Goal: Task Accomplishment & Management: Manage account settings

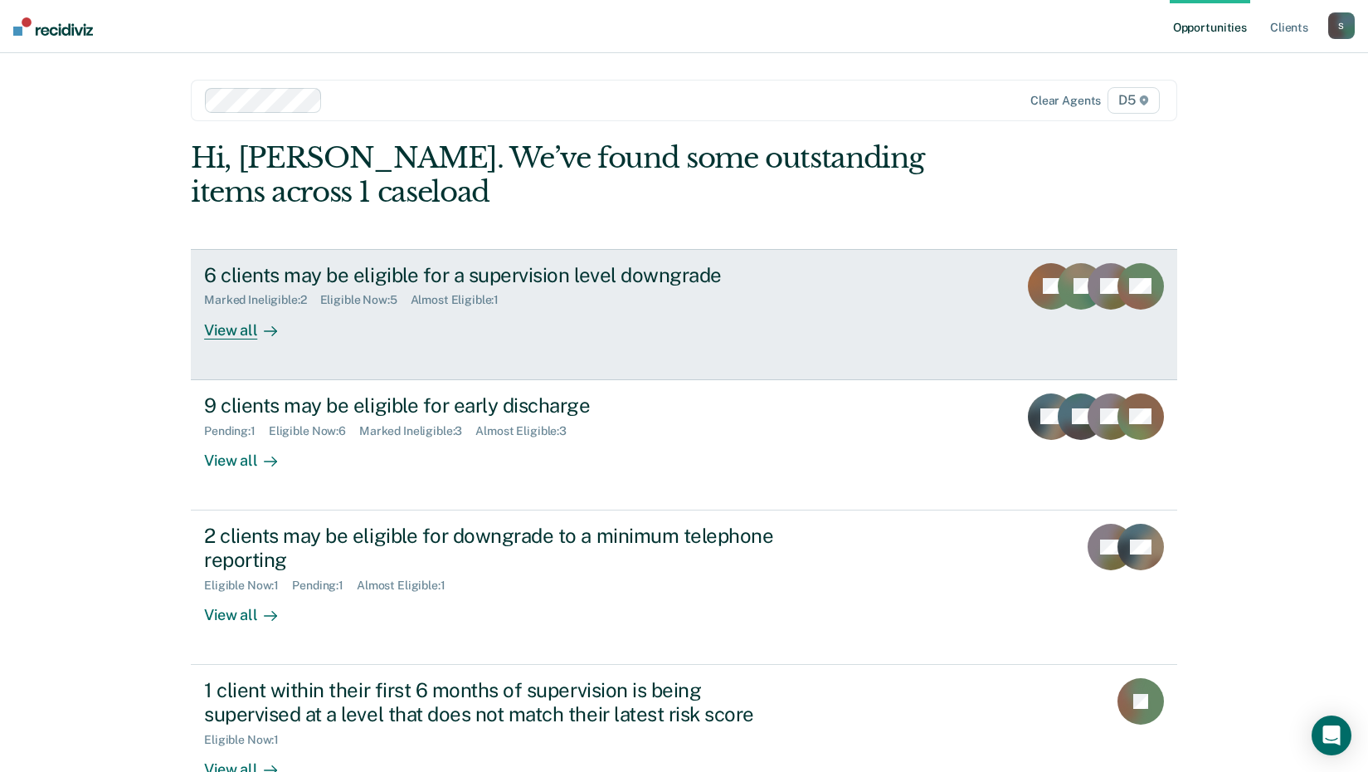
click at [242, 330] on div "View all" at bounding box center [250, 323] width 93 height 32
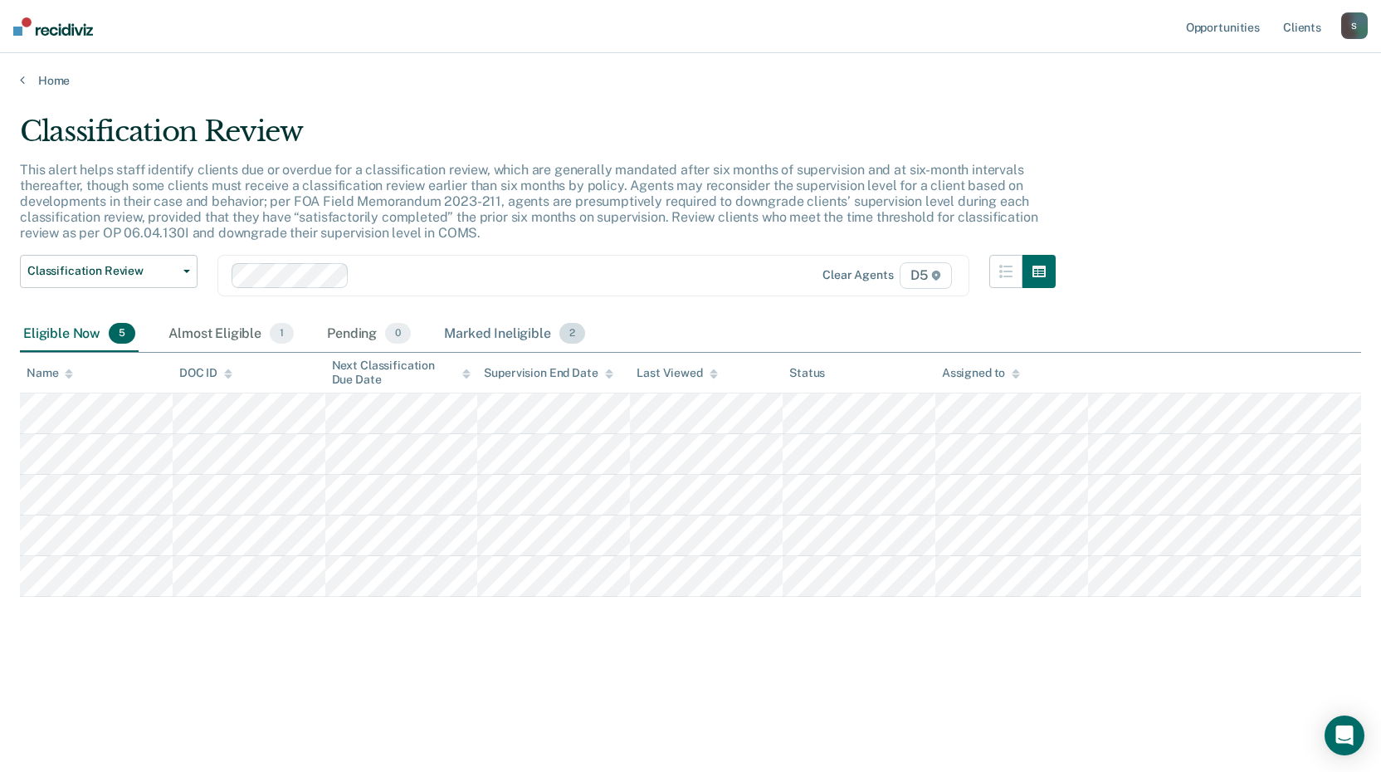
click at [489, 324] on div "Marked Ineligible 2" at bounding box center [515, 334] width 148 height 37
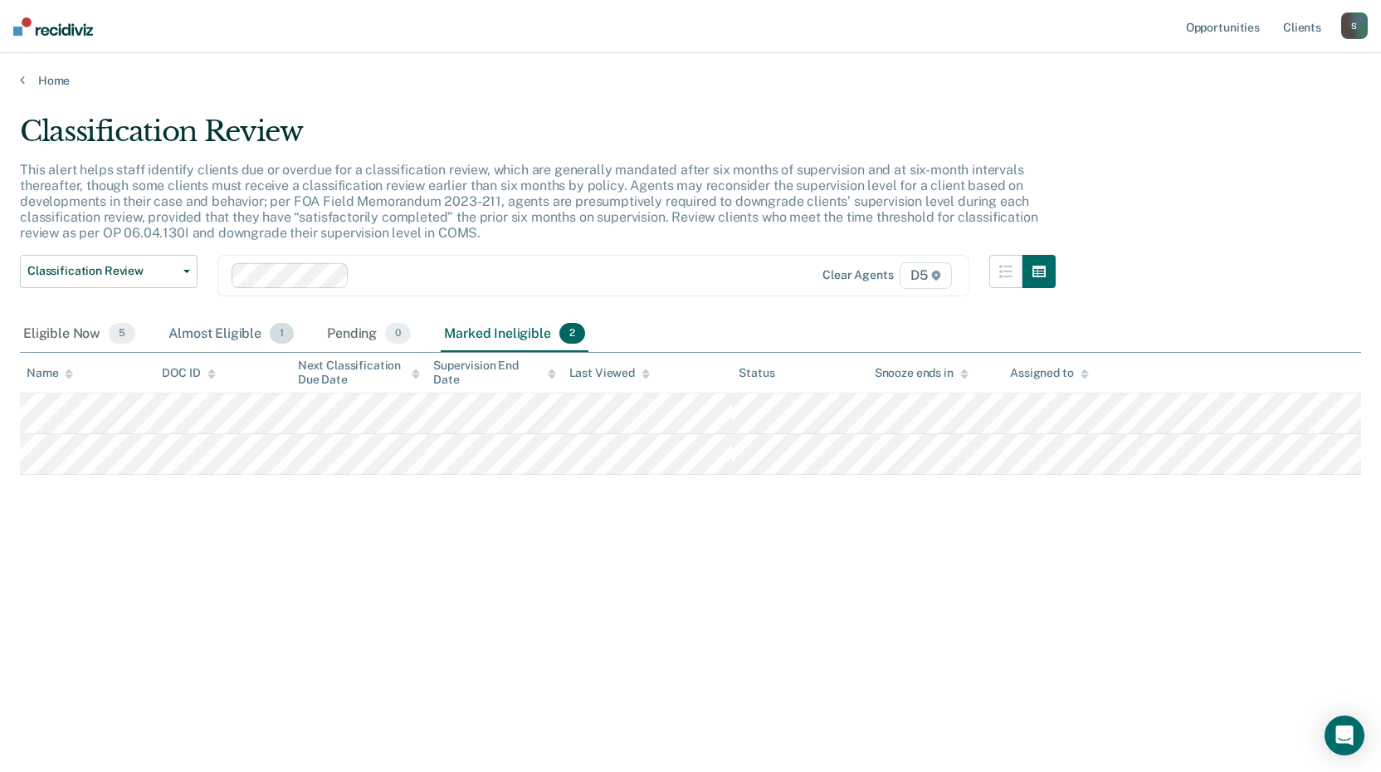
click at [199, 333] on div "Almost Eligible 1" at bounding box center [231, 334] width 132 height 37
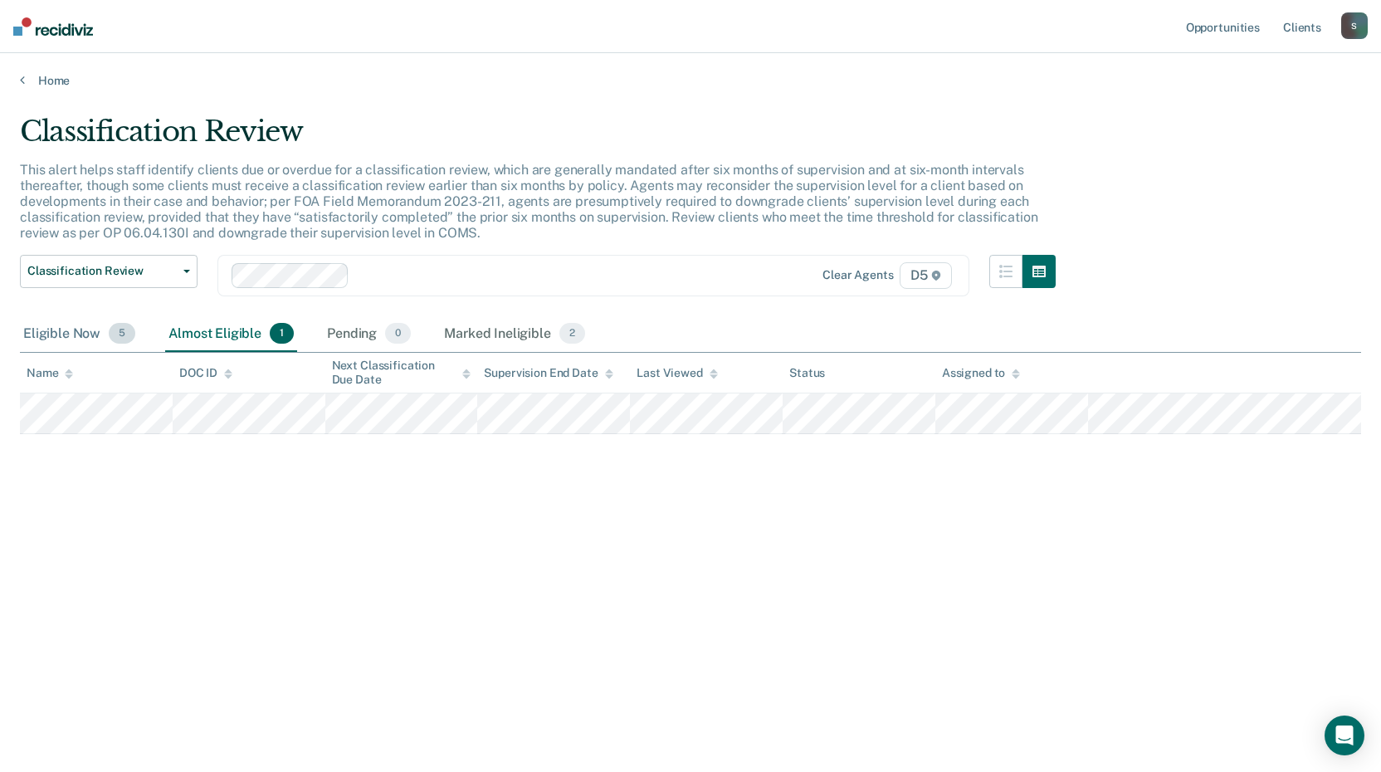
click at [66, 338] on div "Eligible Now 5" at bounding box center [79, 334] width 119 height 37
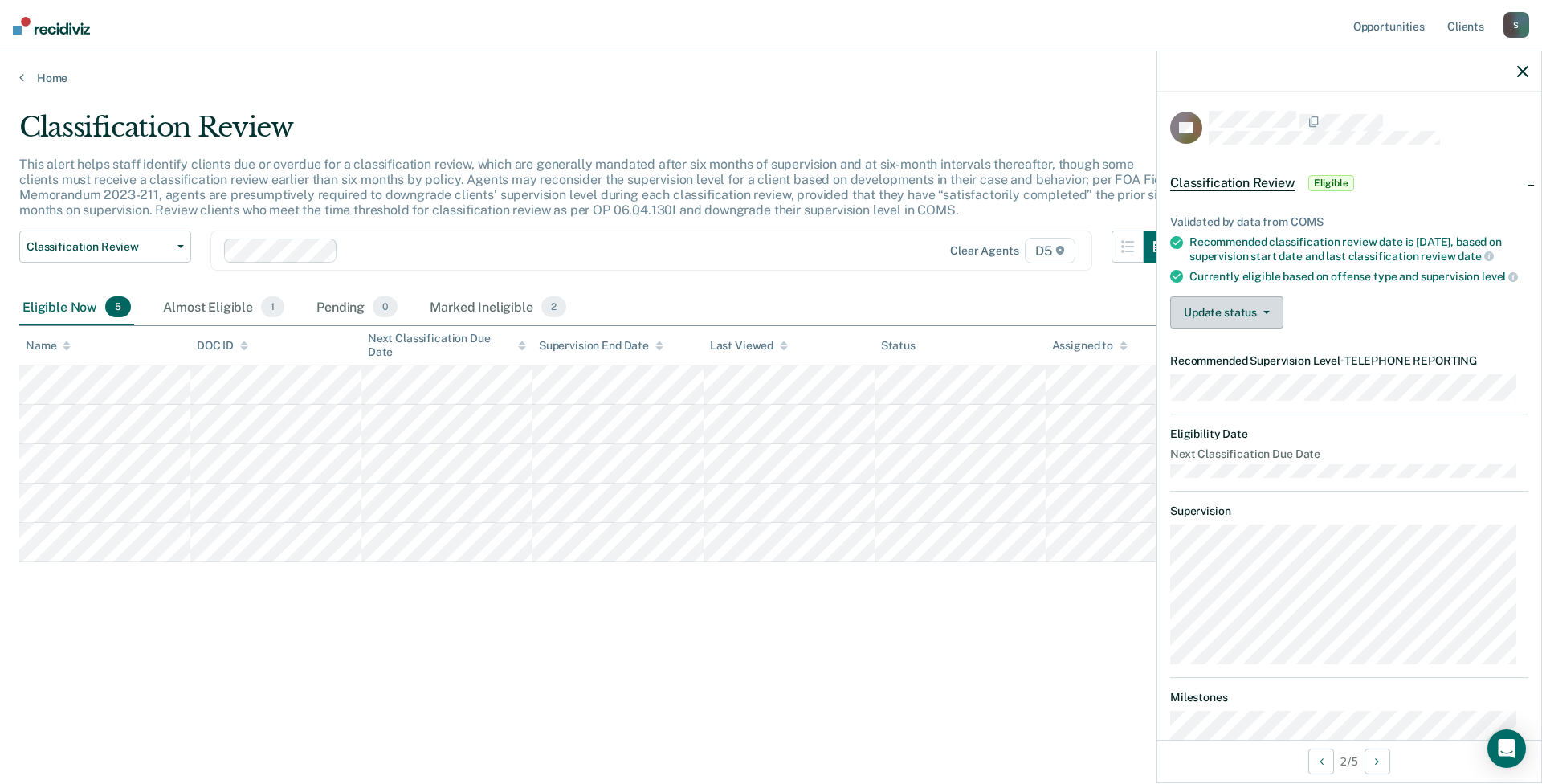
click at [1265, 328] on button "Update status" at bounding box center [1226, 312] width 113 height 32
click at [1272, 389] on button "Mark Ineligible" at bounding box center [1248, 377] width 155 height 26
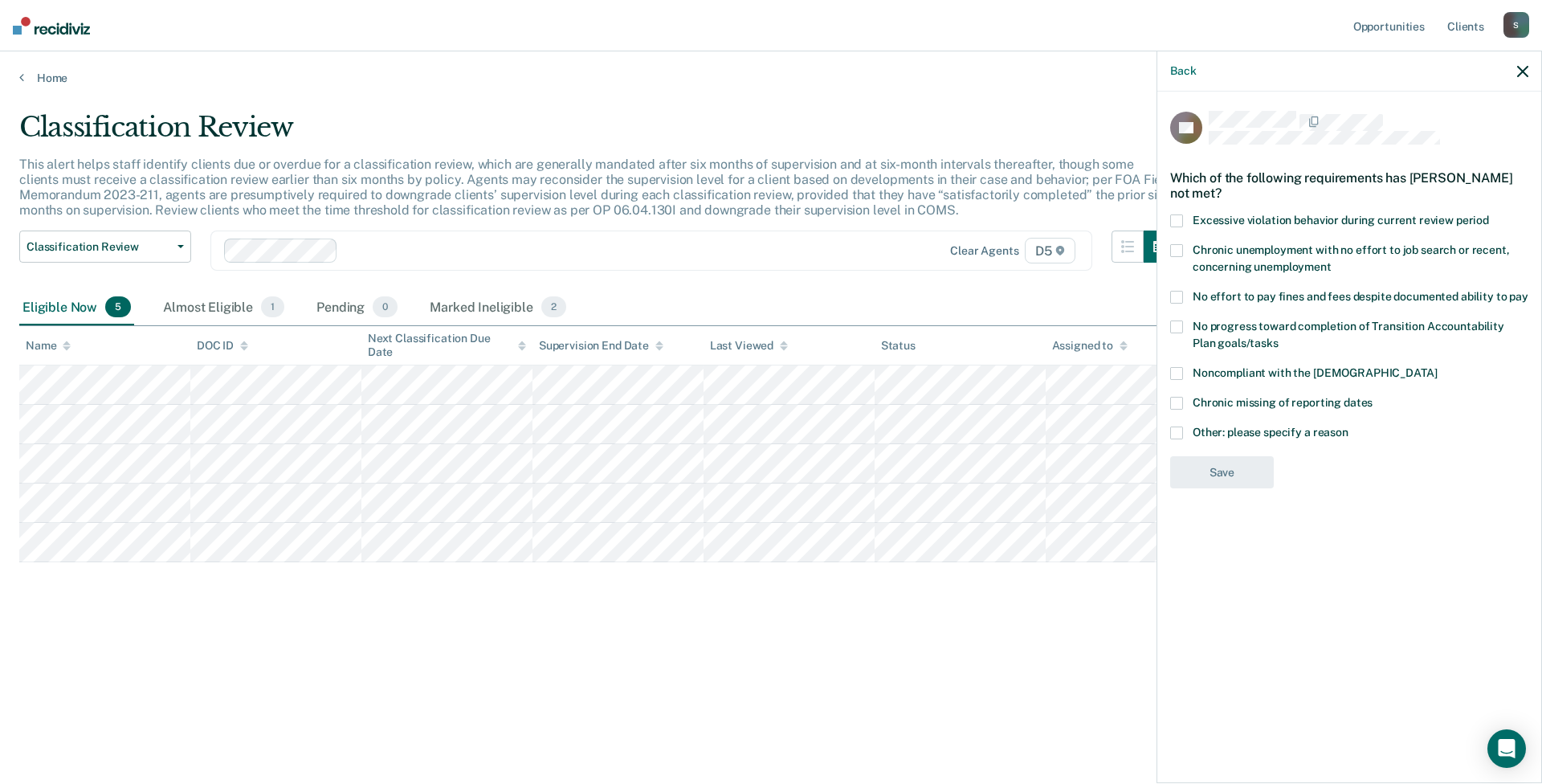
click at [1180, 401] on span at bounding box center [1176, 403] width 13 height 13
click at [1179, 301] on span at bounding box center [1176, 296] width 13 height 13
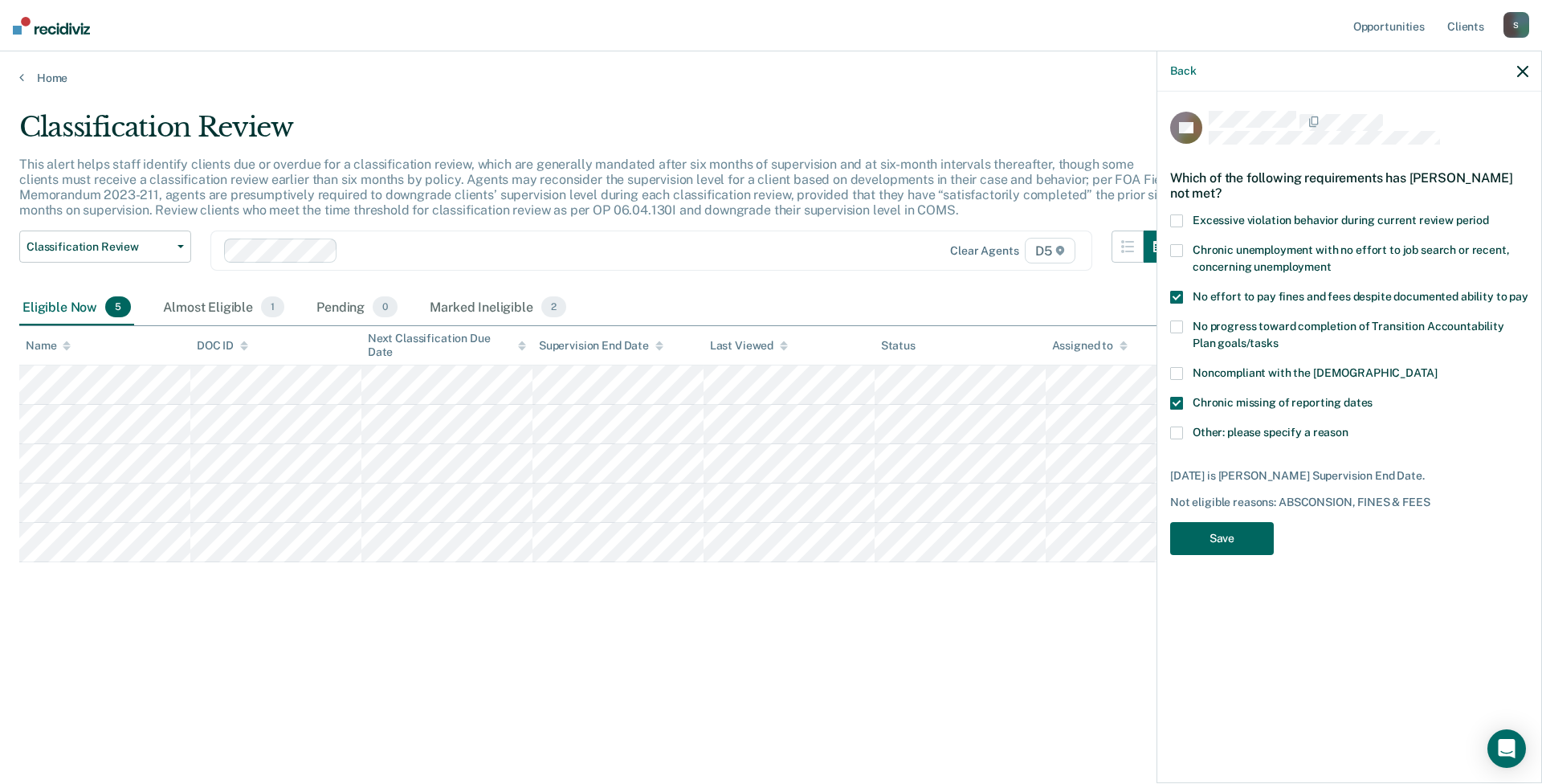
click at [1242, 538] on button "Save" at bounding box center [1222, 538] width 104 height 33
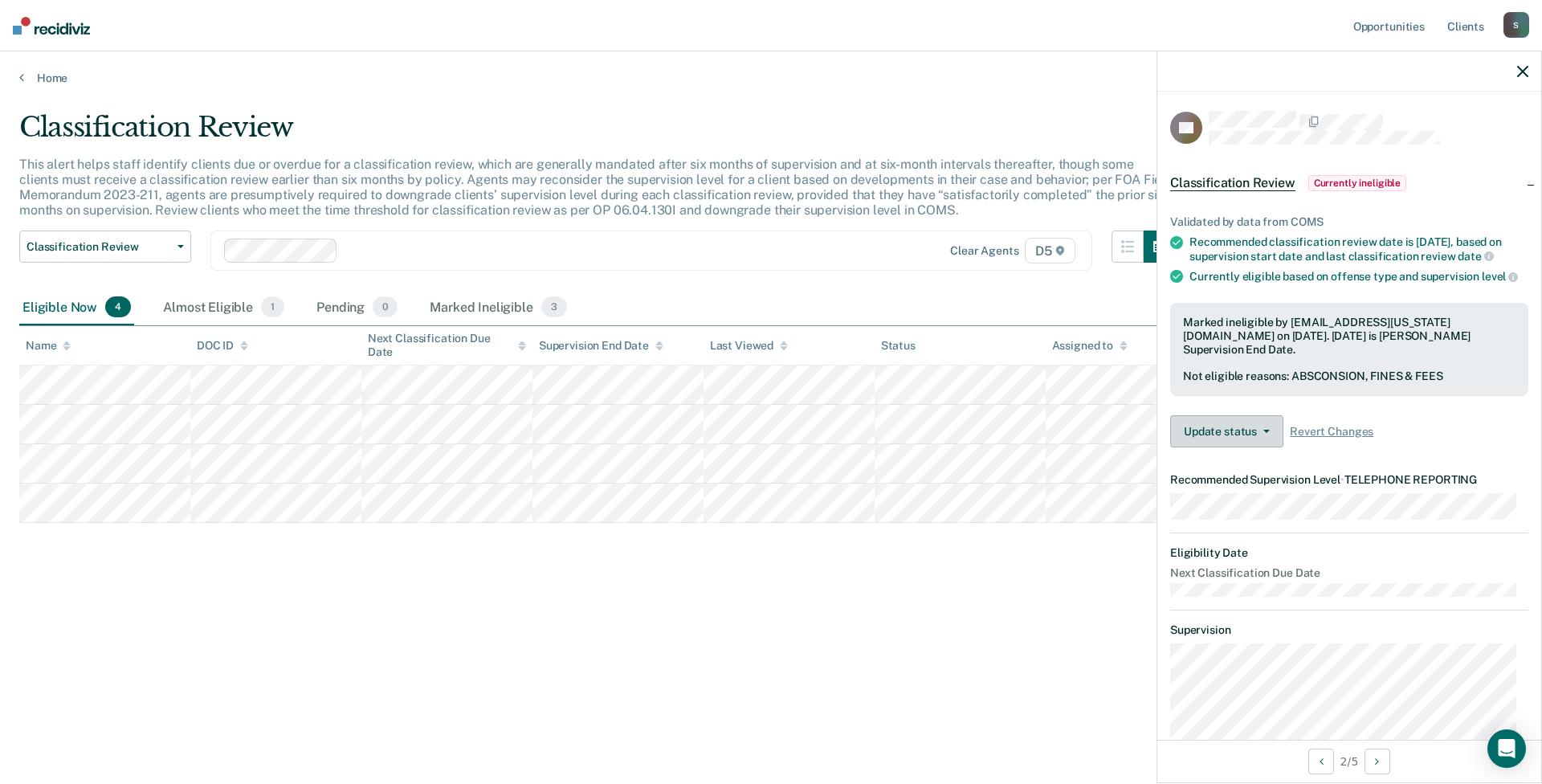
click at [1268, 447] on button "Update status" at bounding box center [1226, 431] width 113 height 32
click at [1333, 438] on span "Revert Changes" at bounding box center [1332, 432] width 83 height 14
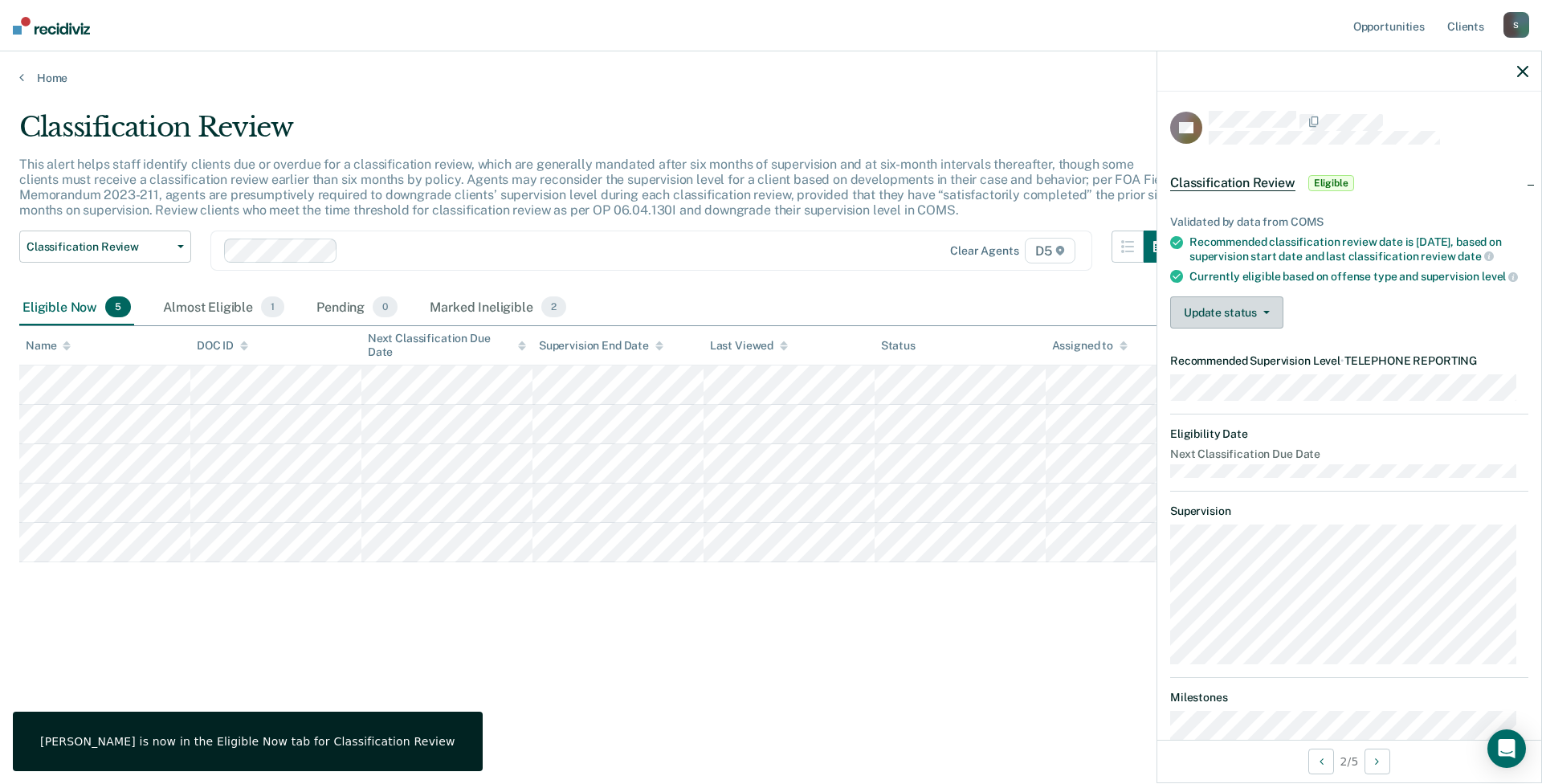
click at [1267, 328] on button "Update status" at bounding box center [1226, 312] width 113 height 32
click at [1263, 389] on button "Mark Ineligible" at bounding box center [1248, 377] width 155 height 26
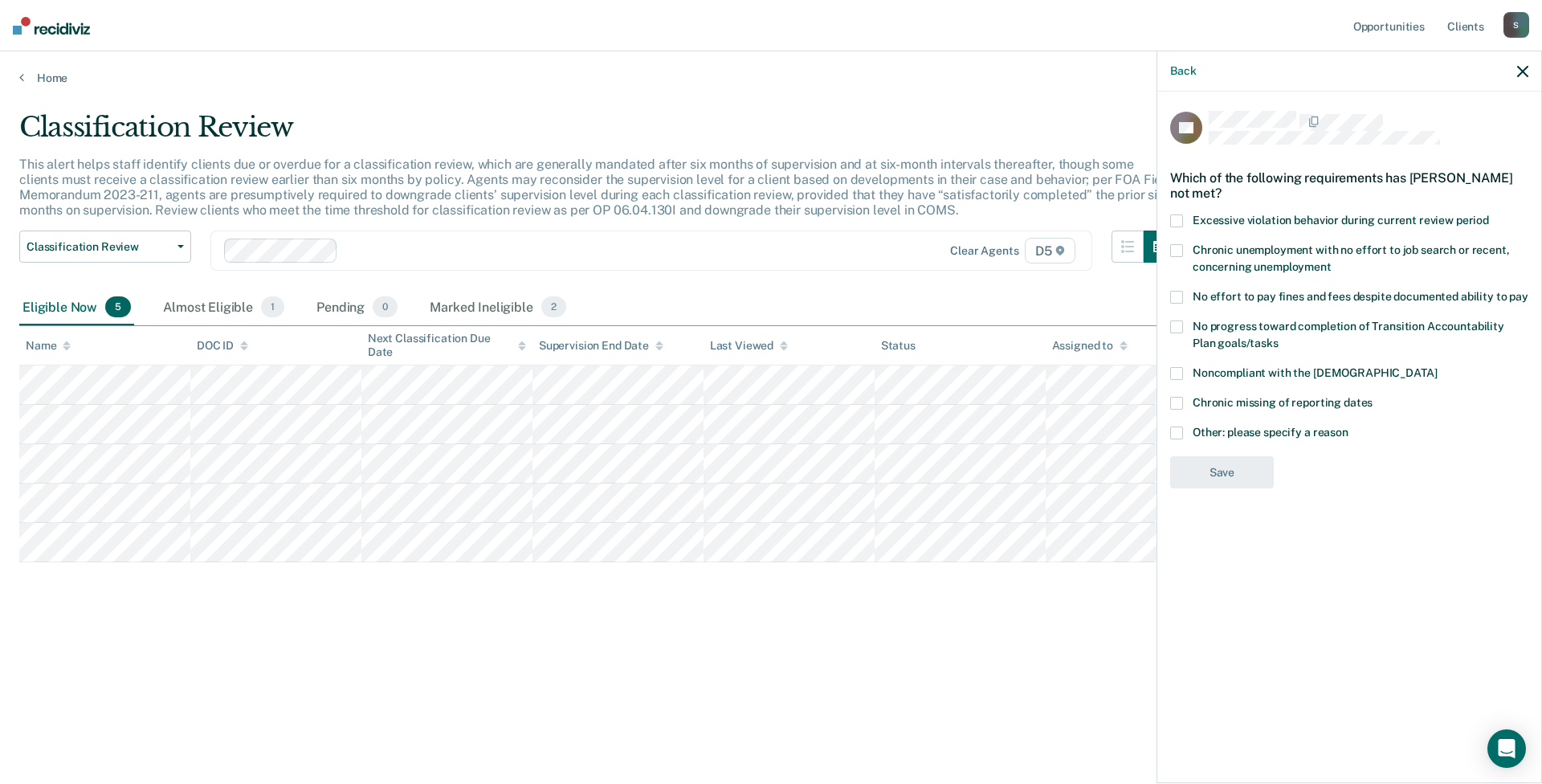
click at [1178, 323] on span at bounding box center [1176, 326] width 13 height 13
click at [1177, 408] on label "Chronic missing of reporting dates" at bounding box center [1349, 405] width 358 height 16
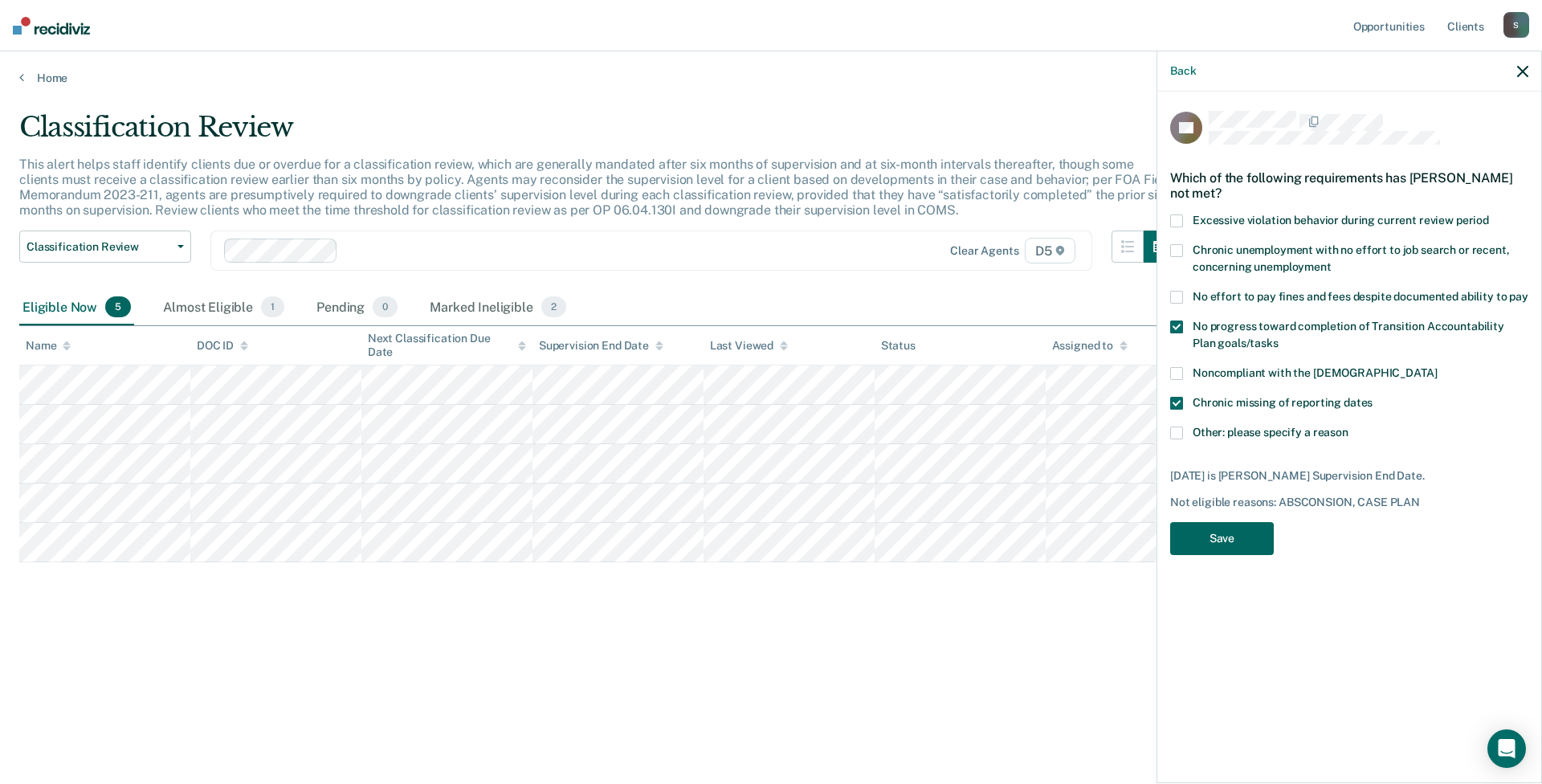
click at [1229, 538] on button "Save" at bounding box center [1222, 538] width 104 height 33
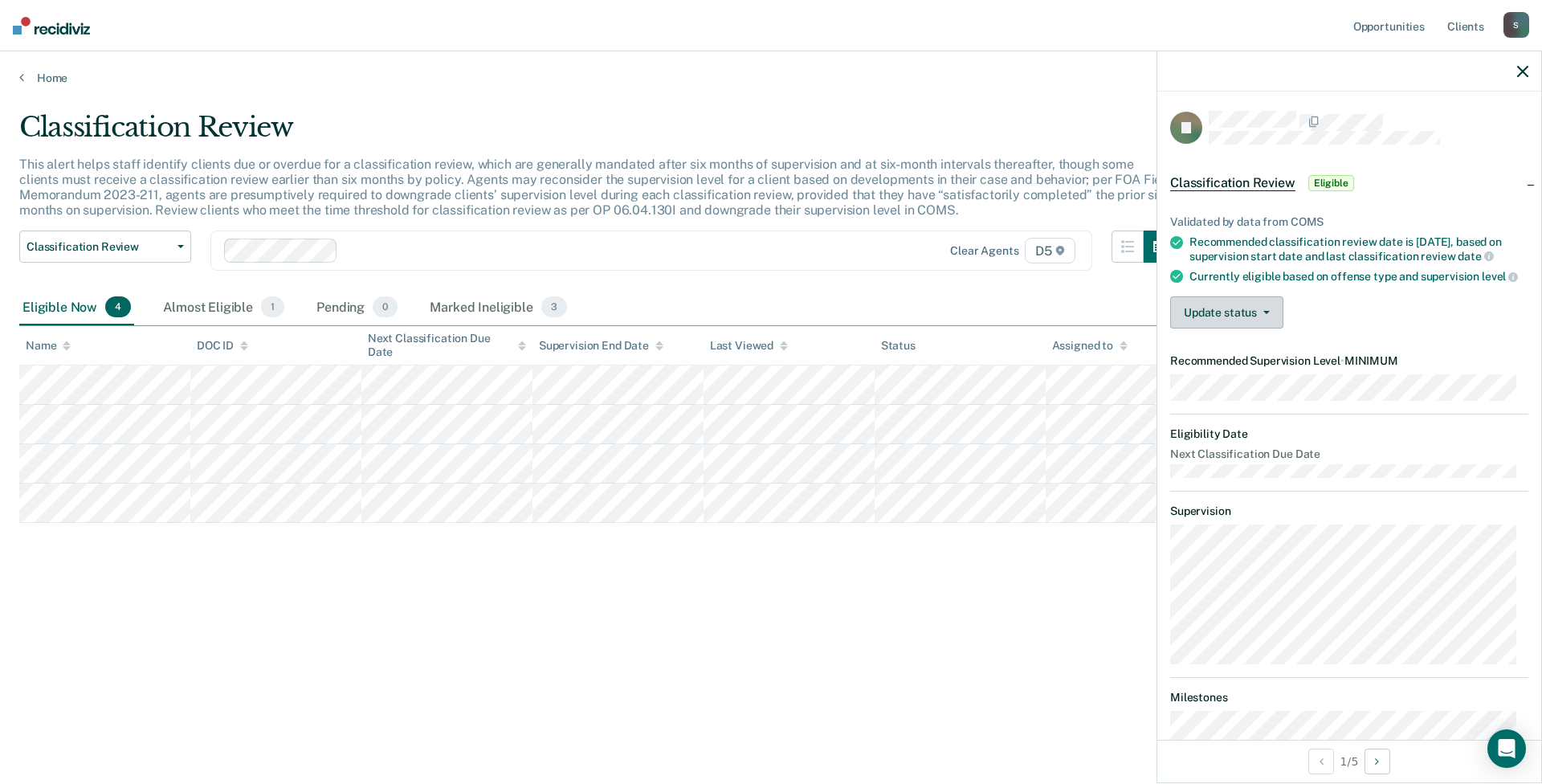
click at [1270, 328] on button "Update status" at bounding box center [1226, 312] width 113 height 32
click at [1285, 364] on button "[PERSON_NAME]" at bounding box center [1248, 350] width 155 height 26
click at [1274, 328] on button "Update status" at bounding box center [1226, 312] width 113 height 32
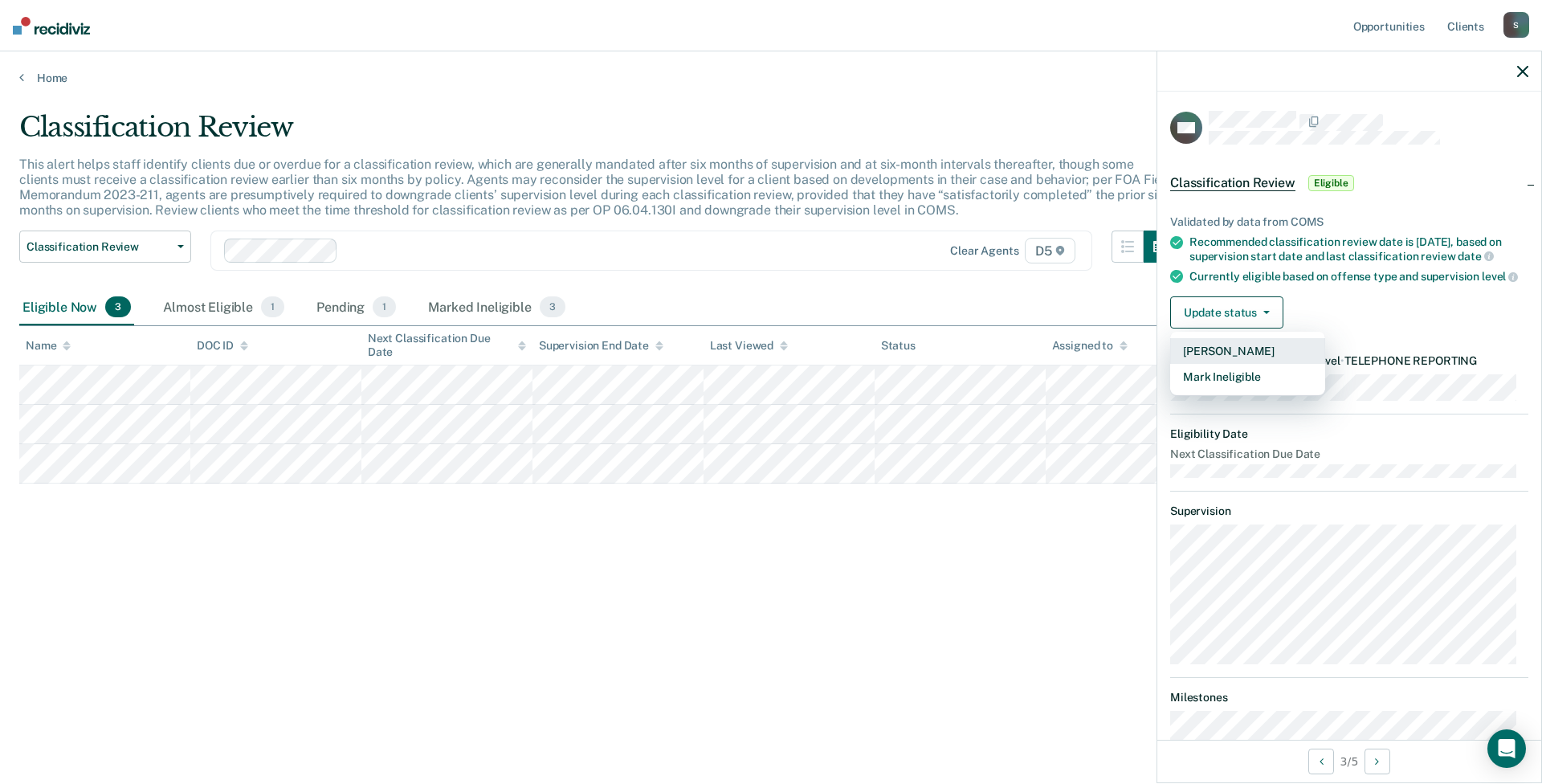
click at [1267, 364] on button "[PERSON_NAME]" at bounding box center [1248, 350] width 155 height 26
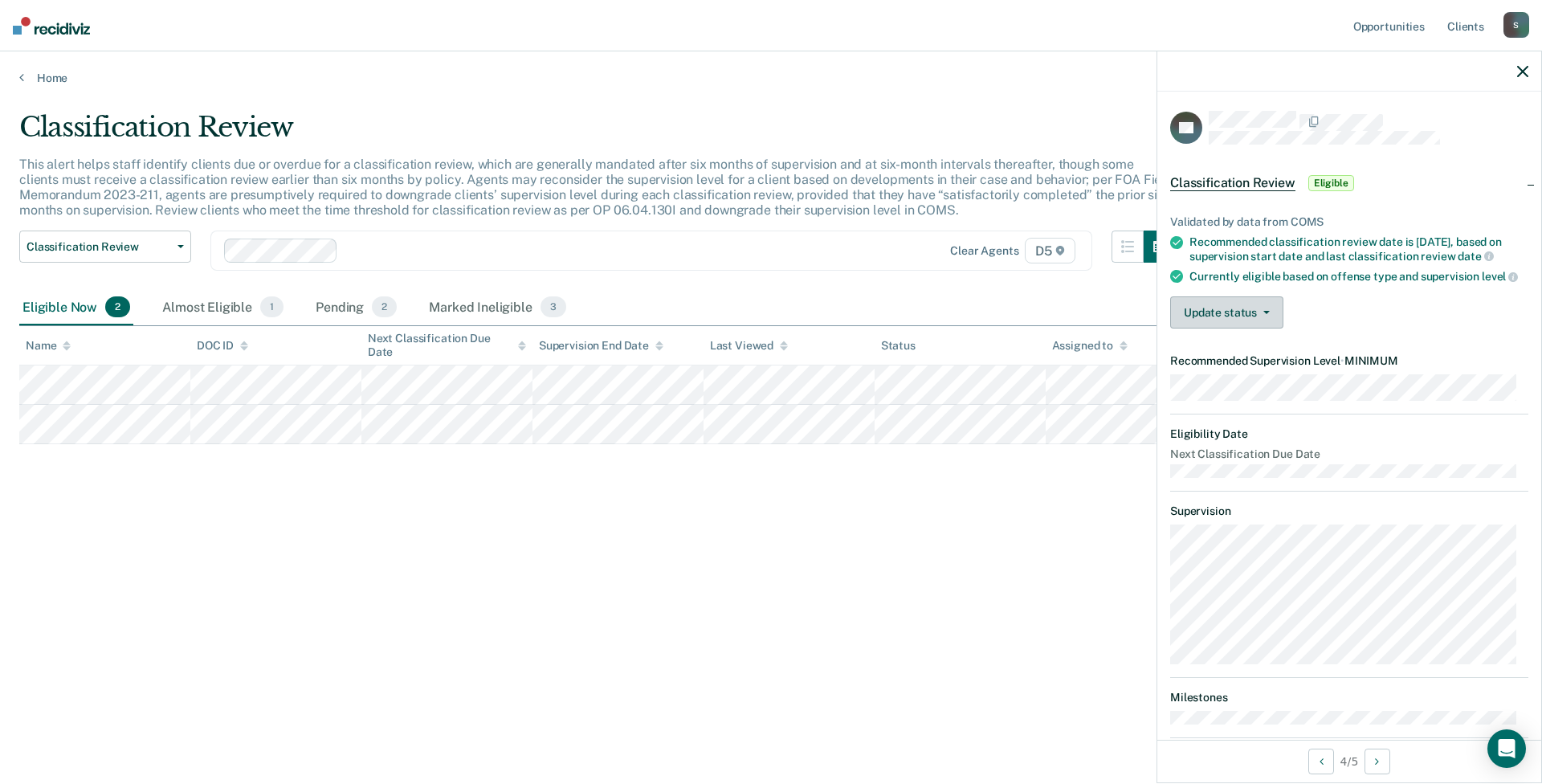
click at [1264, 314] on icon "button" at bounding box center [1266, 312] width 7 height 3
click at [1253, 364] on button "[PERSON_NAME]" at bounding box center [1248, 350] width 155 height 26
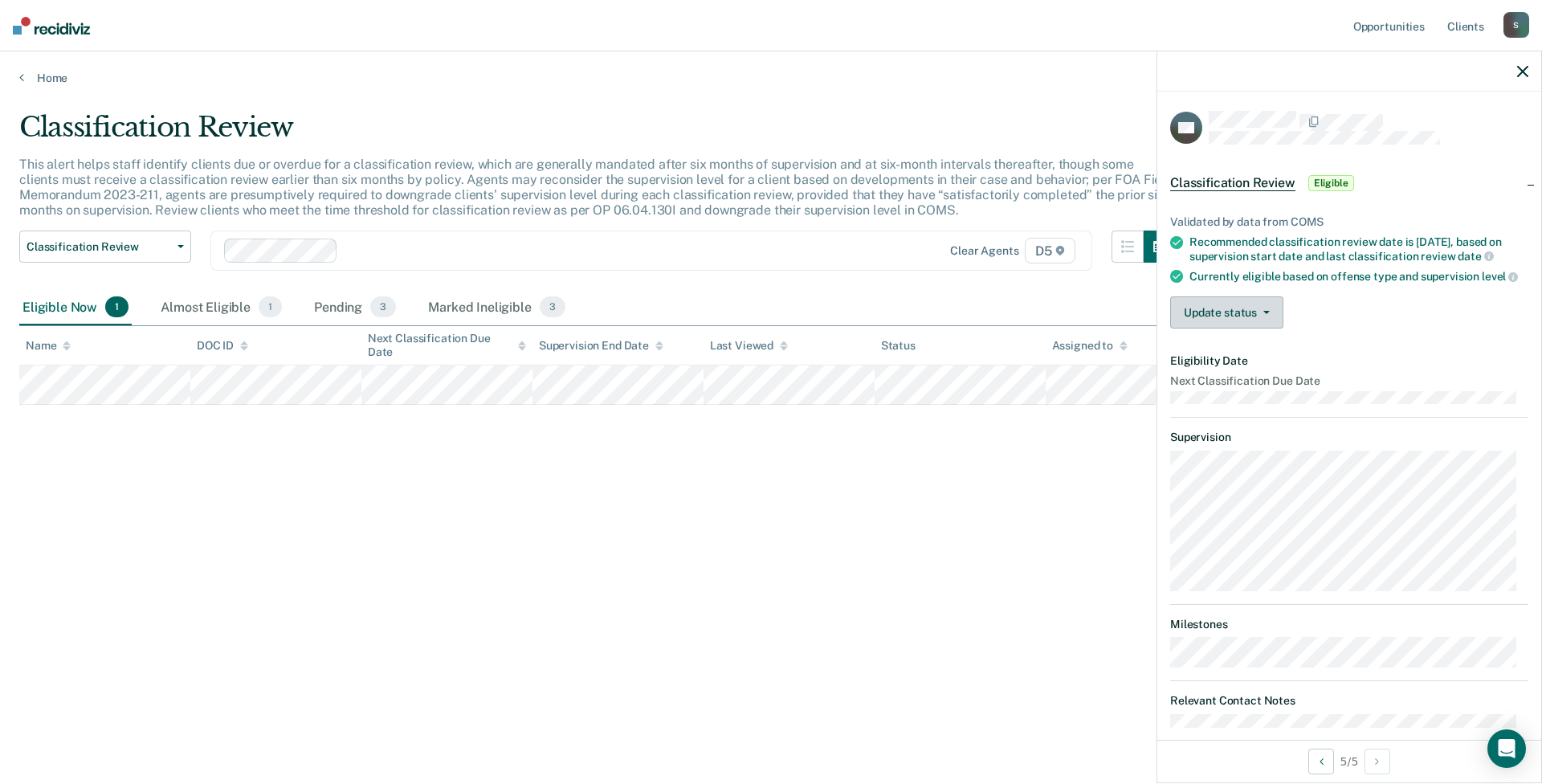
click at [1263, 314] on icon "button" at bounding box center [1266, 312] width 7 height 3
click at [1220, 389] on button "Mark Ineligible" at bounding box center [1248, 377] width 155 height 26
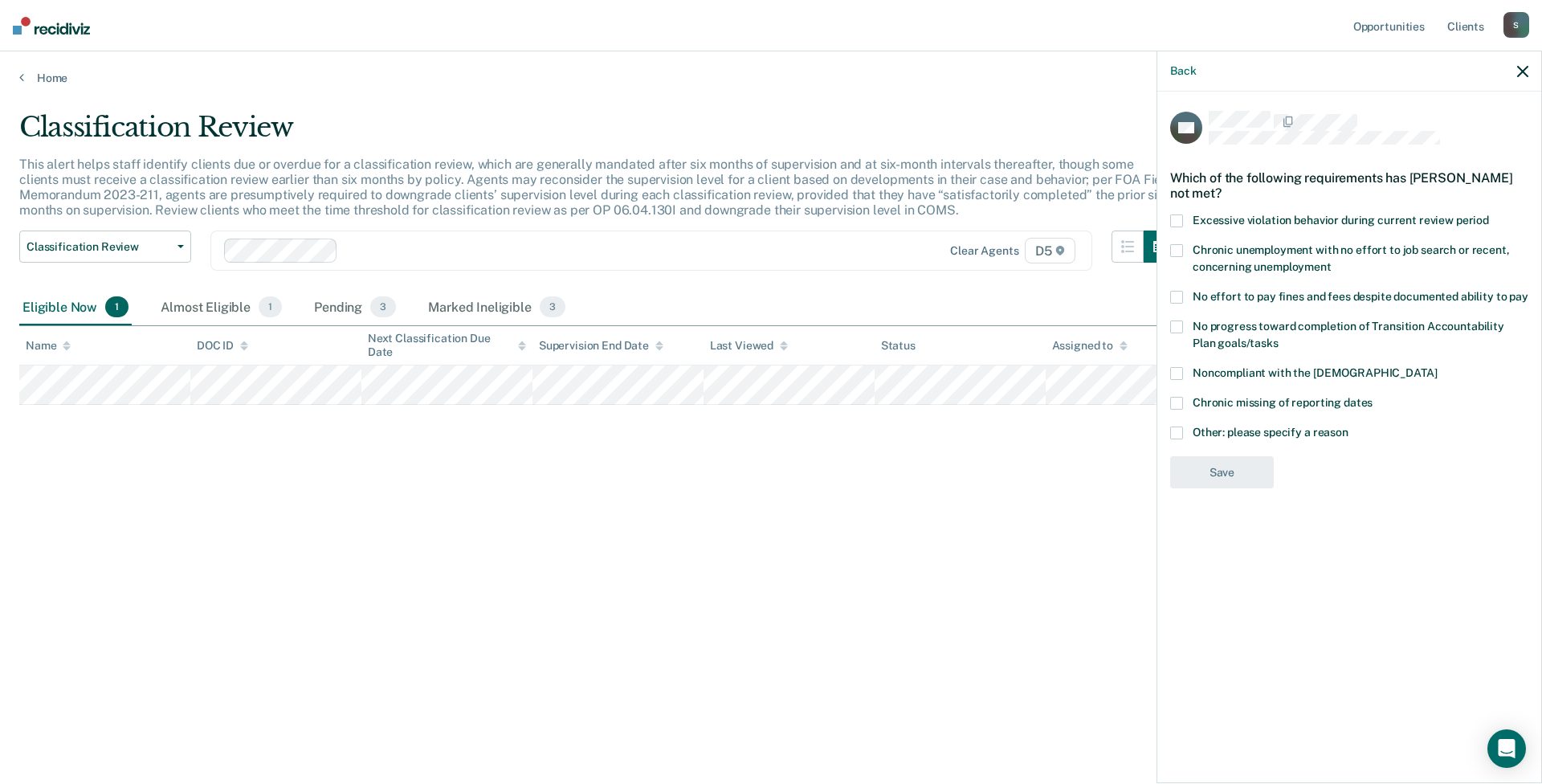
click at [1182, 427] on span at bounding box center [1176, 433] width 13 height 13
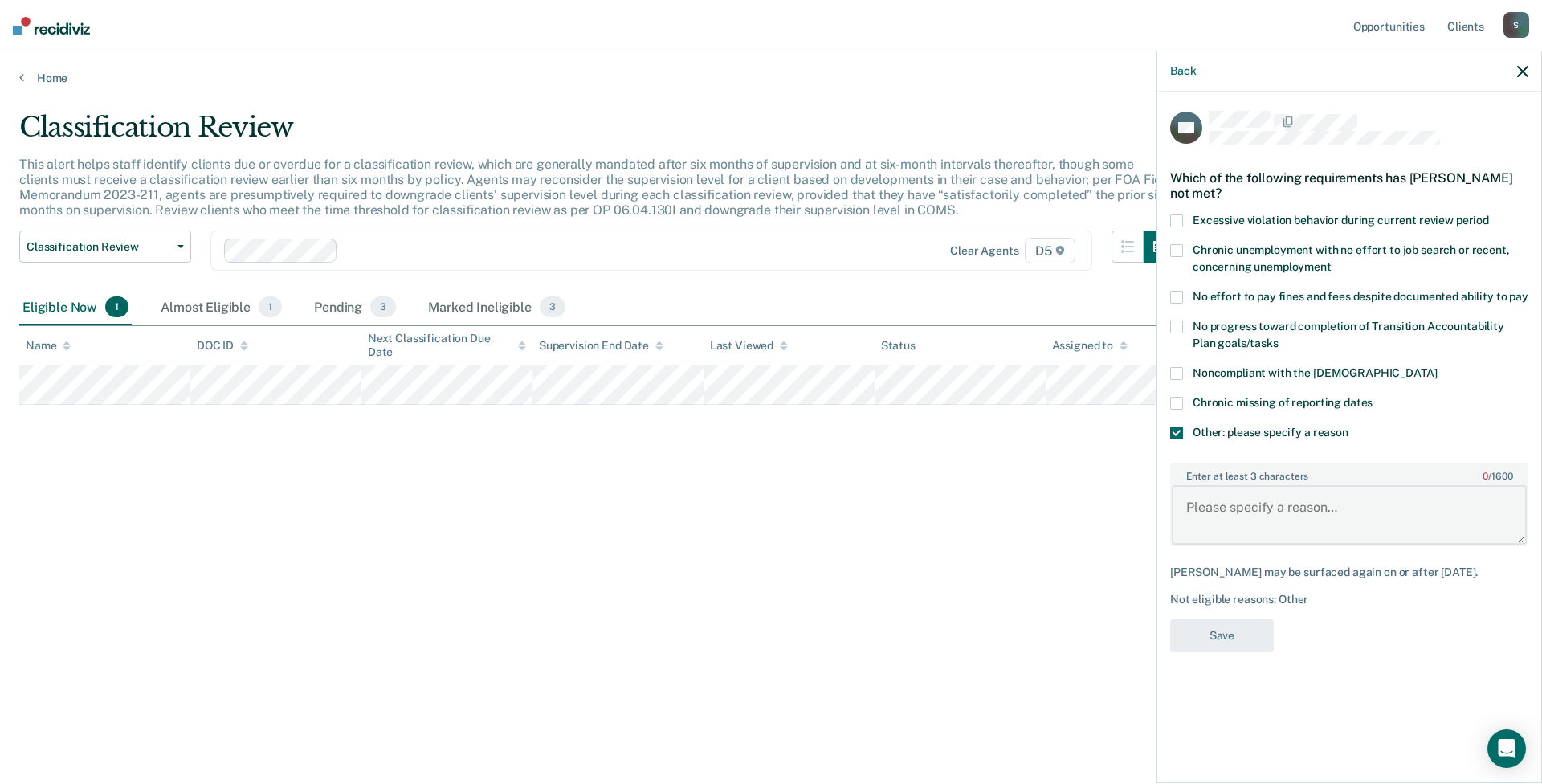
click at [1295, 494] on textarea "Enter at least 3 characters 0 / 1600" at bounding box center [1349, 514] width 355 height 59
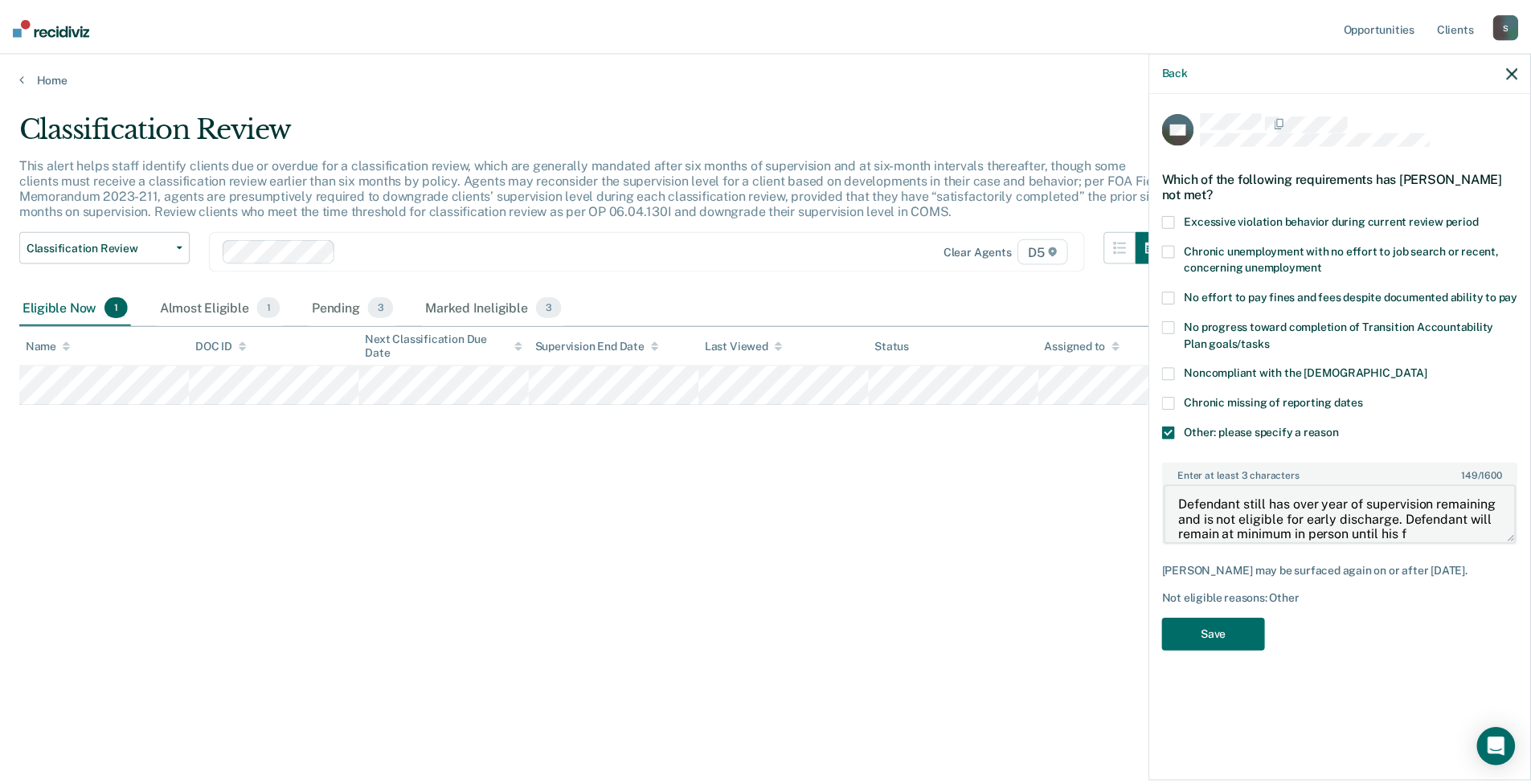
scroll to position [17, 0]
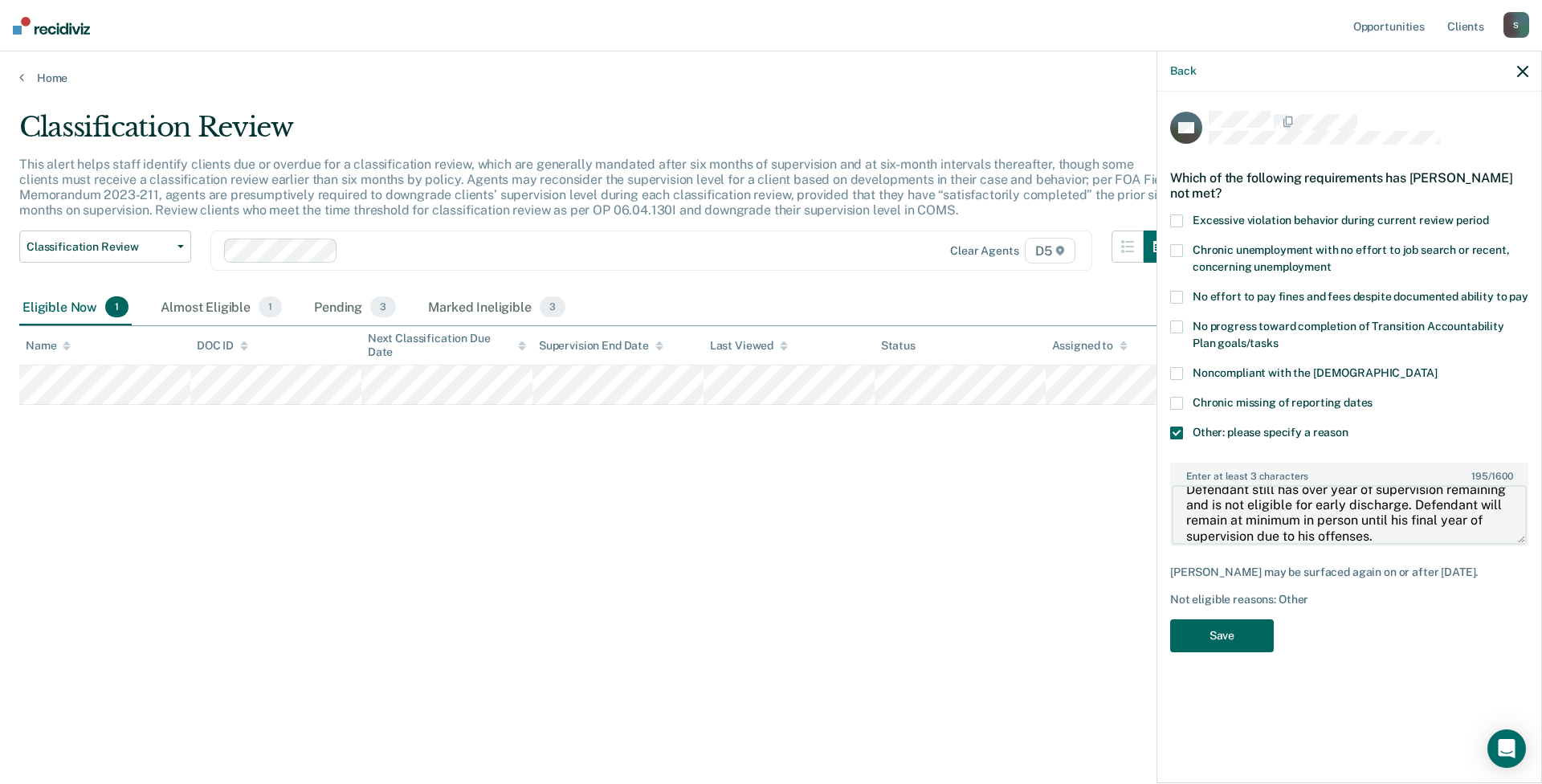
type textarea "Defendant still has over year of supervision remaining and is not eligible for …"
click at [1252, 619] on button "Save" at bounding box center [1222, 636] width 104 height 33
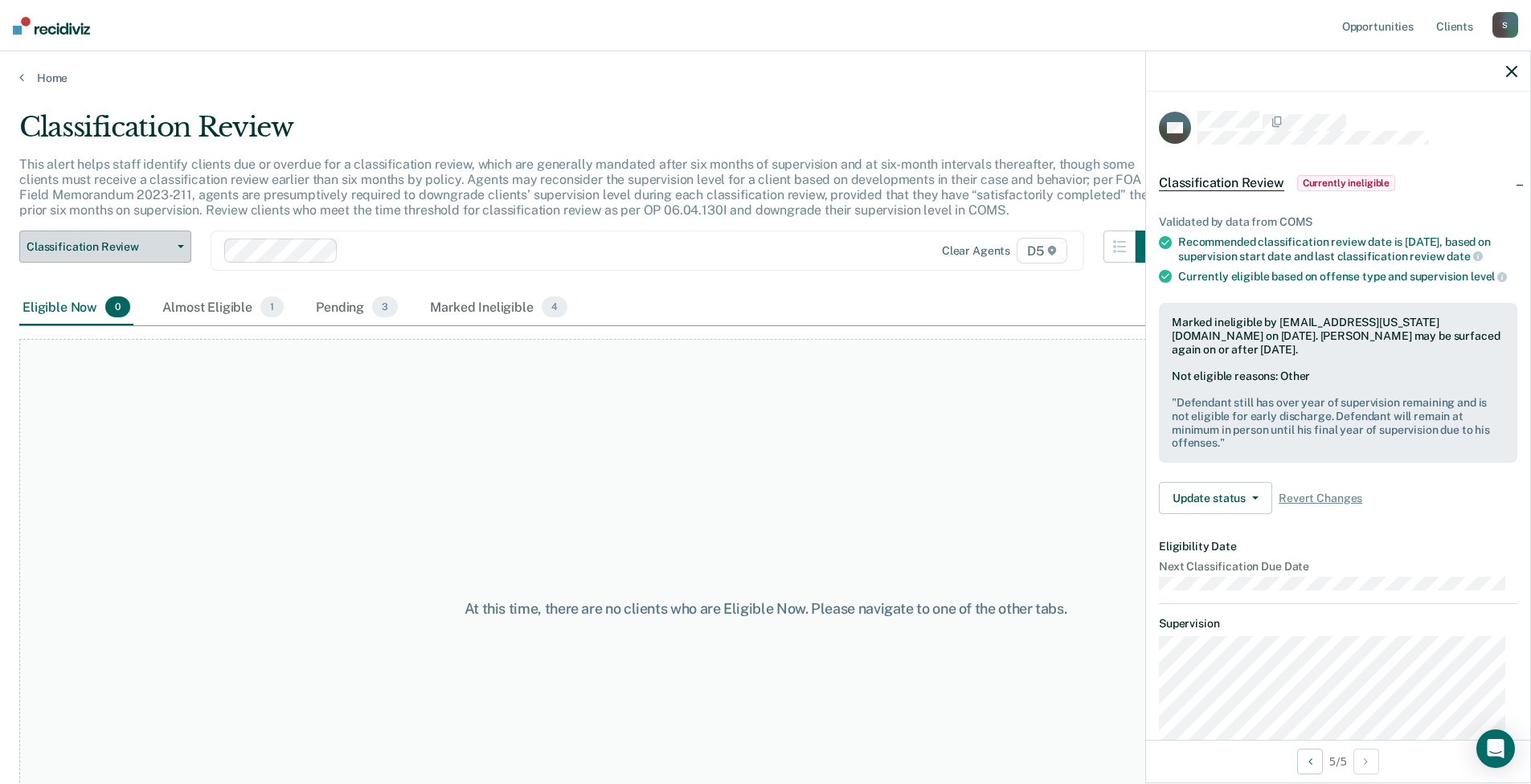
click at [182, 253] on button "Classification Review" at bounding box center [106, 246] width 172 height 32
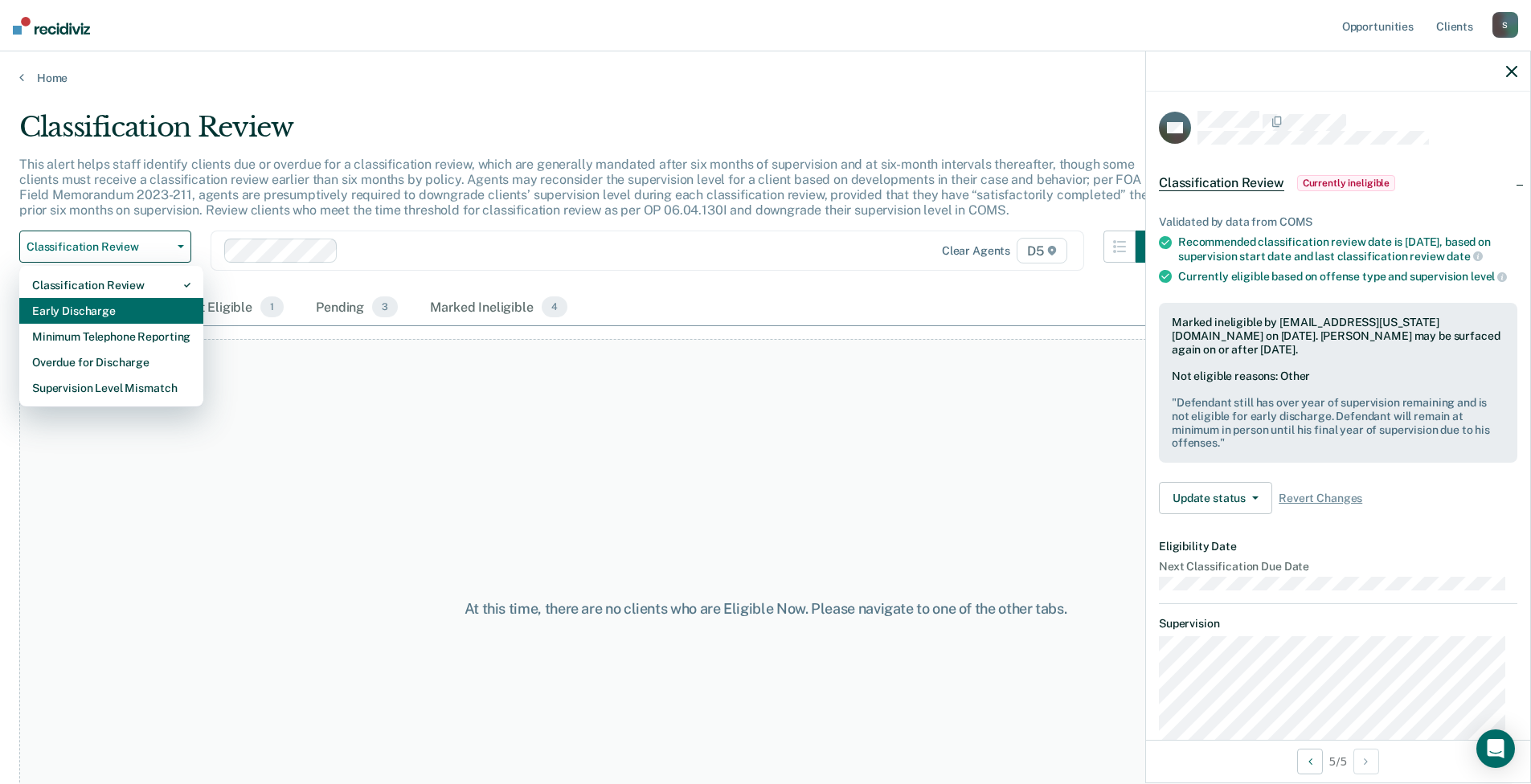
click at [172, 314] on div "Early Discharge" at bounding box center [110, 311] width 158 height 26
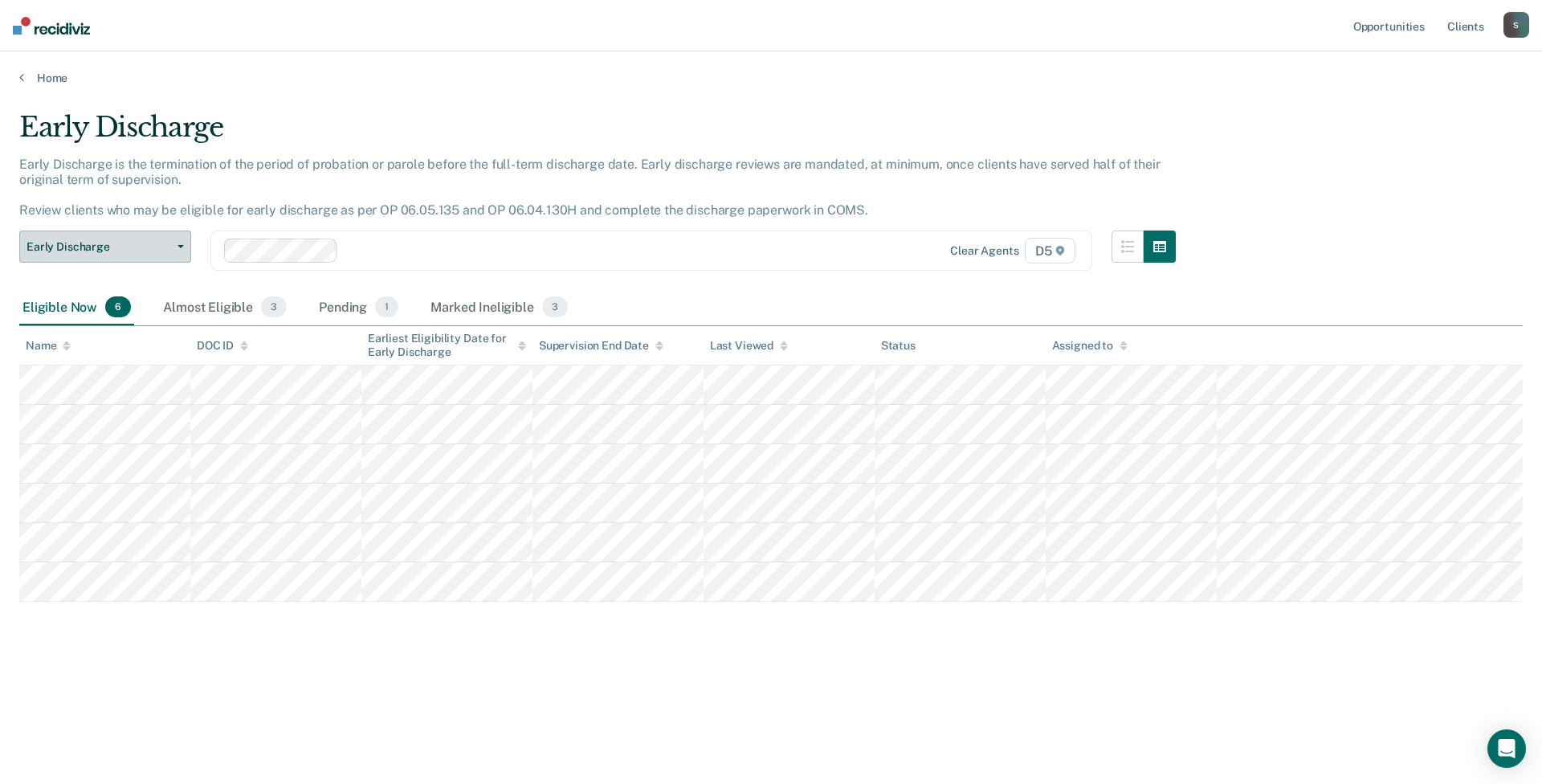
click at [183, 248] on icon "button" at bounding box center [180, 246] width 7 height 3
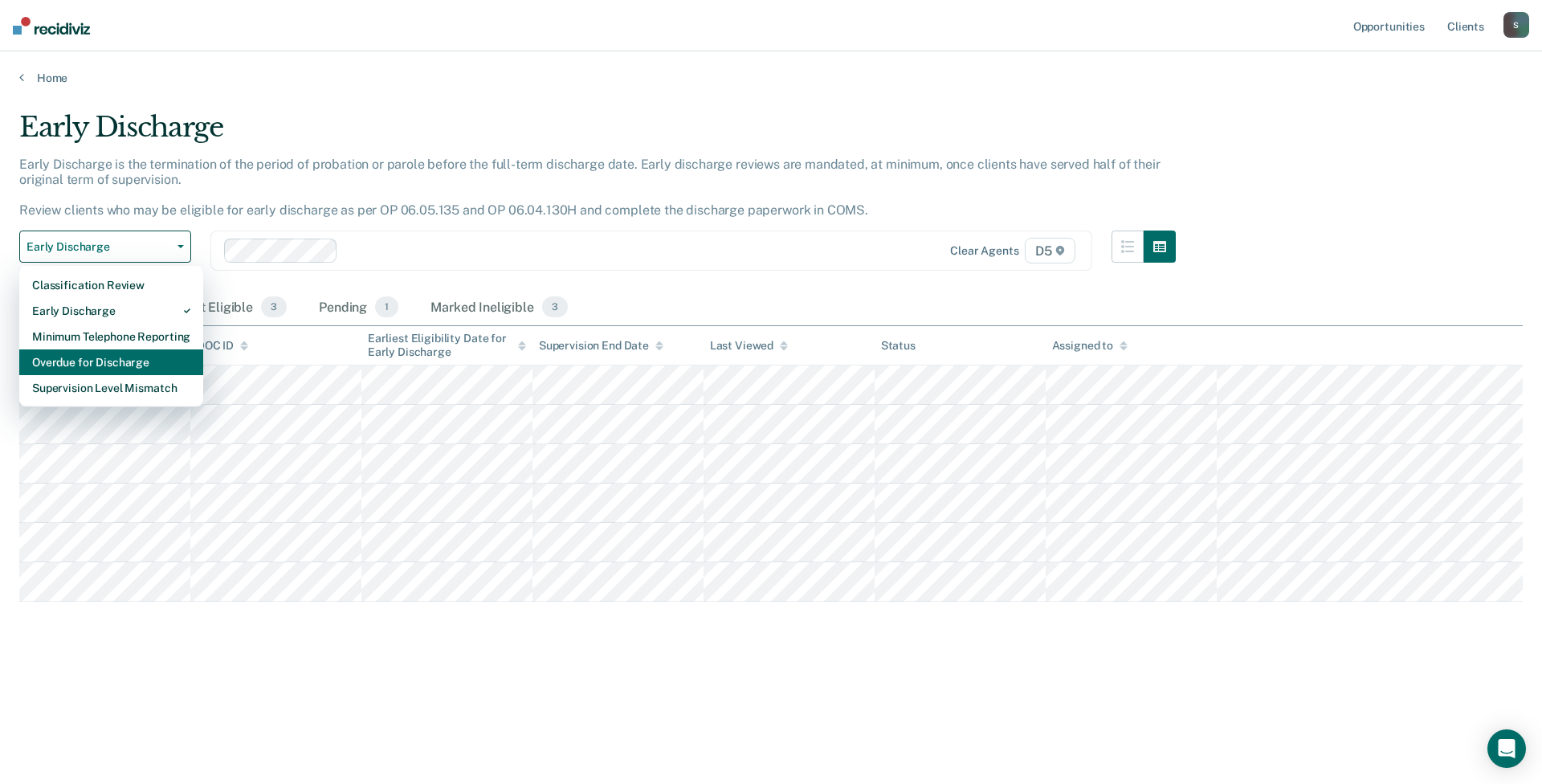
click at [181, 362] on div "Overdue for Discharge" at bounding box center [110, 362] width 158 height 26
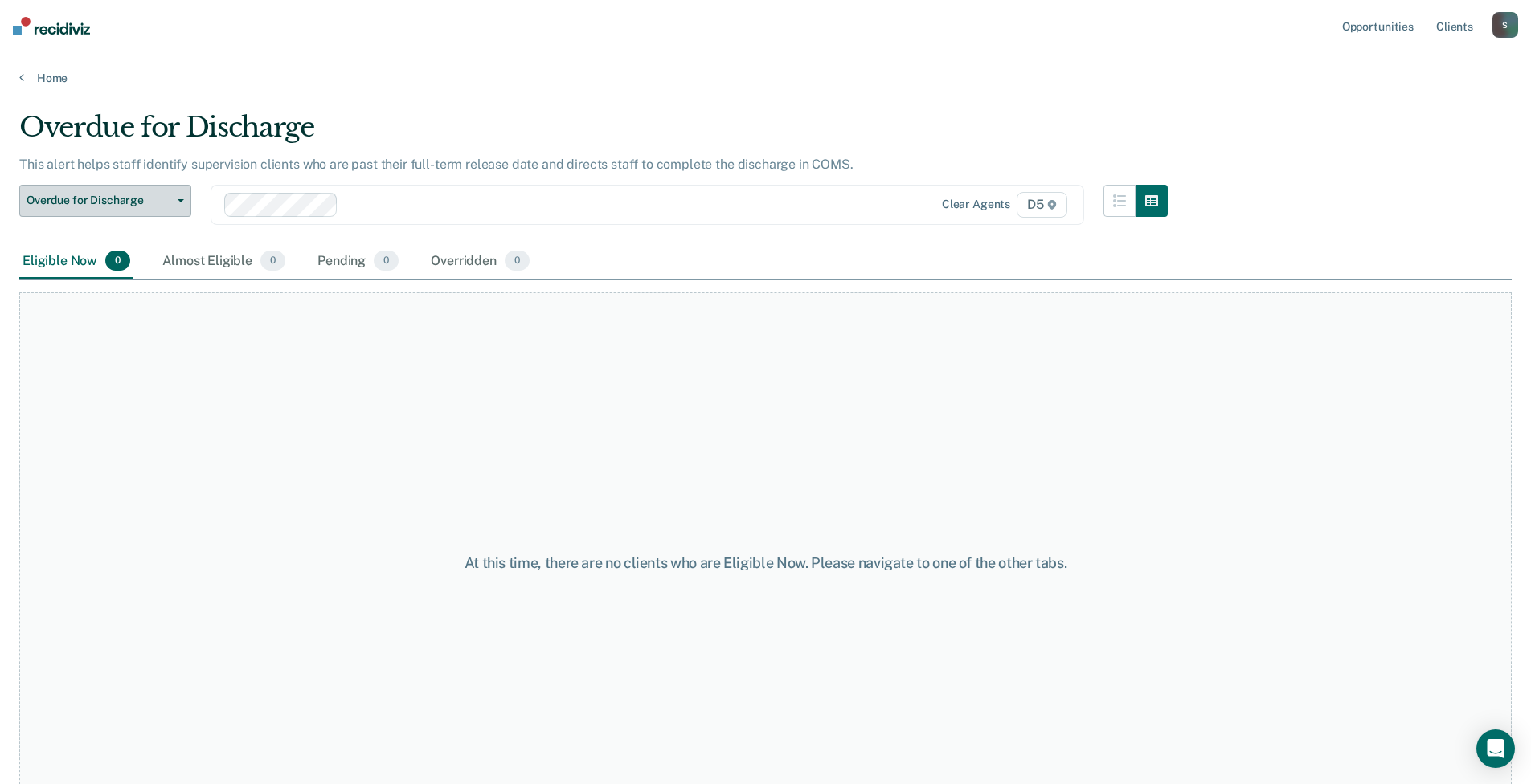
click at [182, 205] on button "Overdue for Discharge" at bounding box center [106, 200] width 172 height 32
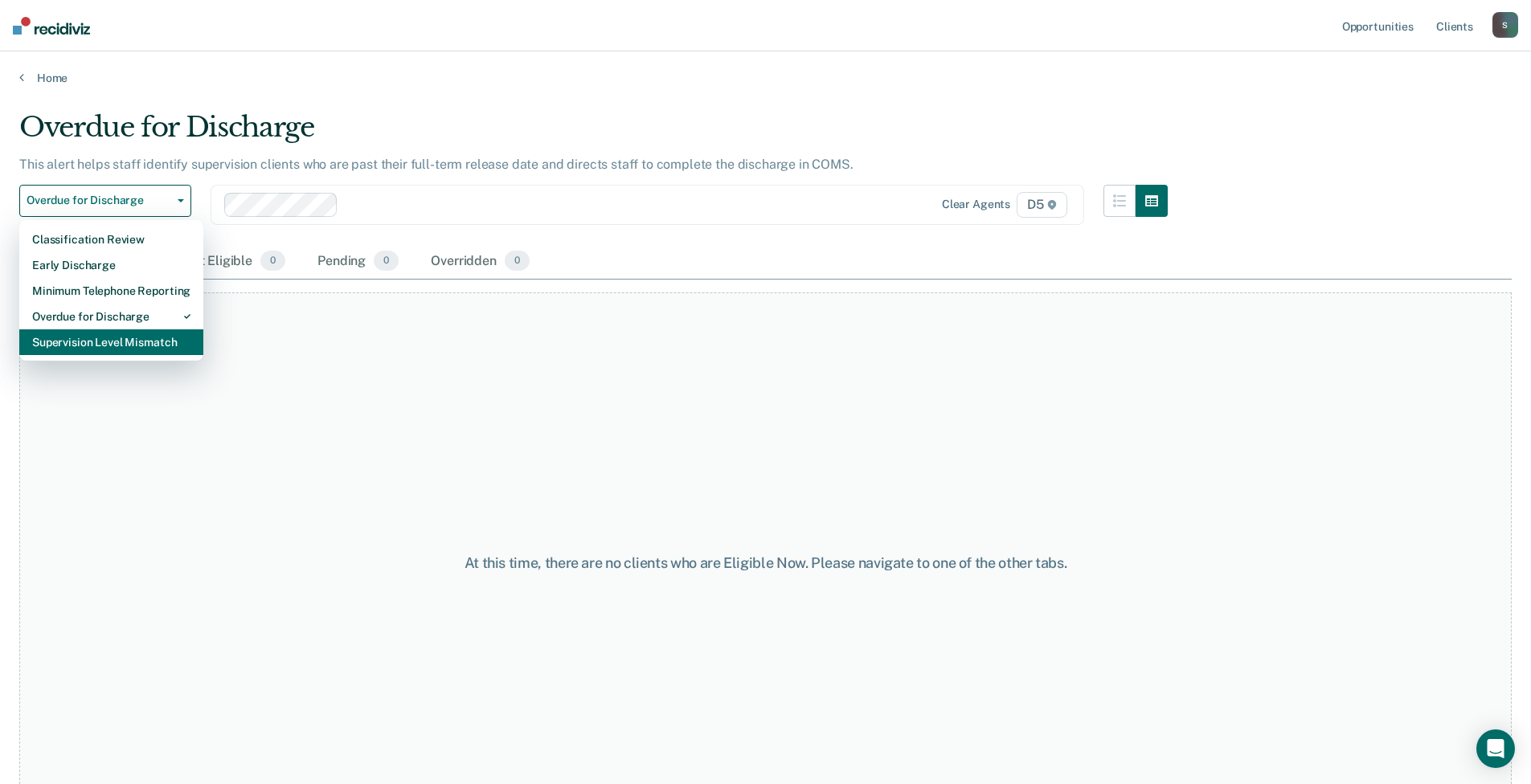
click at [177, 350] on div "Supervision Level Mismatch" at bounding box center [110, 342] width 158 height 26
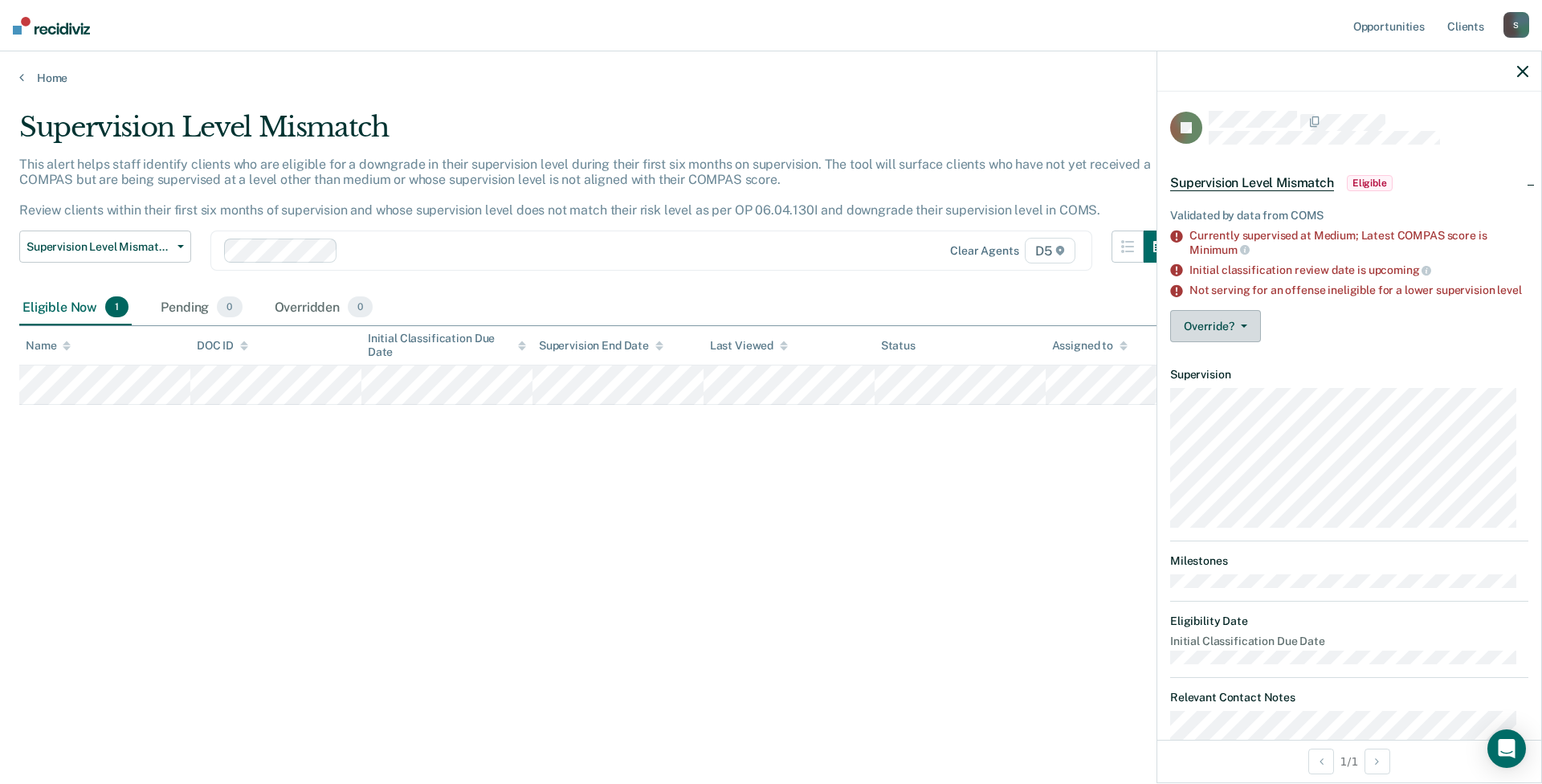
click at [1246, 328] on icon "button" at bounding box center [1244, 325] width 7 height 3
click at [1257, 403] on button "[PERSON_NAME]" at bounding box center [1248, 390] width 155 height 26
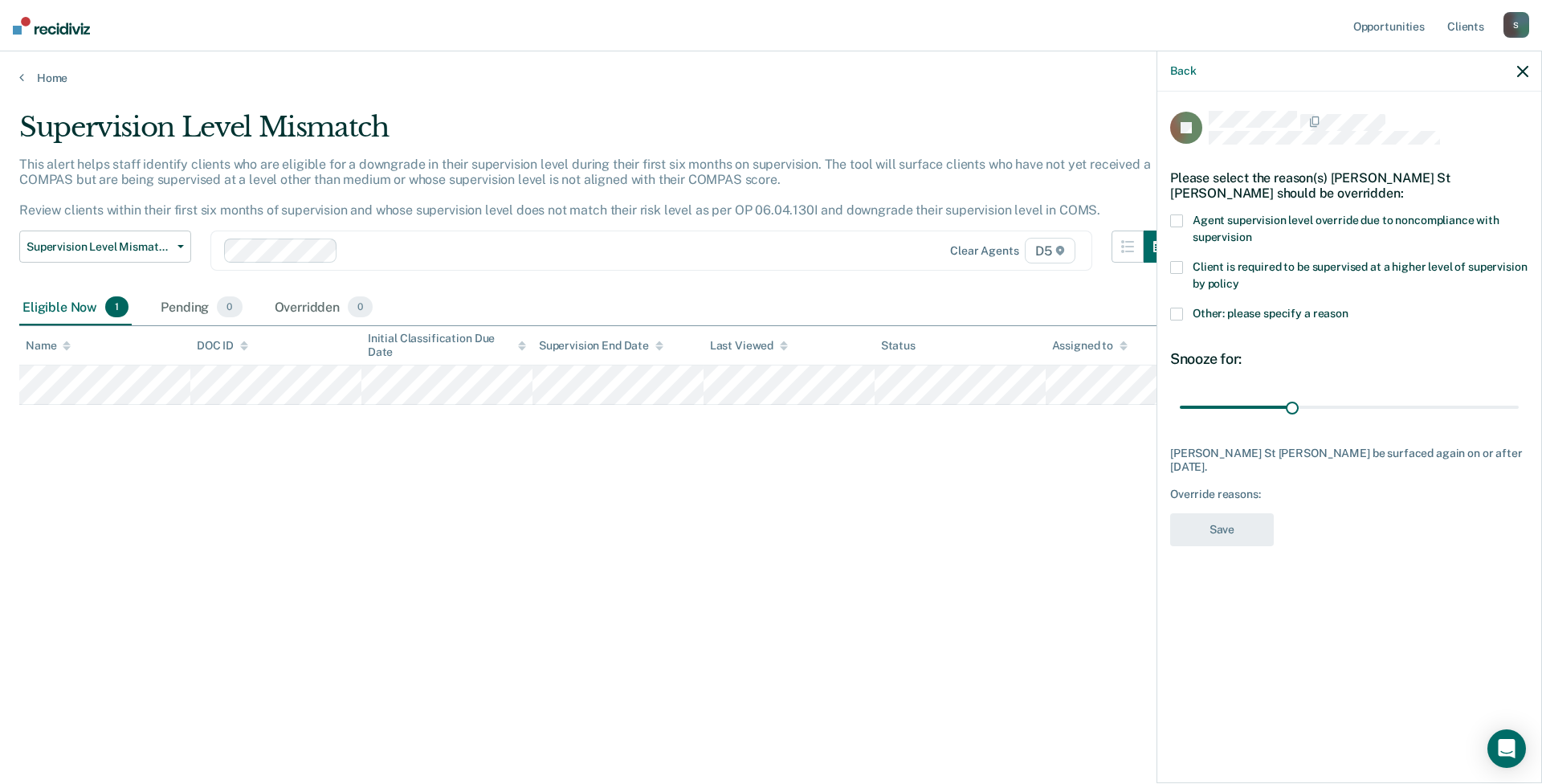
click at [1178, 222] on span at bounding box center [1176, 221] width 13 height 13
drag, startPoint x: 1289, startPoint y: 406, endPoint x: 1518, endPoint y: 414, distance: 229.1
type input "90"
click at [1336, 414] on input "range" at bounding box center [1349, 407] width 339 height 28
click at [1254, 513] on button "Save" at bounding box center [1222, 529] width 104 height 33
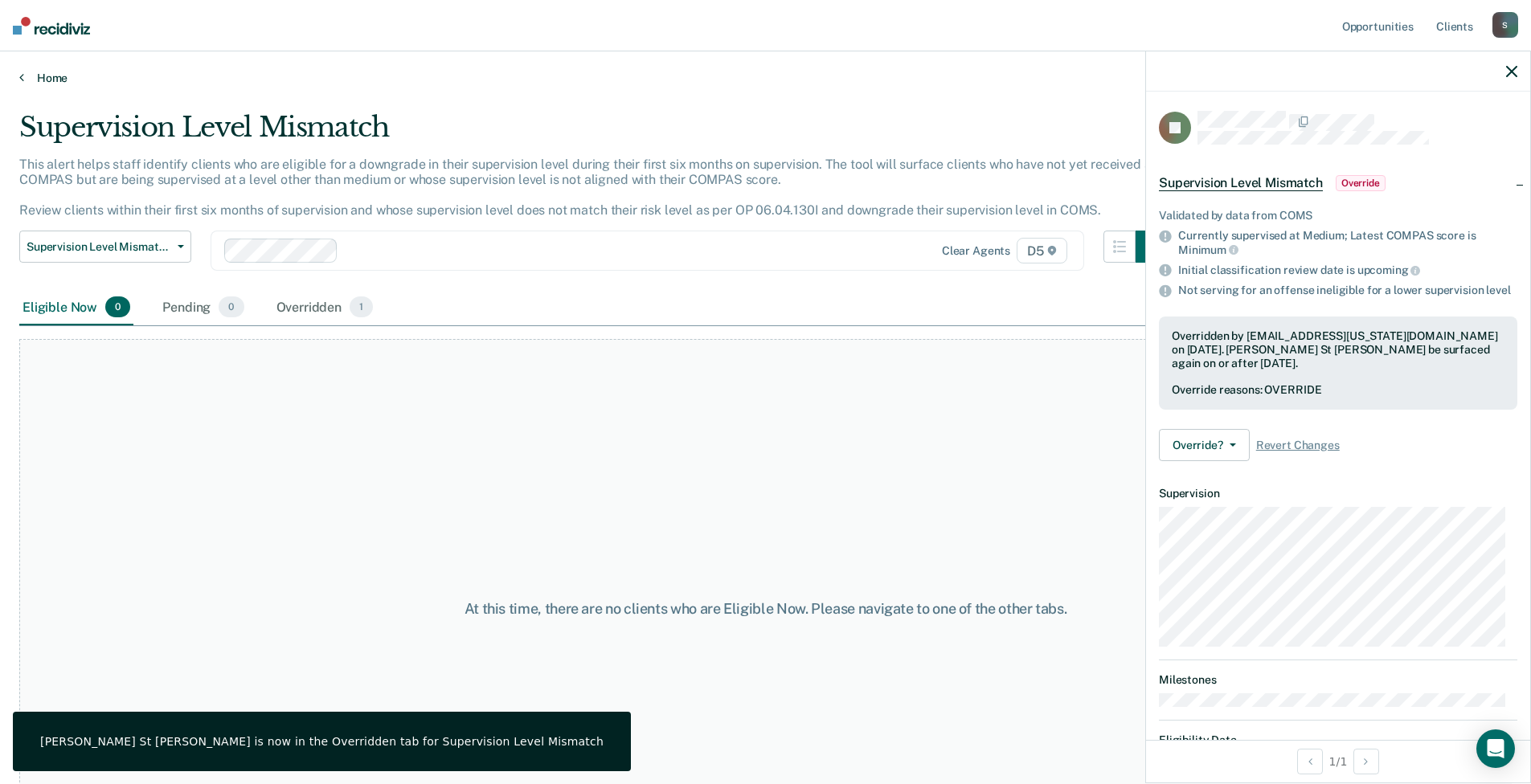
click at [36, 81] on link "Home" at bounding box center [765, 77] width 1492 height 15
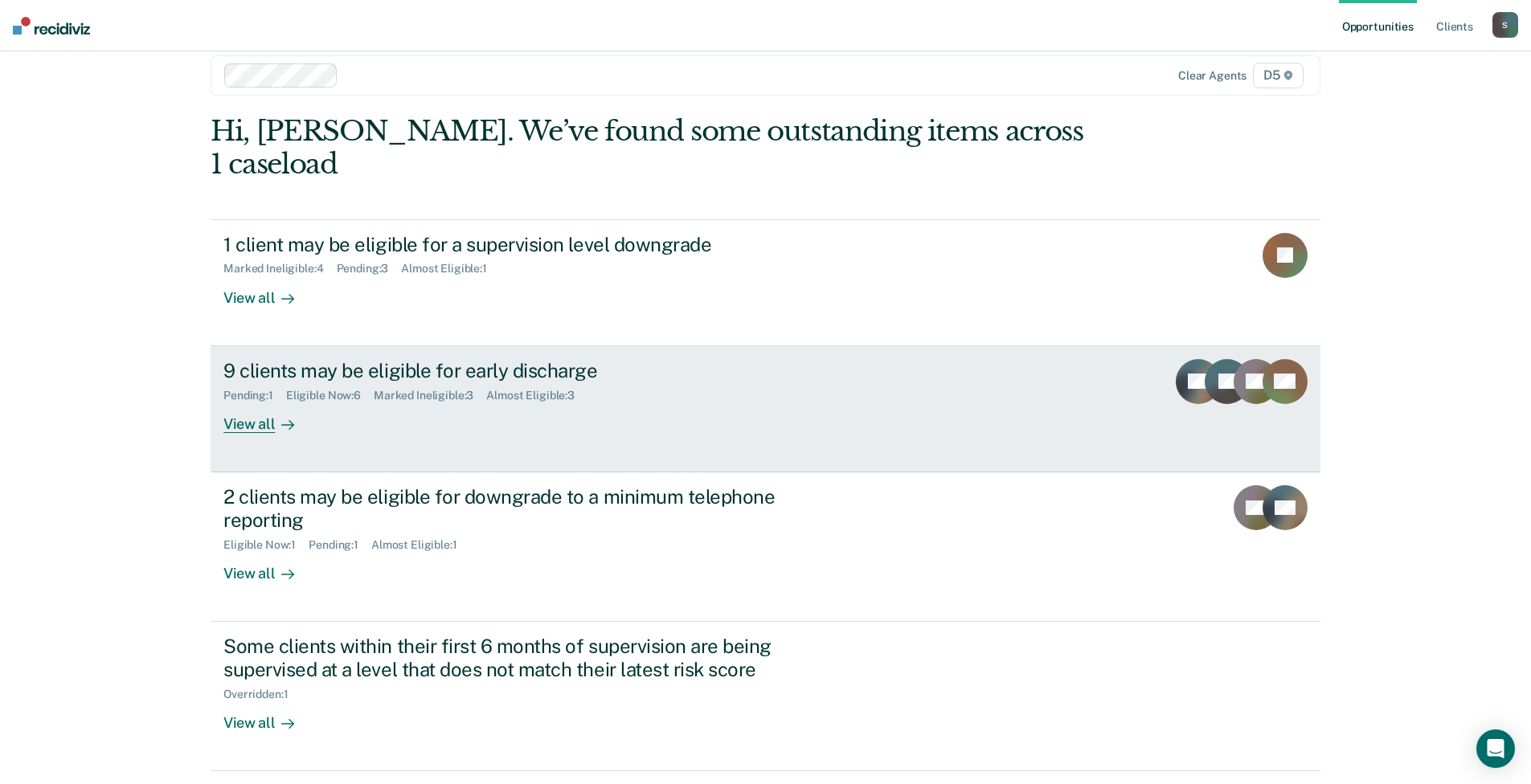
scroll to position [40, 0]
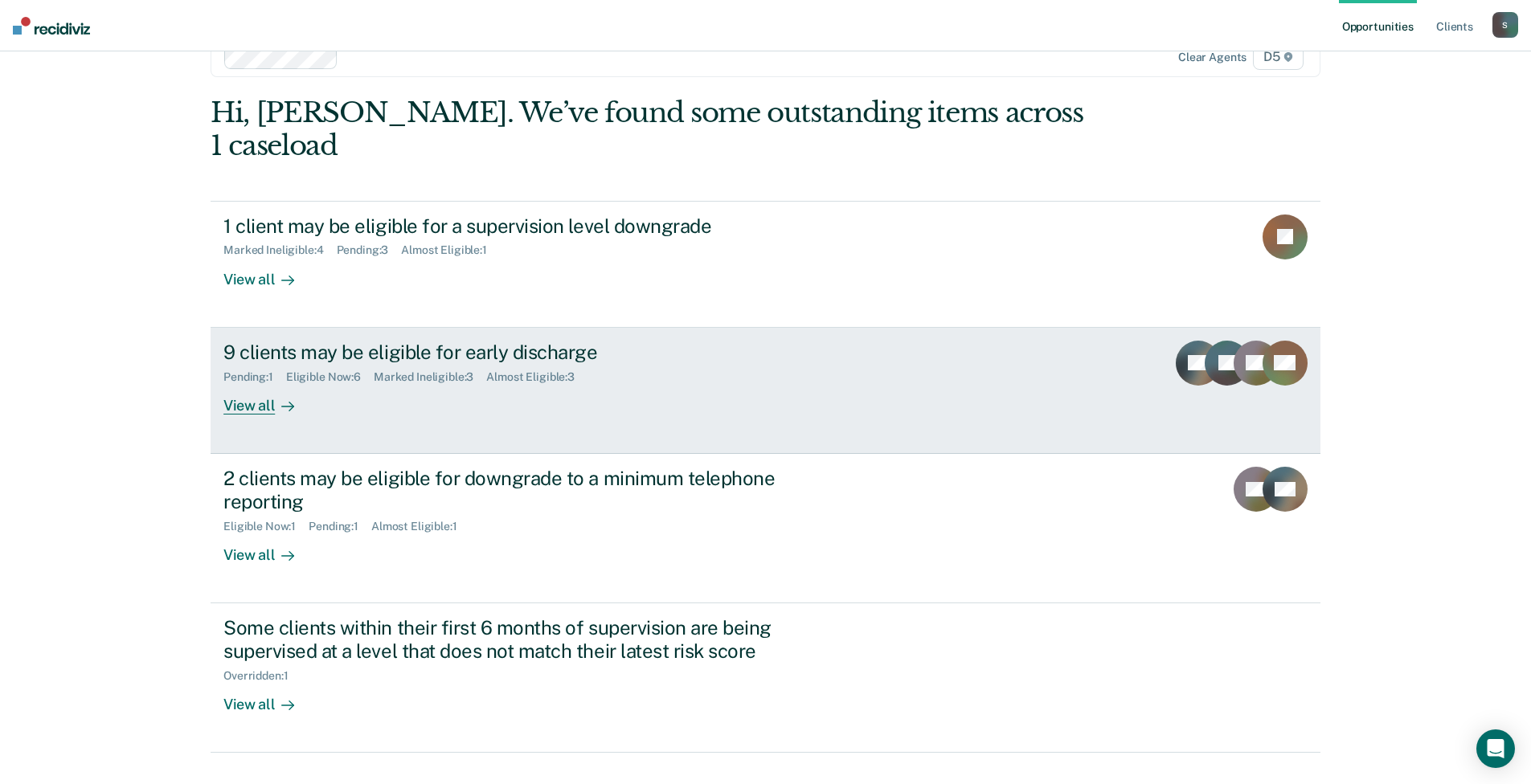
click at [410, 341] on div "9 clients may be eligible for early discharge" at bounding box center [505, 352] width 565 height 23
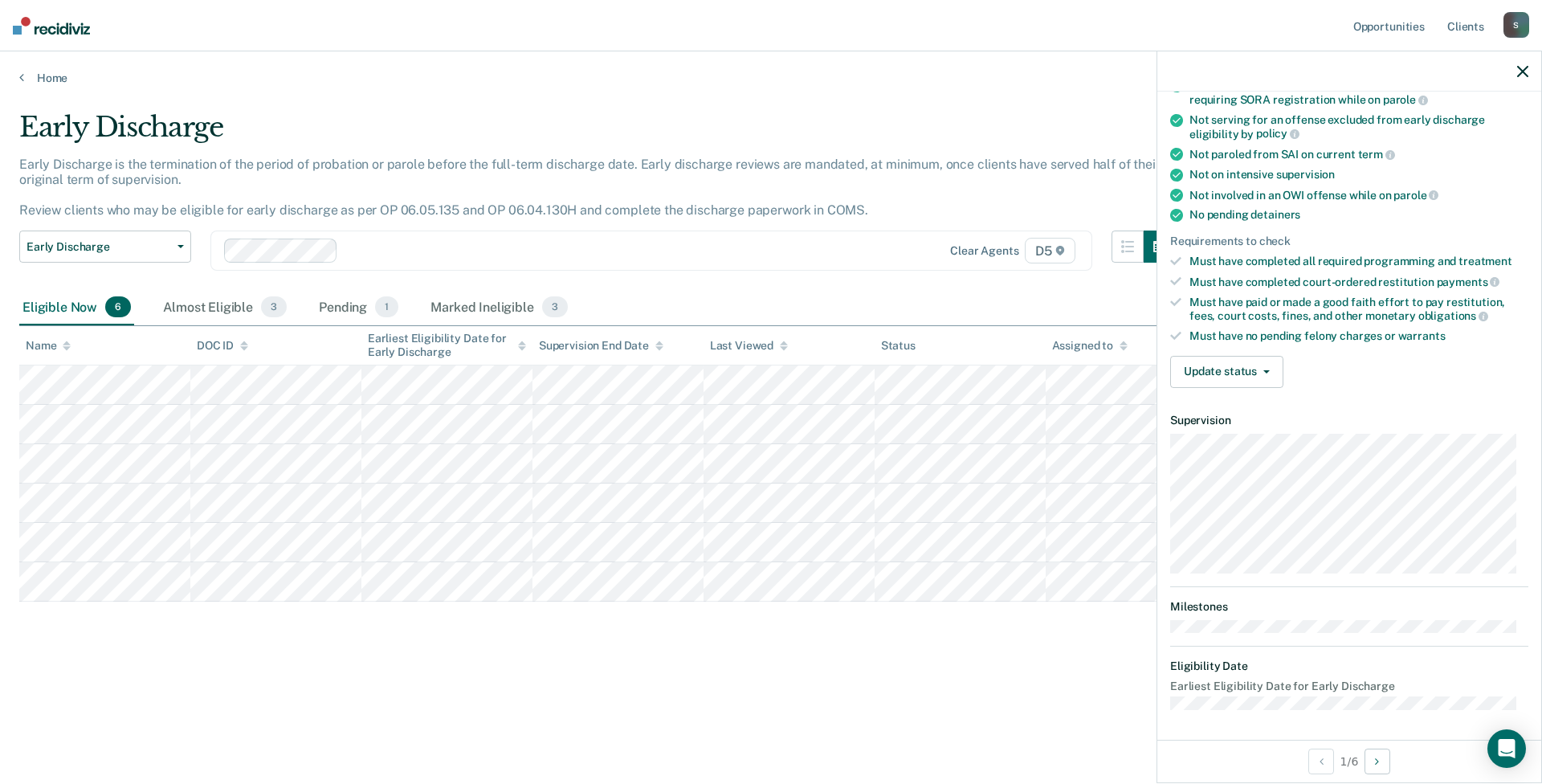
scroll to position [158, 0]
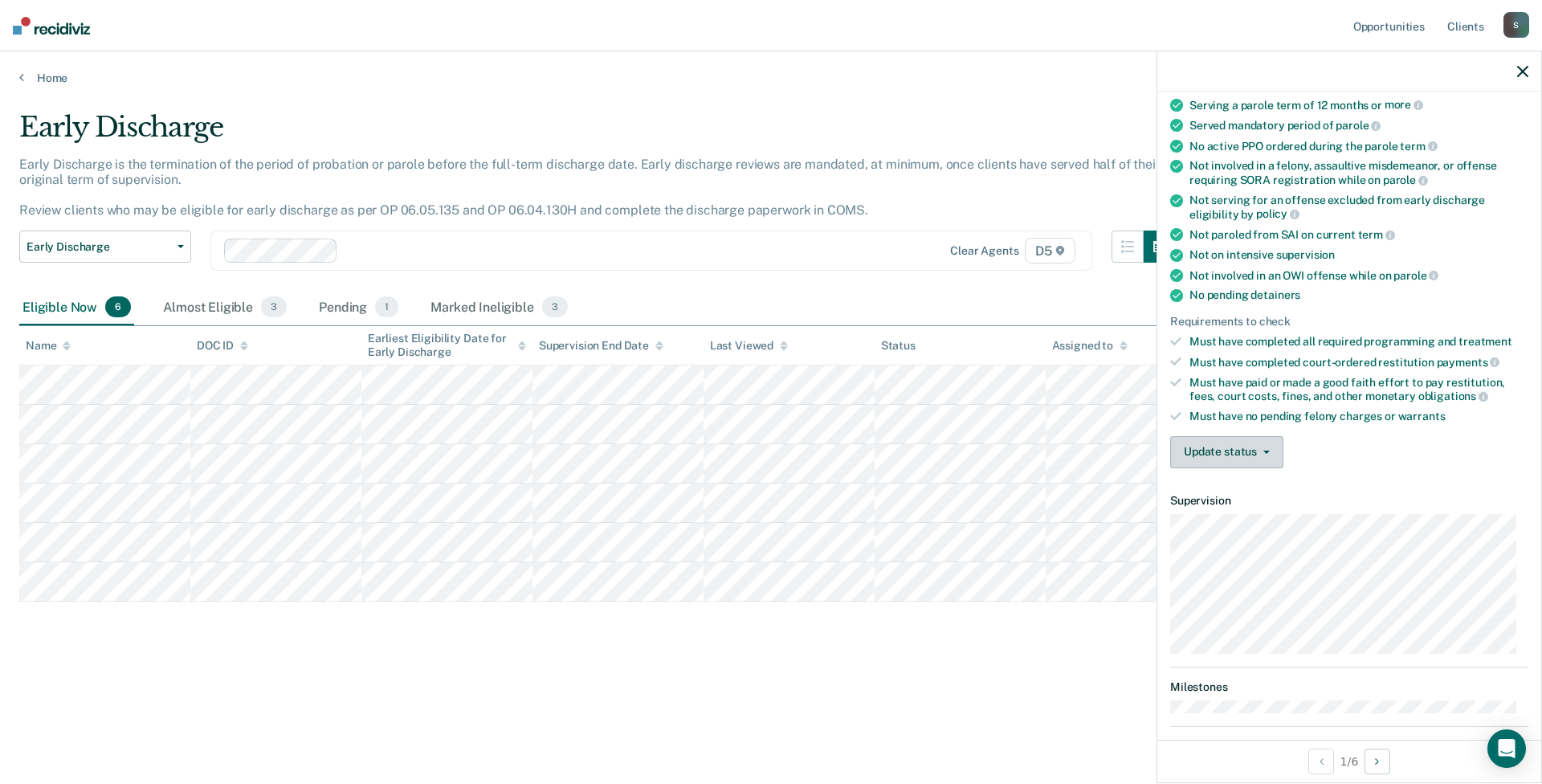
click at [1268, 453] on button "Update status" at bounding box center [1226, 452] width 113 height 32
click at [1277, 510] on button "Mark Ineligible" at bounding box center [1248, 516] width 155 height 26
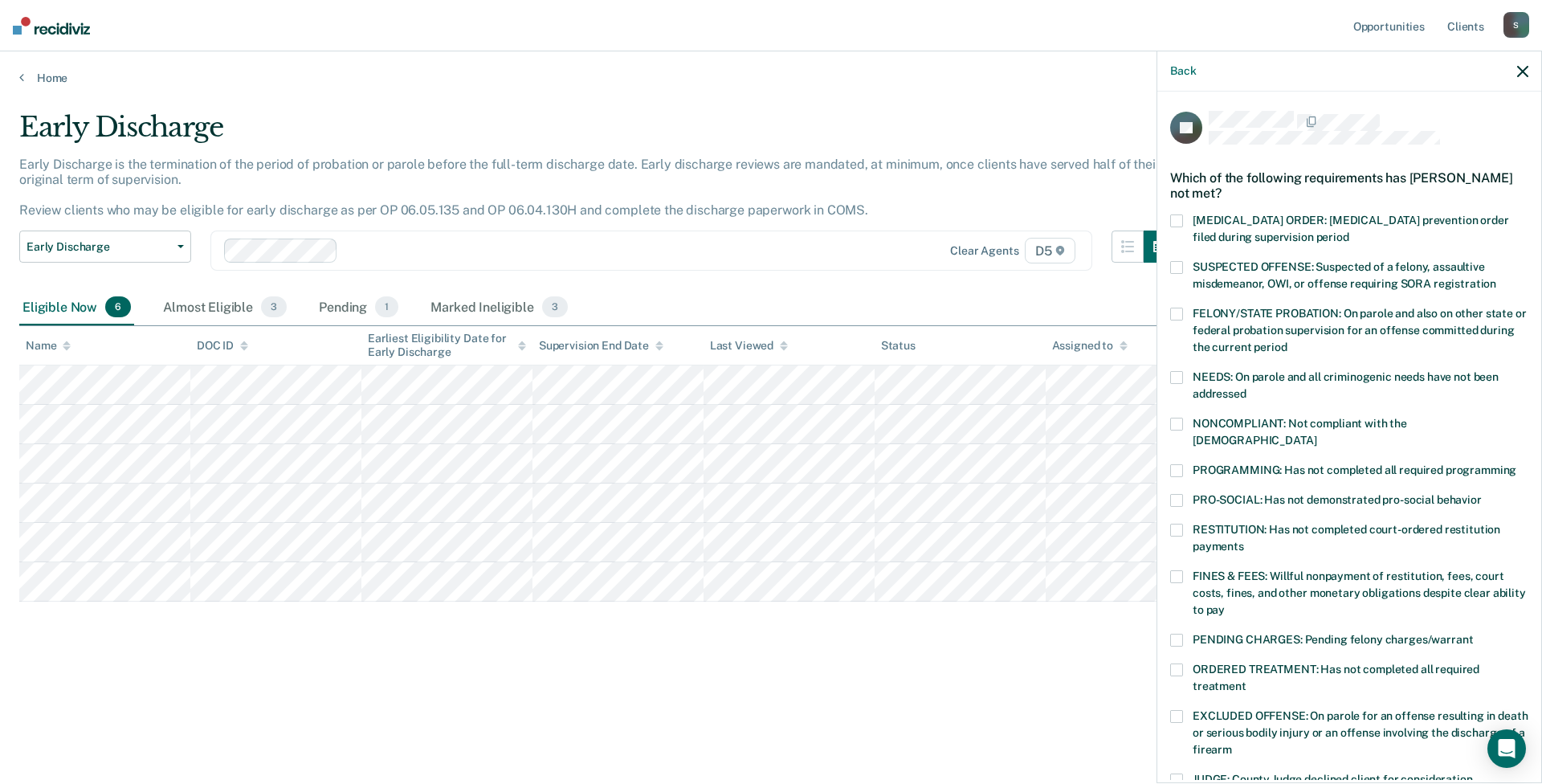
scroll to position [80, 0]
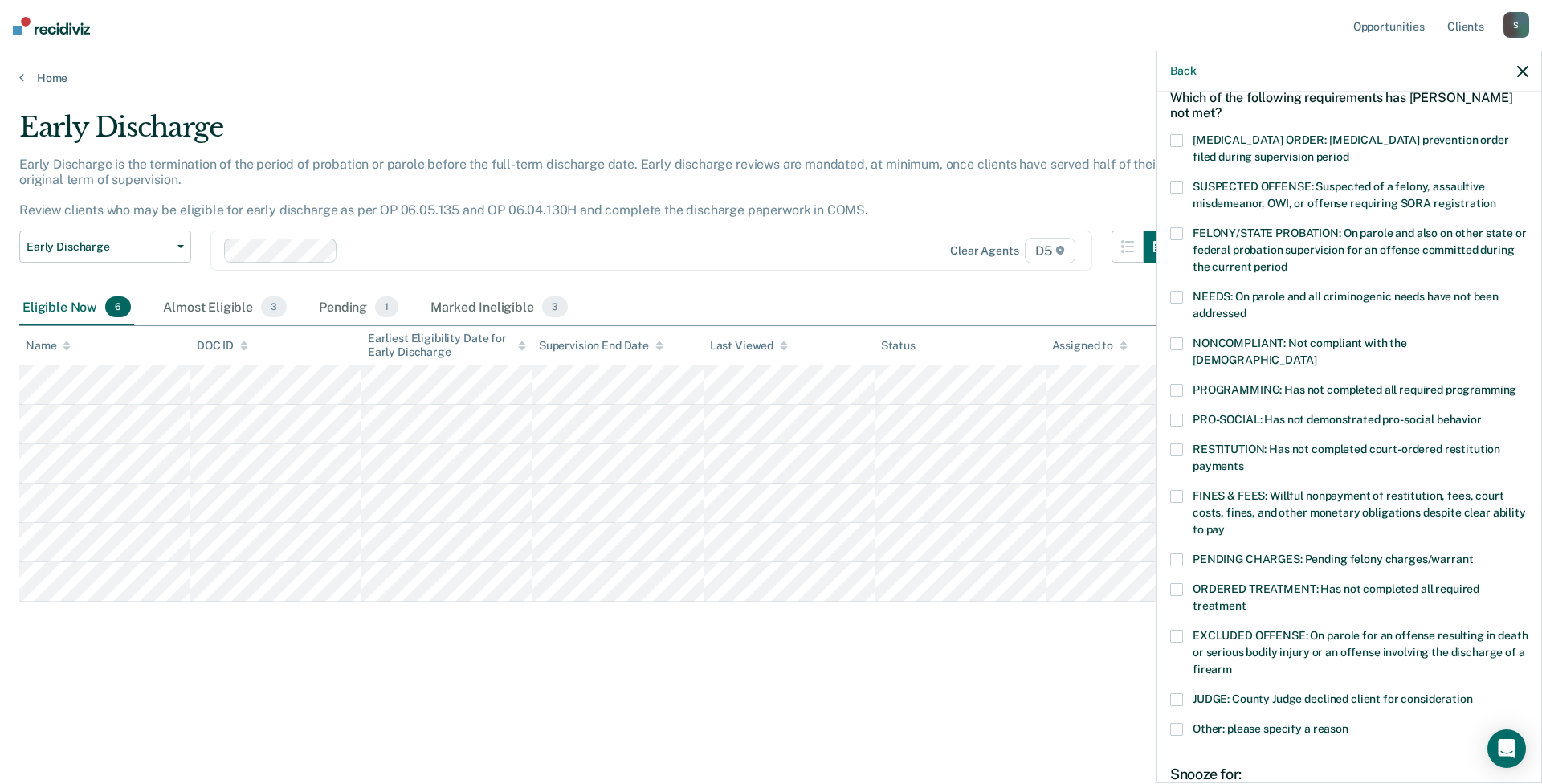
click at [1177, 298] on span at bounding box center [1176, 296] width 13 height 13
click at [1177, 443] on span at bounding box center [1176, 449] width 13 height 13
click at [1179, 490] on span at bounding box center [1176, 496] width 13 height 13
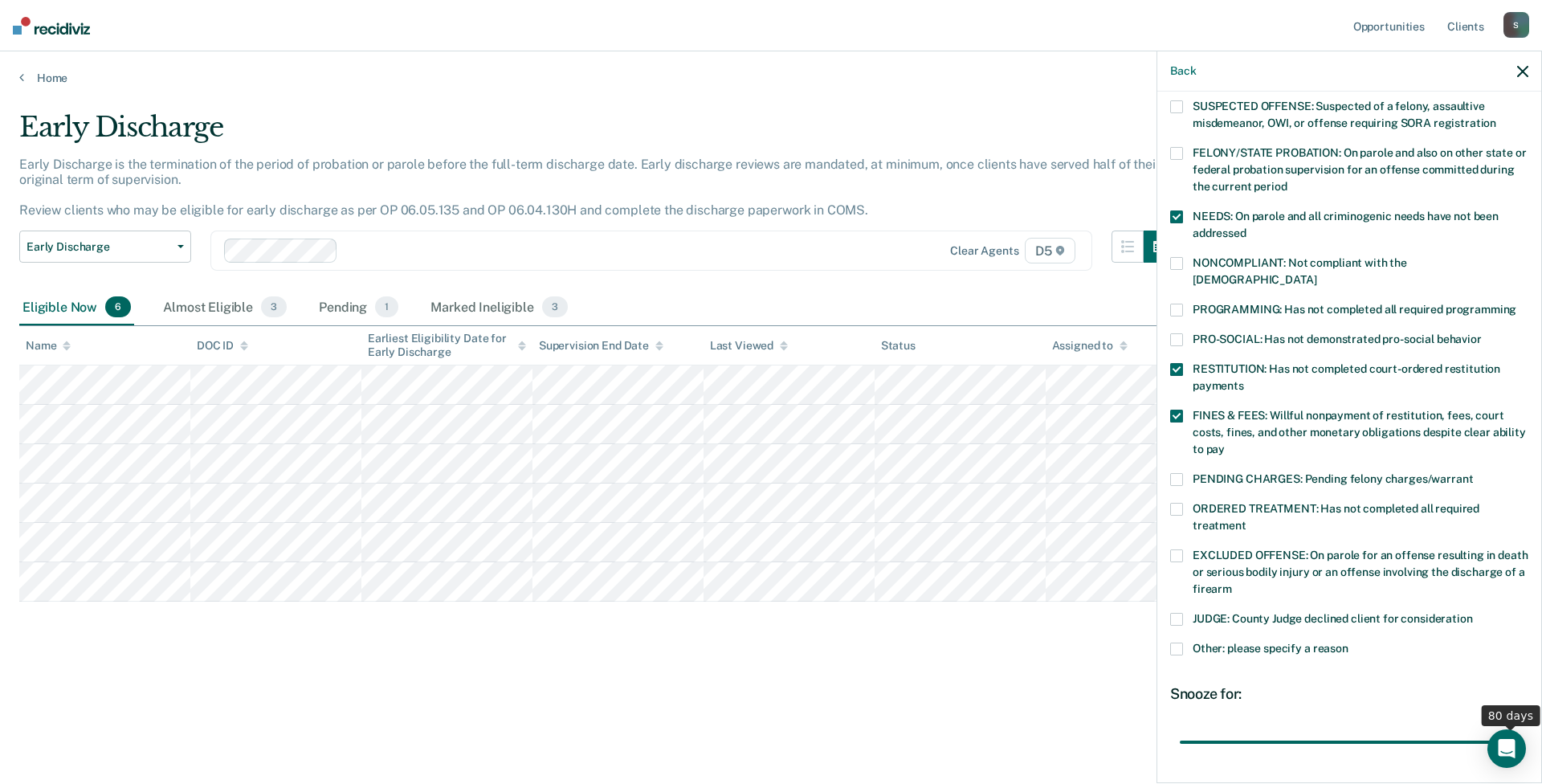
drag, startPoint x: 1300, startPoint y: 724, endPoint x: 1520, endPoint y: 725, distance: 220.0
type input "80"
click at [1336, 728] on input "range" at bounding box center [1349, 741] width 339 height 28
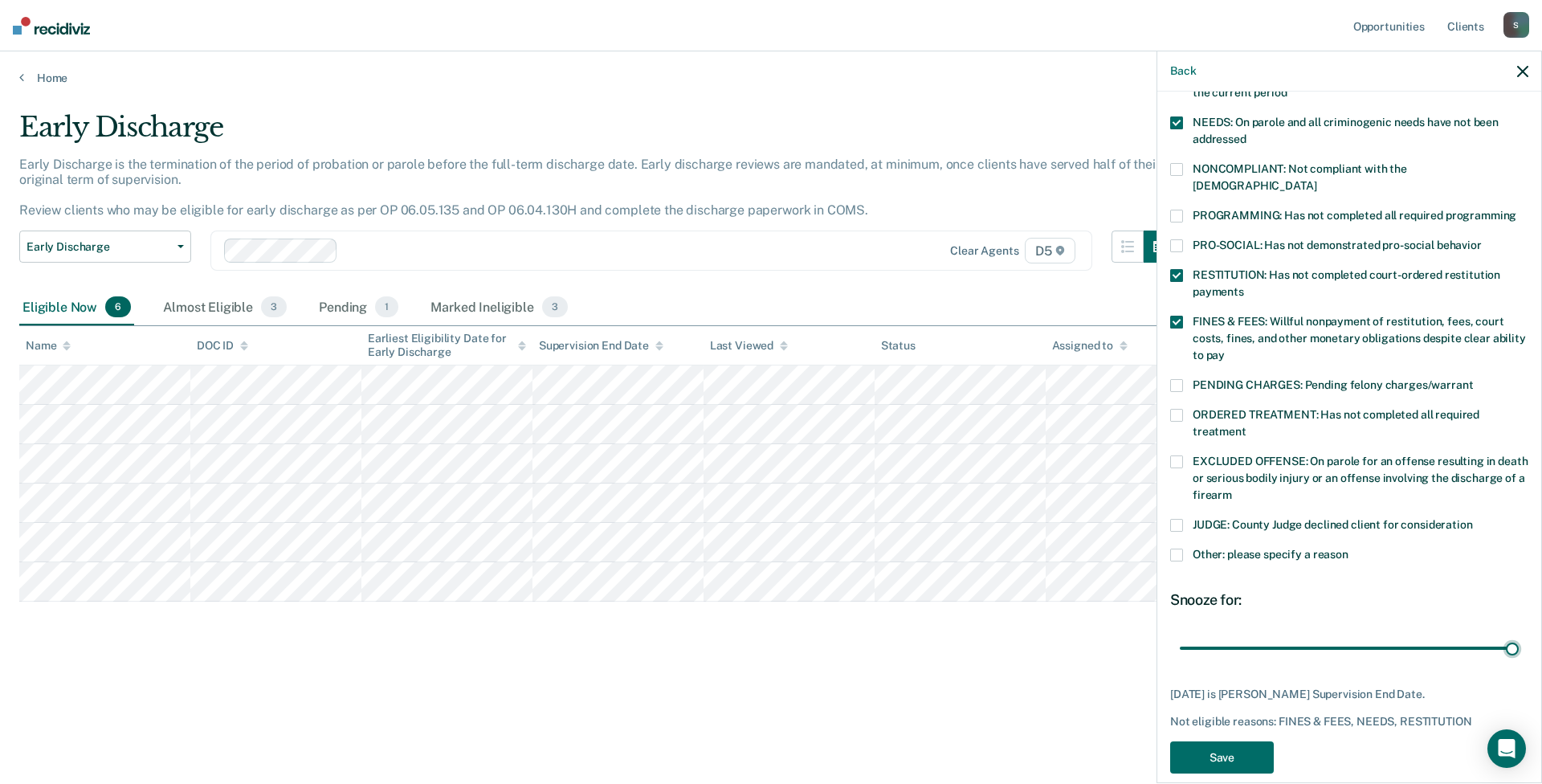
scroll to position [258, 0]
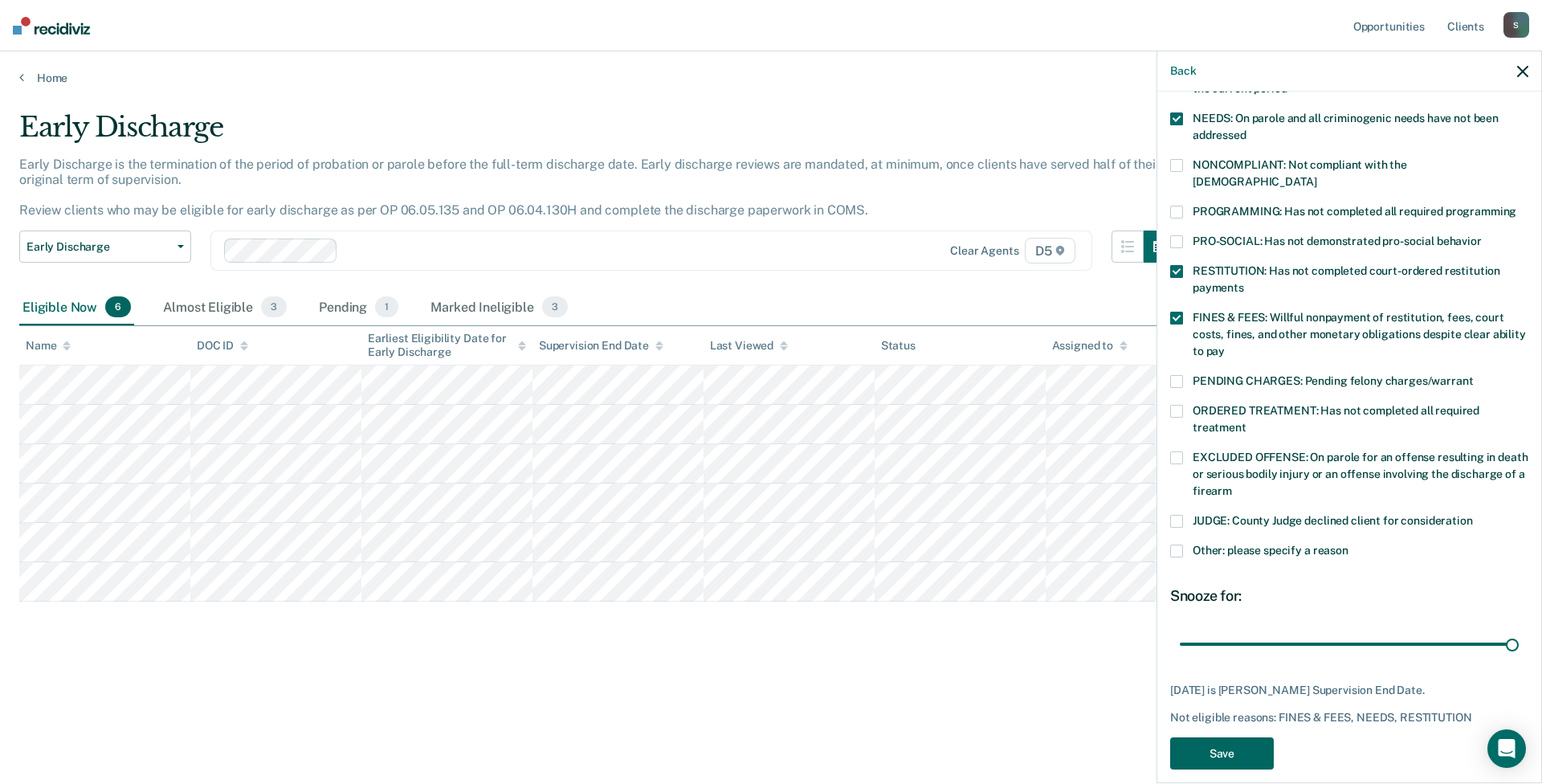
click at [1253, 738] on button "Save" at bounding box center [1222, 754] width 104 height 33
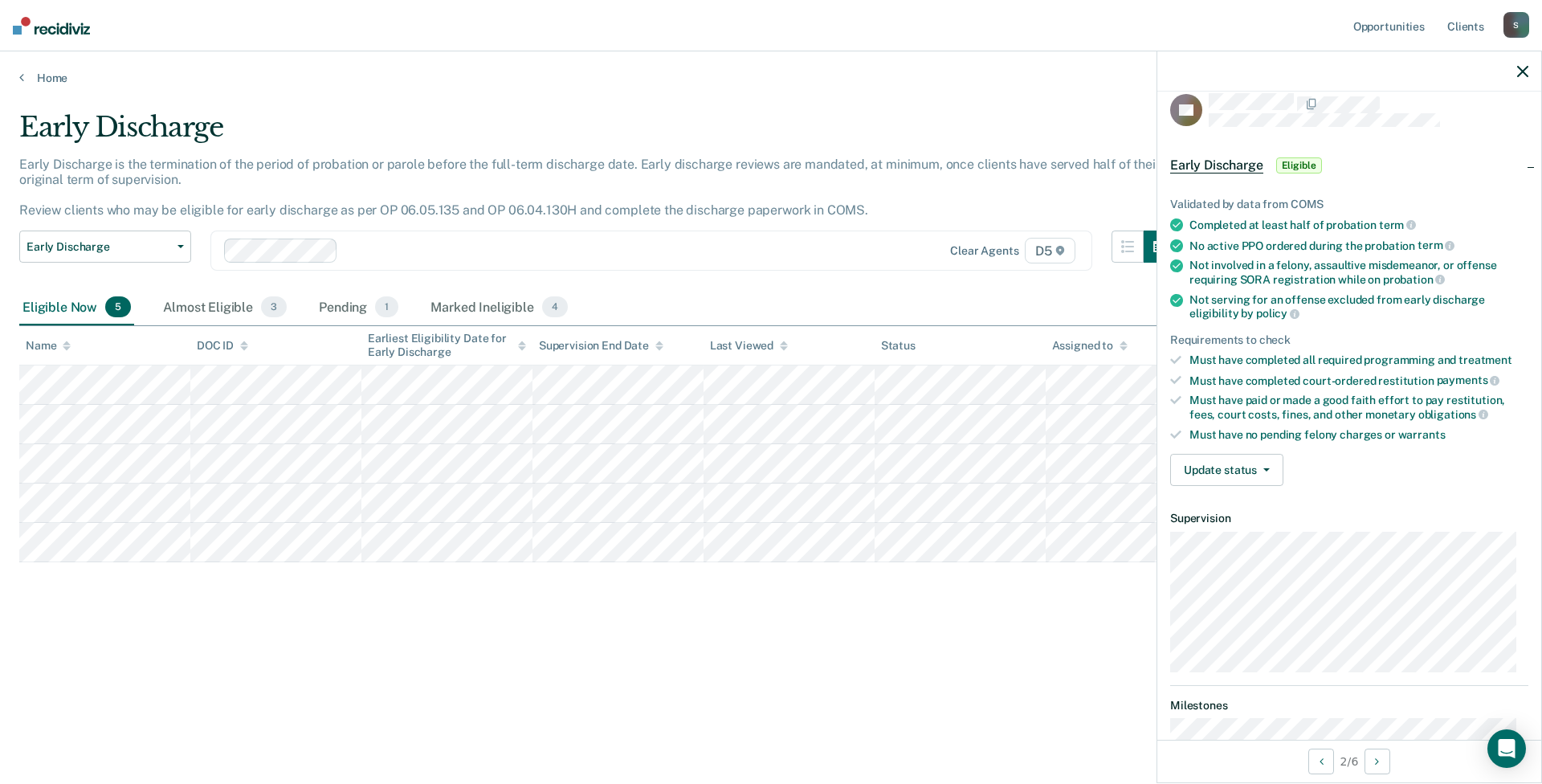
scroll to position [0, 0]
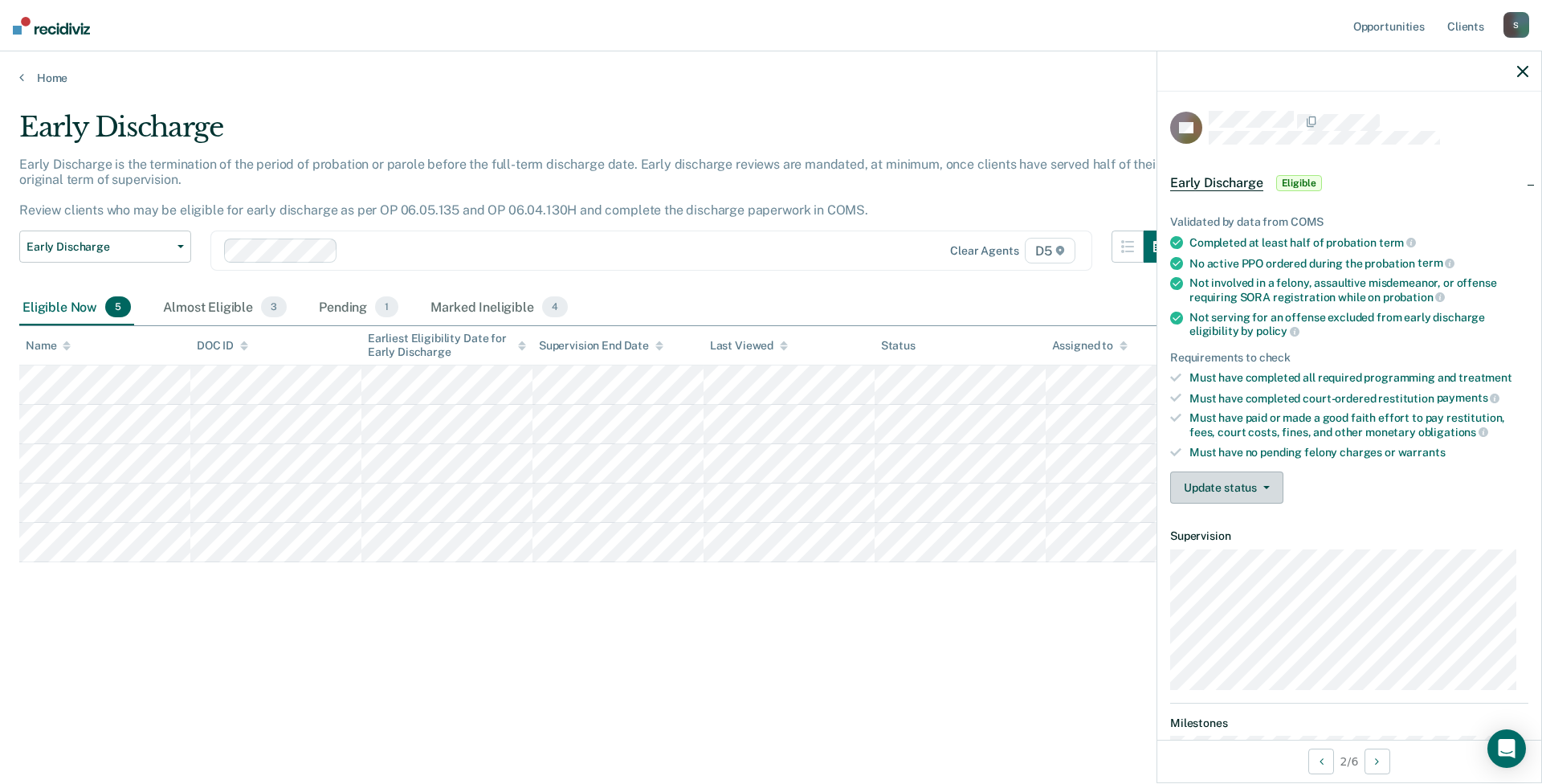
click at [1267, 478] on button "Update status" at bounding box center [1226, 487] width 113 height 32
click at [1269, 547] on button "Mark Ineligible" at bounding box center [1248, 552] width 155 height 26
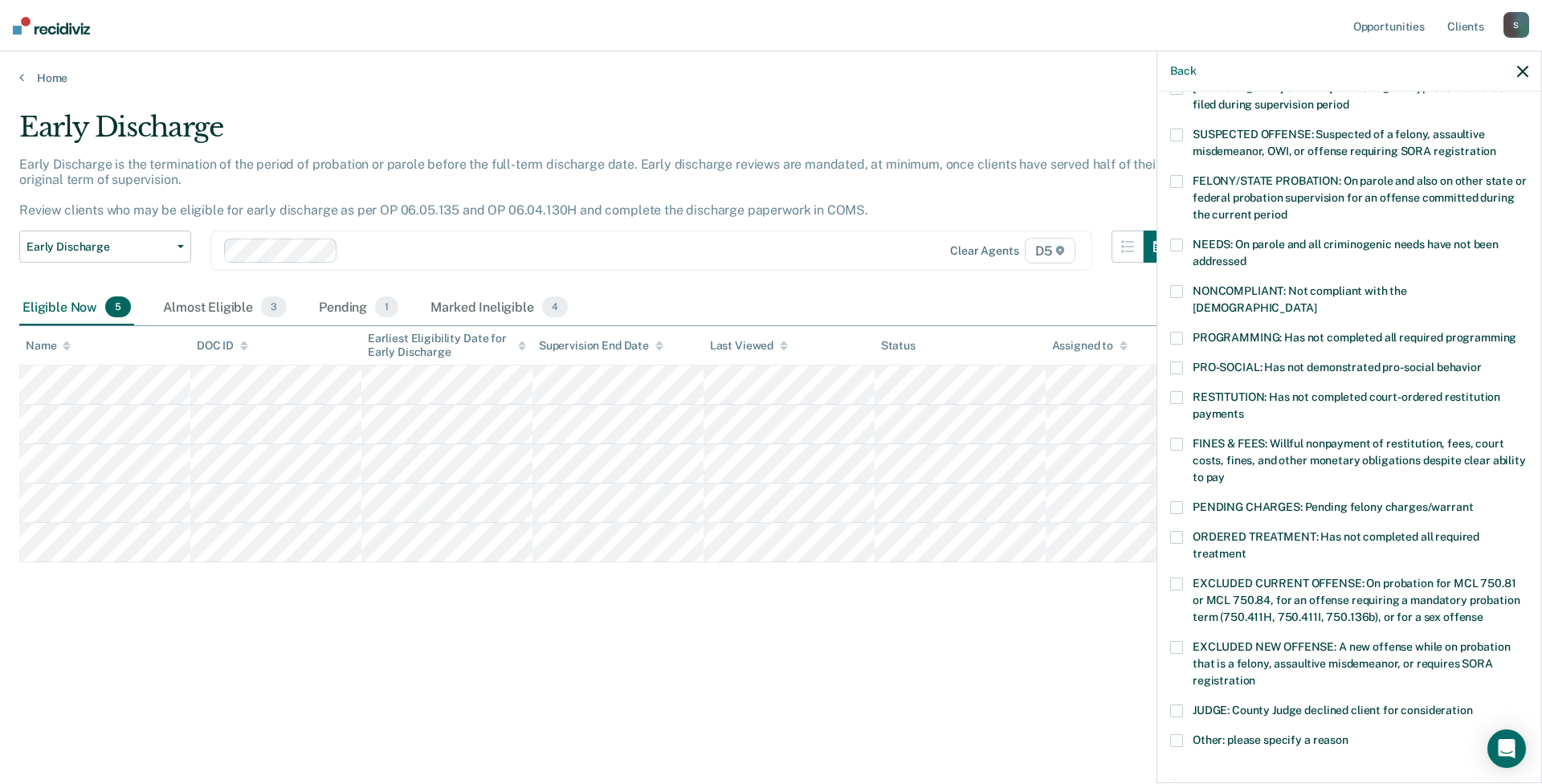
scroll to position [161, 0]
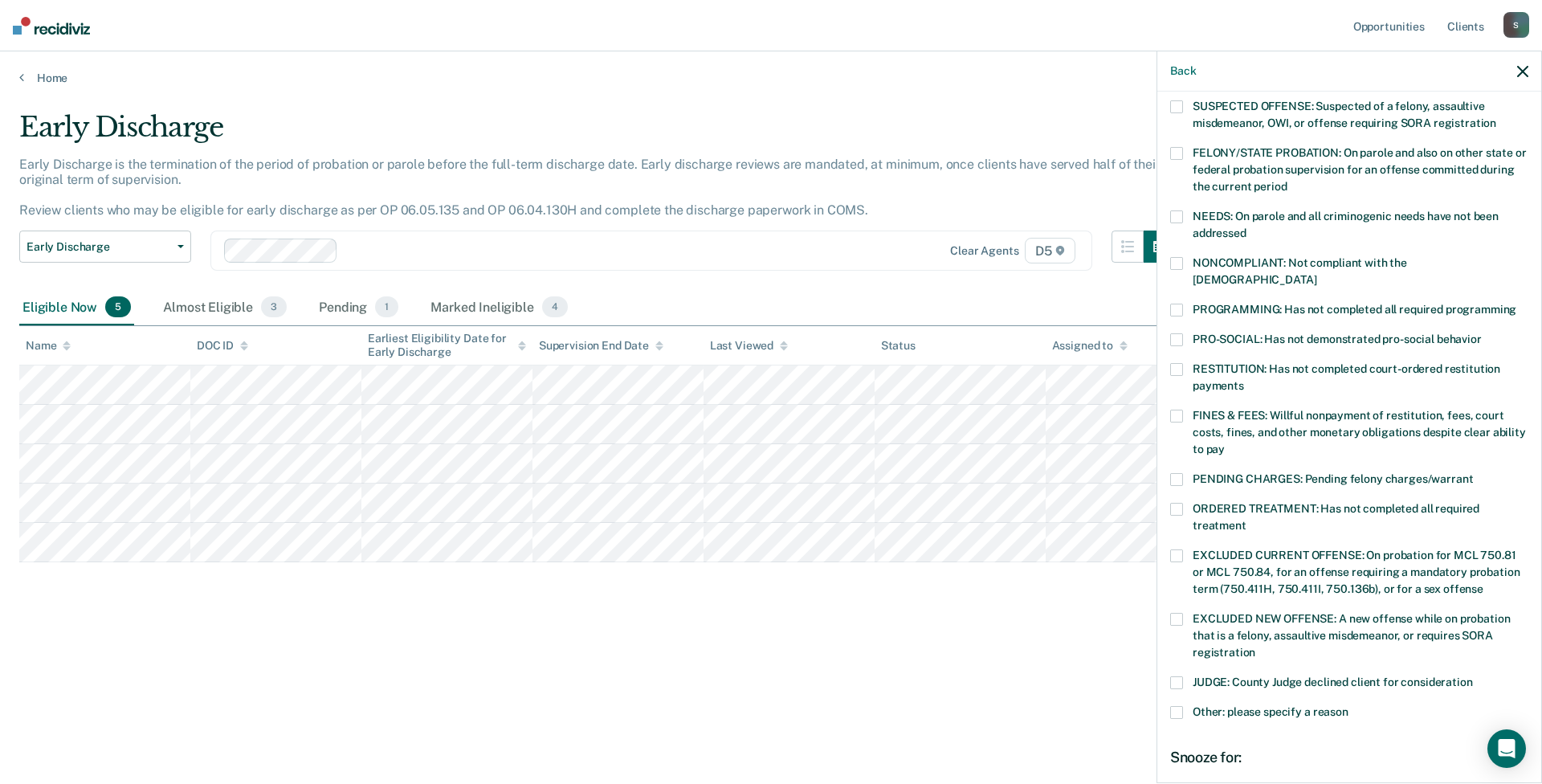
click at [1180, 706] on span at bounding box center [1176, 711] width 13 height 13
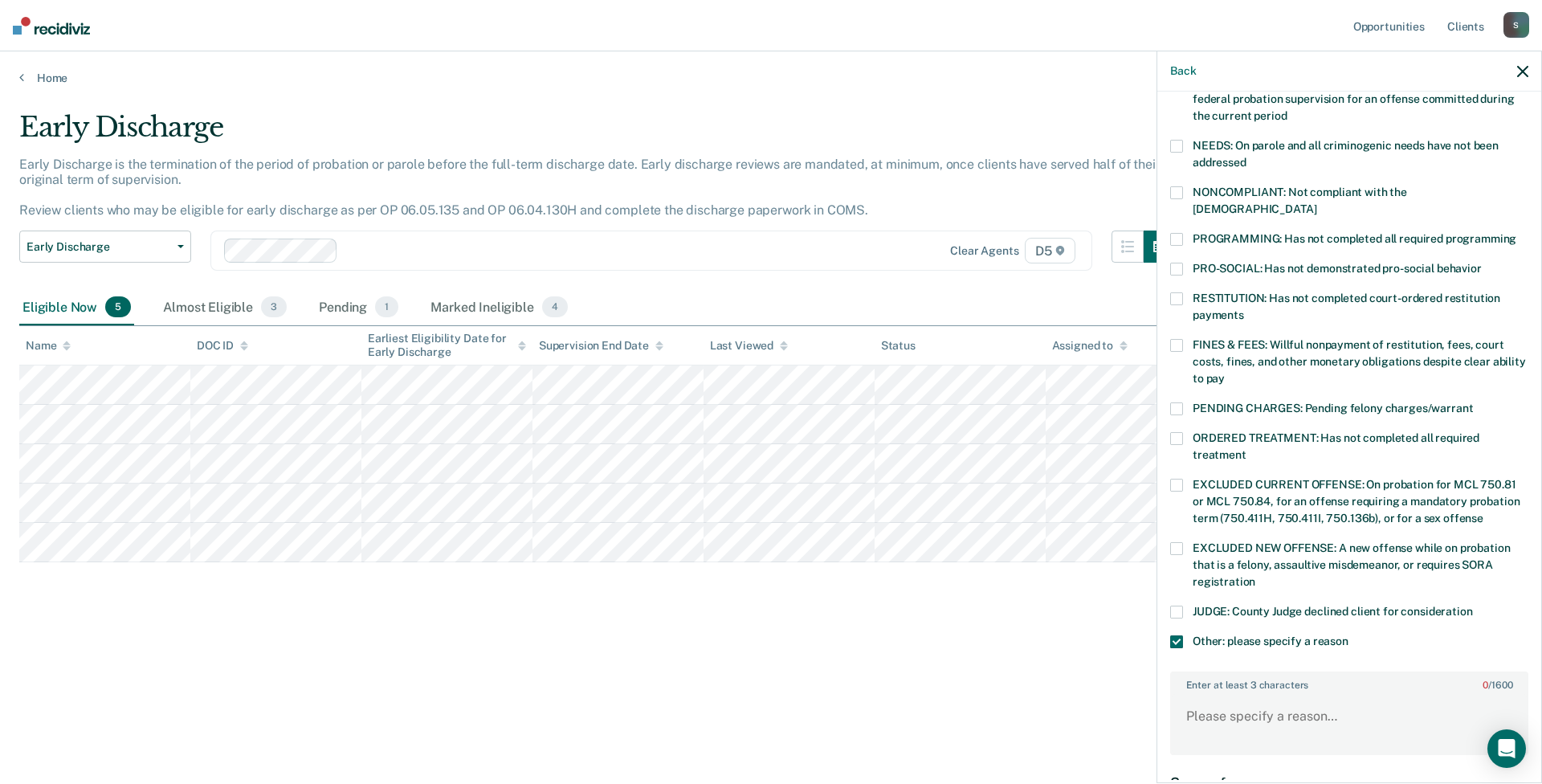
scroll to position [321, 0]
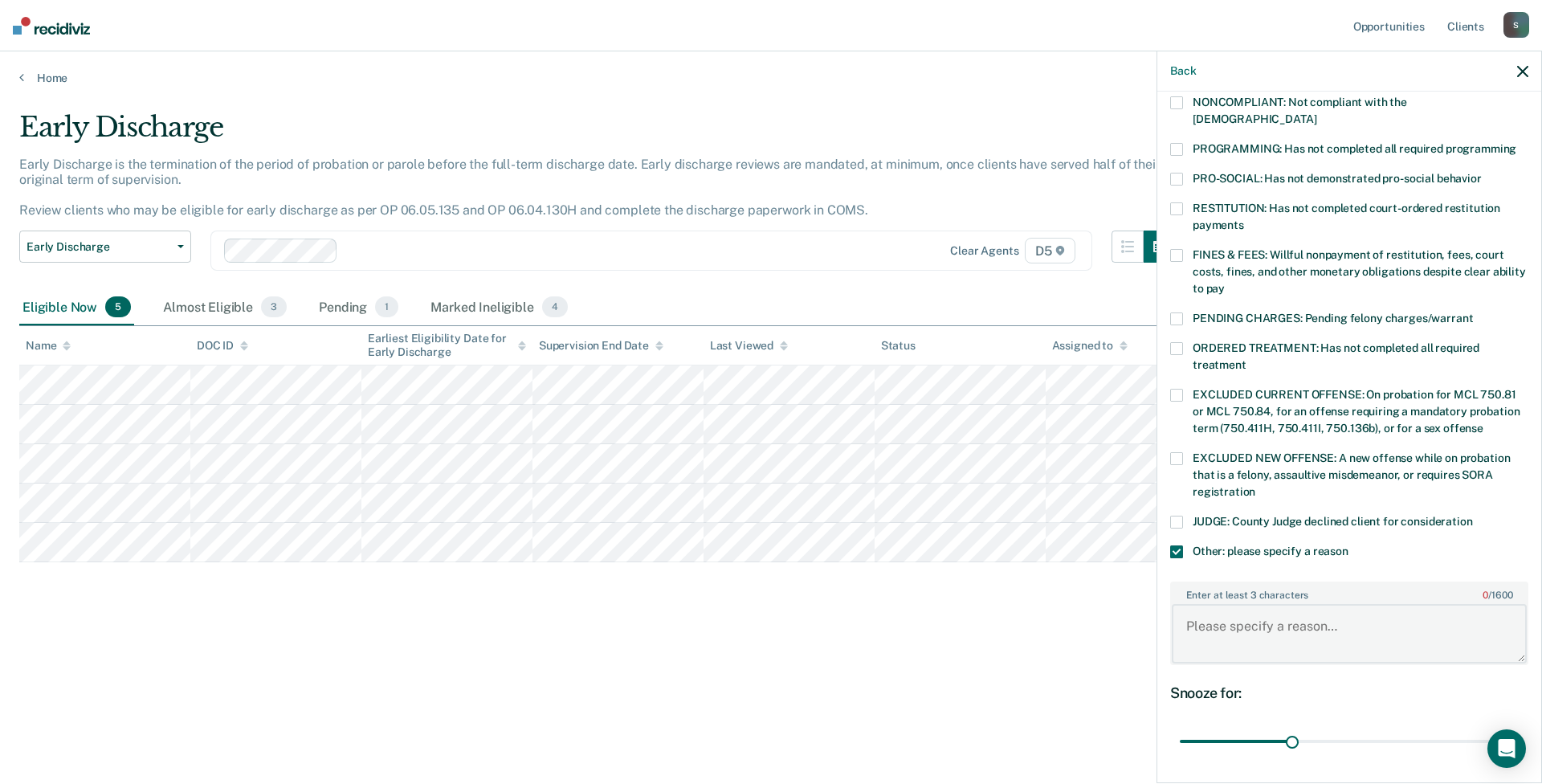
click at [1282, 604] on textarea "Enter at least 3 characters 0 / 1600" at bounding box center [1349, 633] width 355 height 59
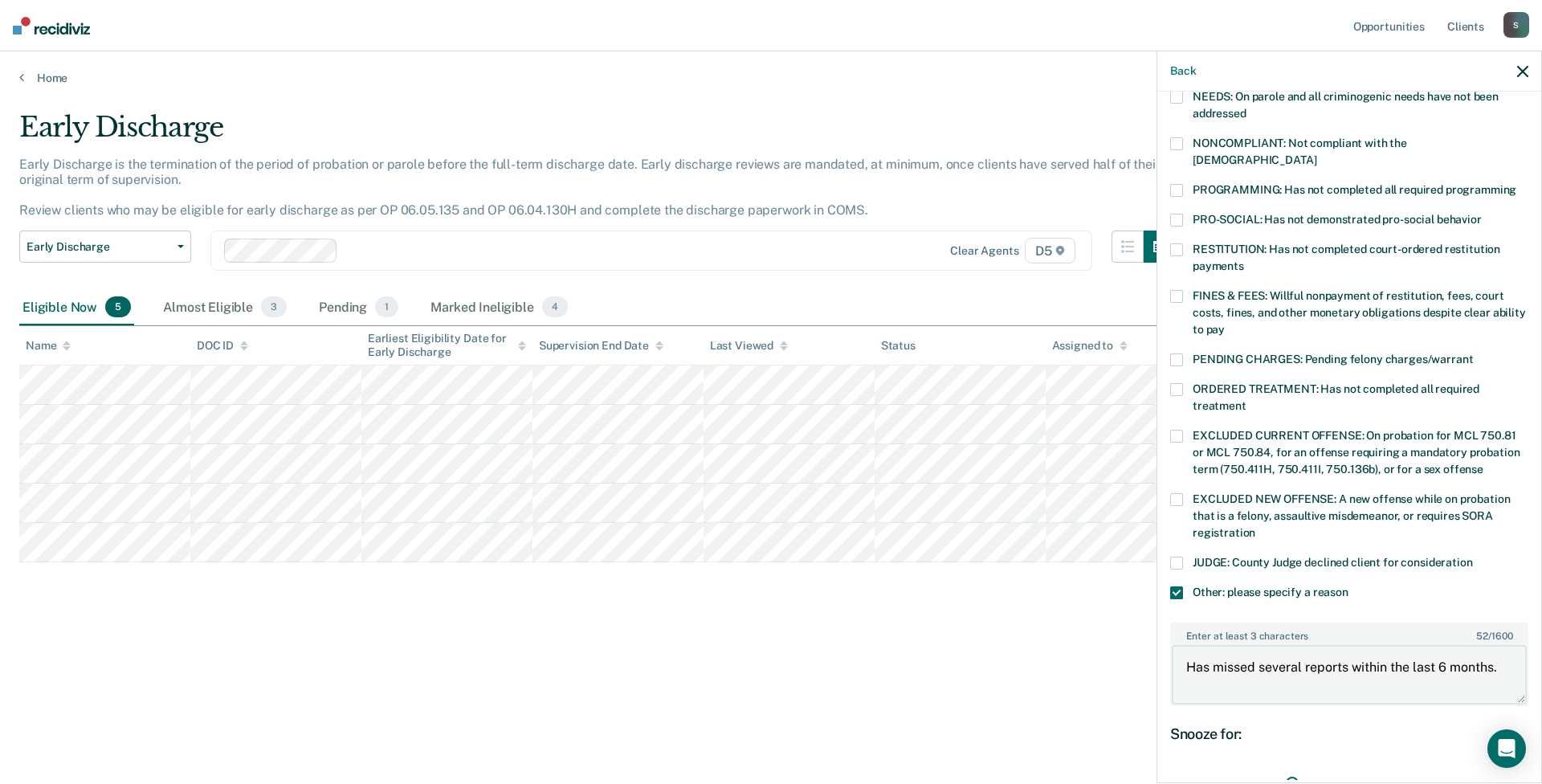
scroll to position [241, 0]
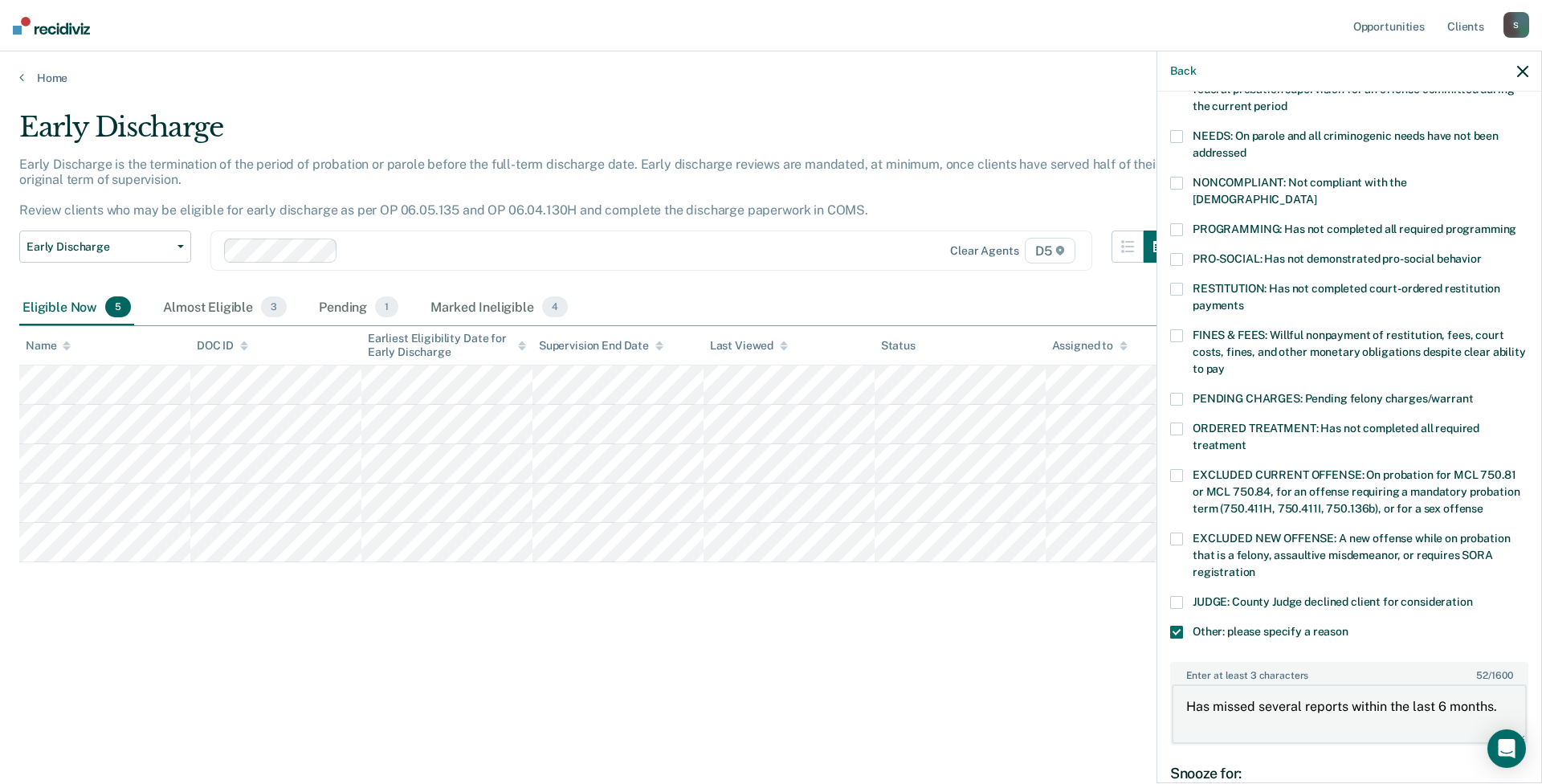
type textarea "Has missed several reports within the last 6 months."
click at [1176, 181] on span at bounding box center [1176, 183] width 13 height 13
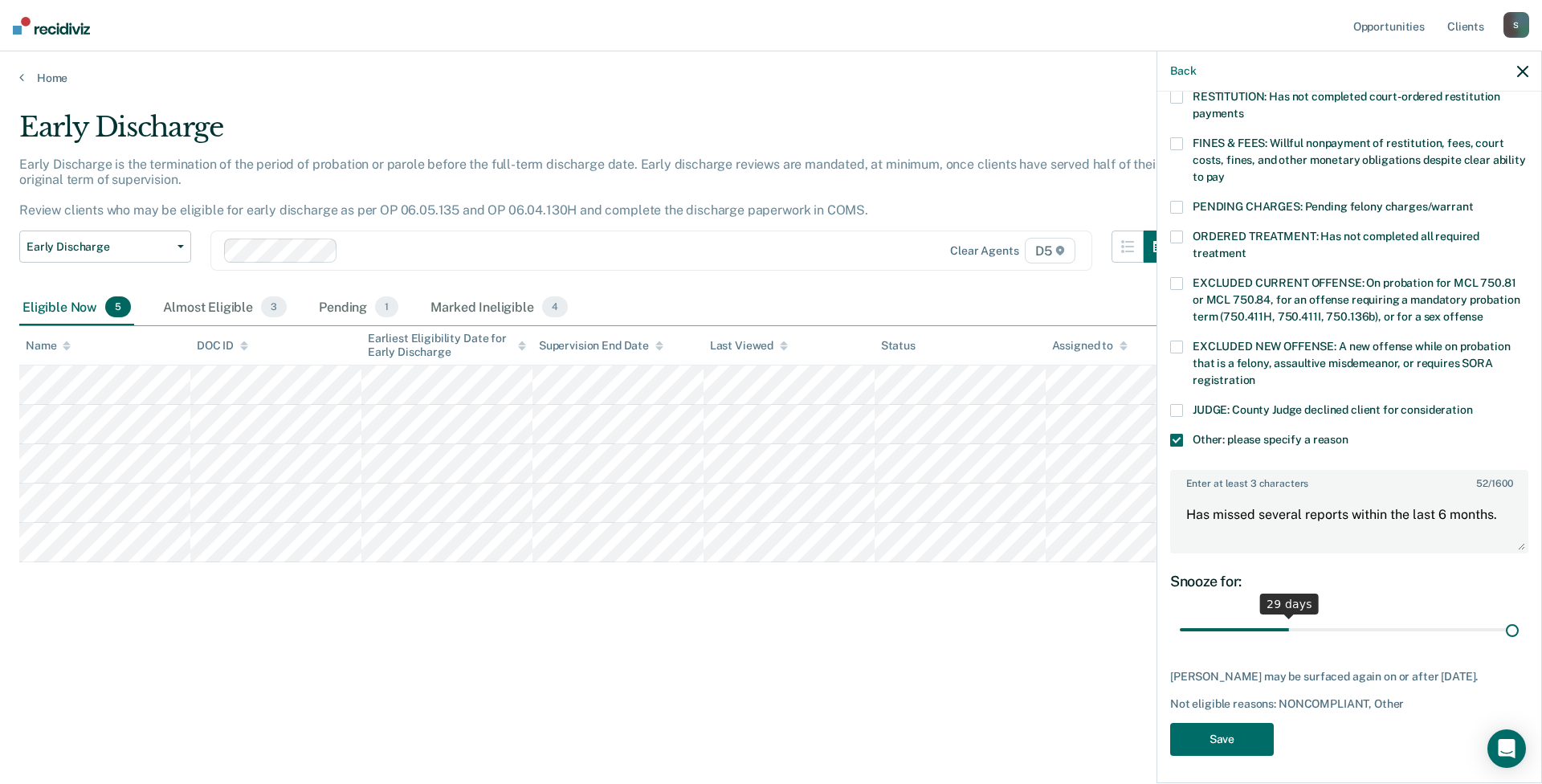
scroll to position [433, 0]
drag, startPoint x: 1284, startPoint y: 613, endPoint x: 1541, endPoint y: 630, distance: 257.6
type input "90"
click at [1336, 630] on input "range" at bounding box center [1349, 629] width 339 height 28
click at [1248, 734] on button "Save" at bounding box center [1222, 739] width 104 height 33
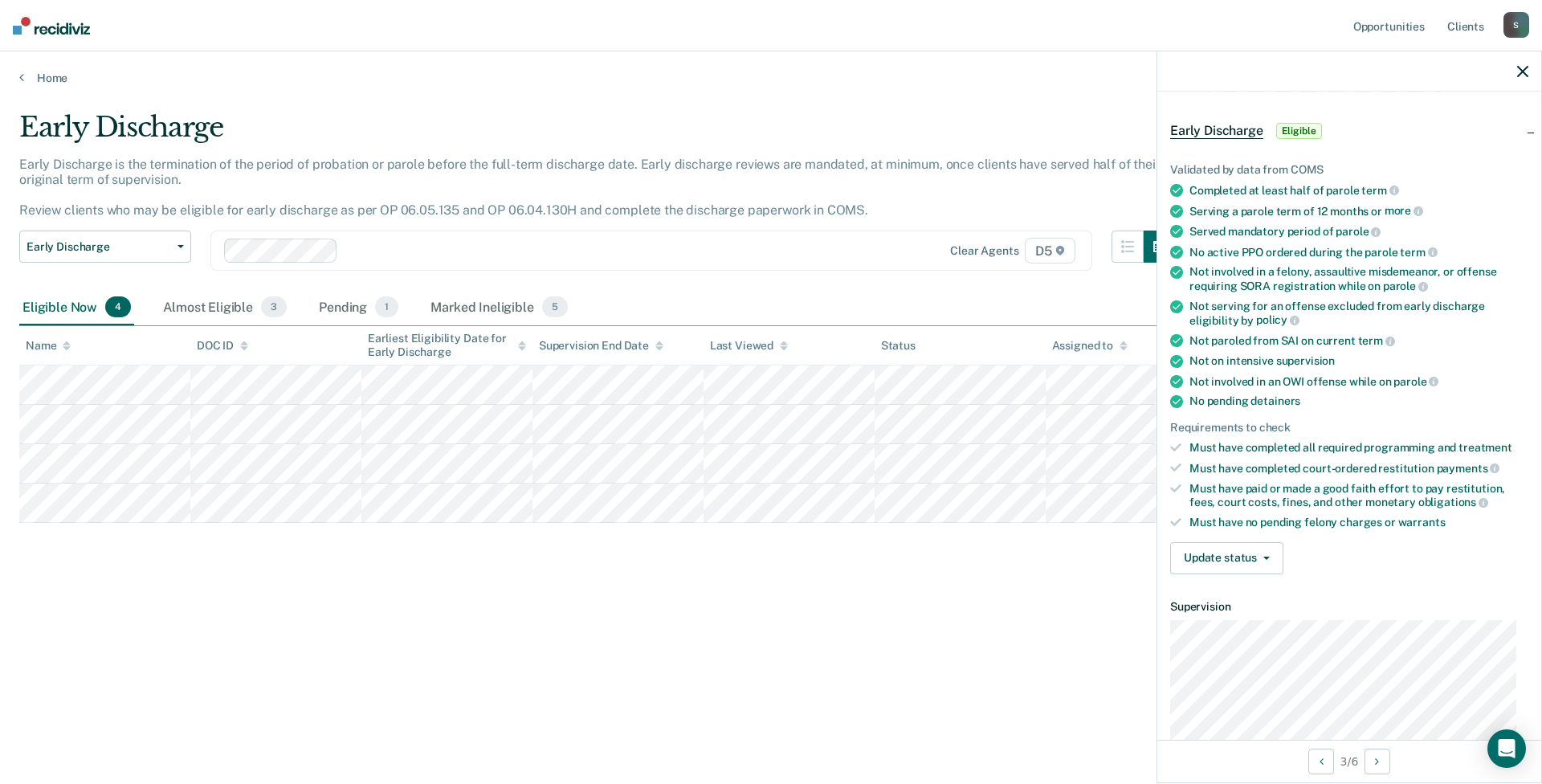
scroll to position [80, 0]
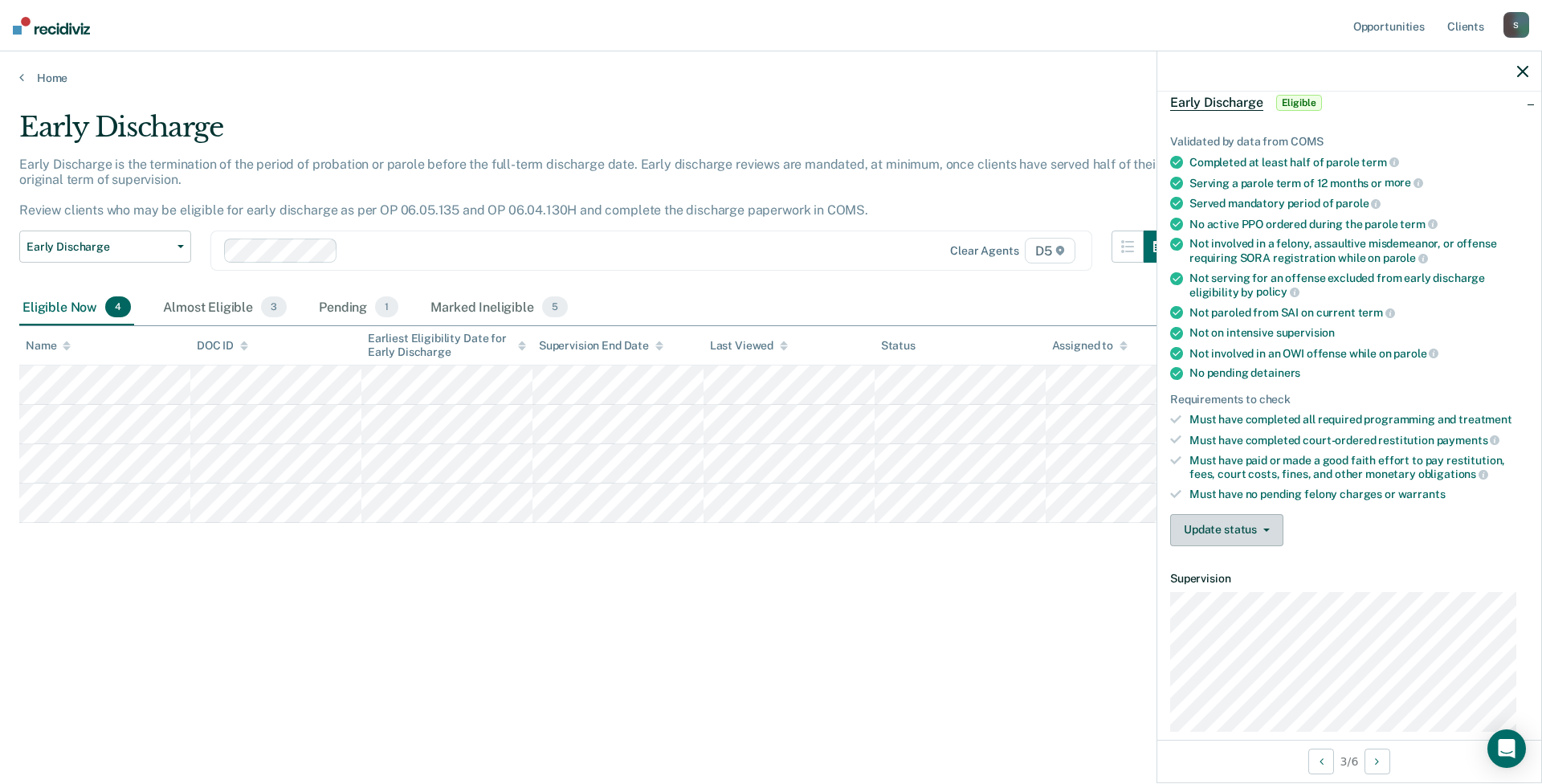
click at [1275, 533] on button "Update status" at bounding box center [1226, 529] width 113 height 32
click at [1266, 593] on button "Mark Ineligible" at bounding box center [1248, 594] width 155 height 26
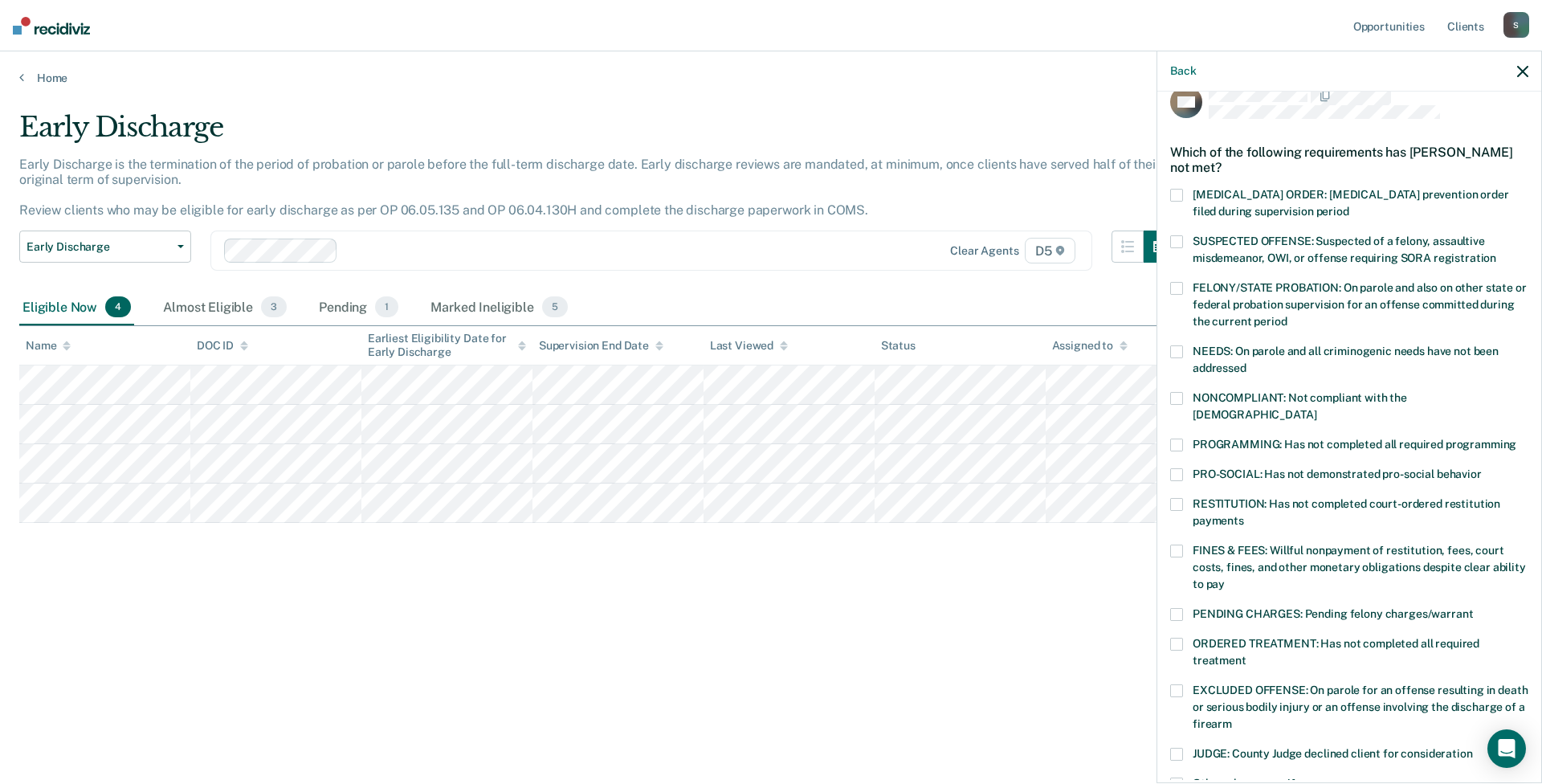
scroll to position [0, 0]
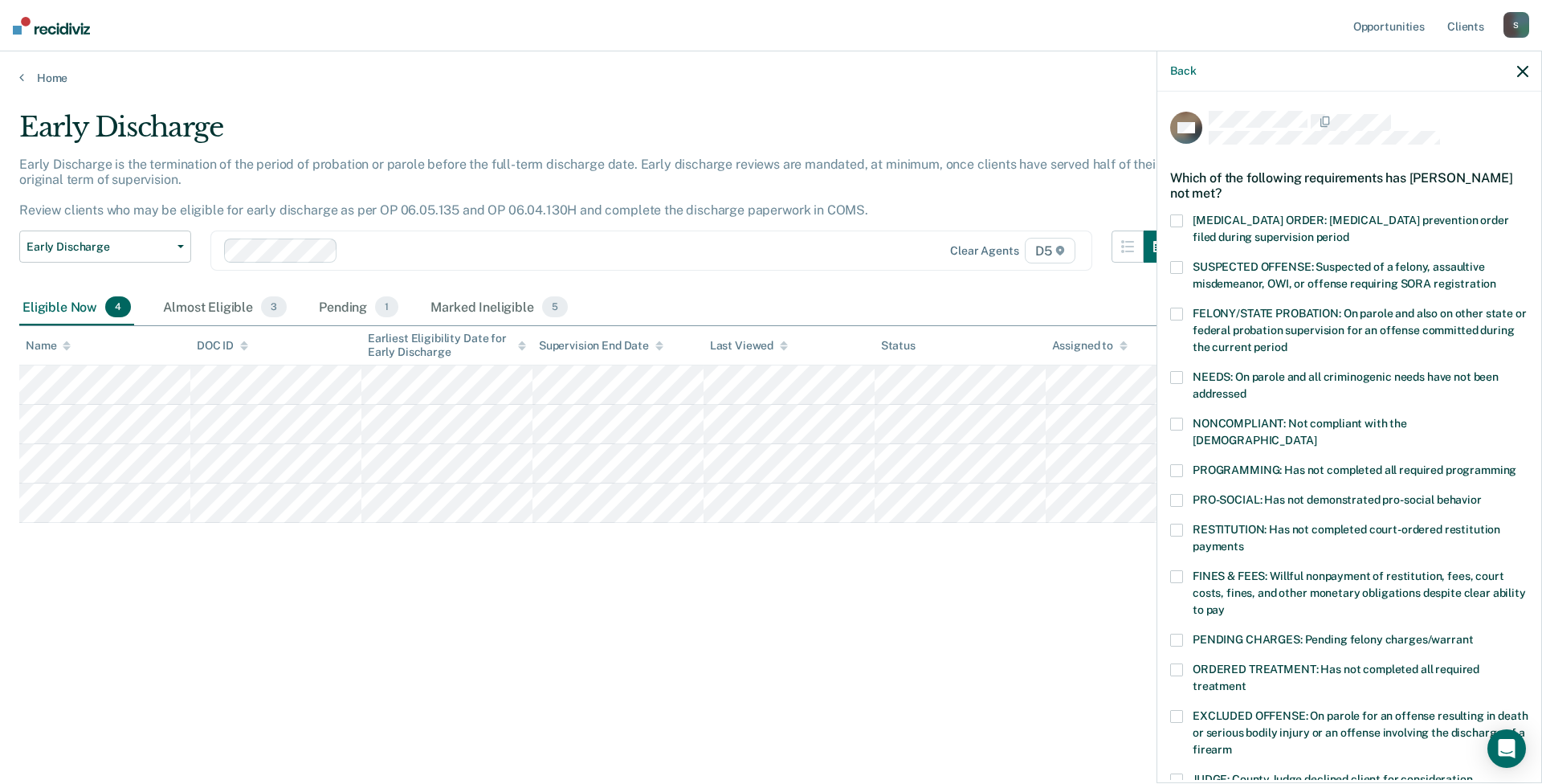
click at [1172, 379] on span at bounding box center [1176, 377] width 13 height 13
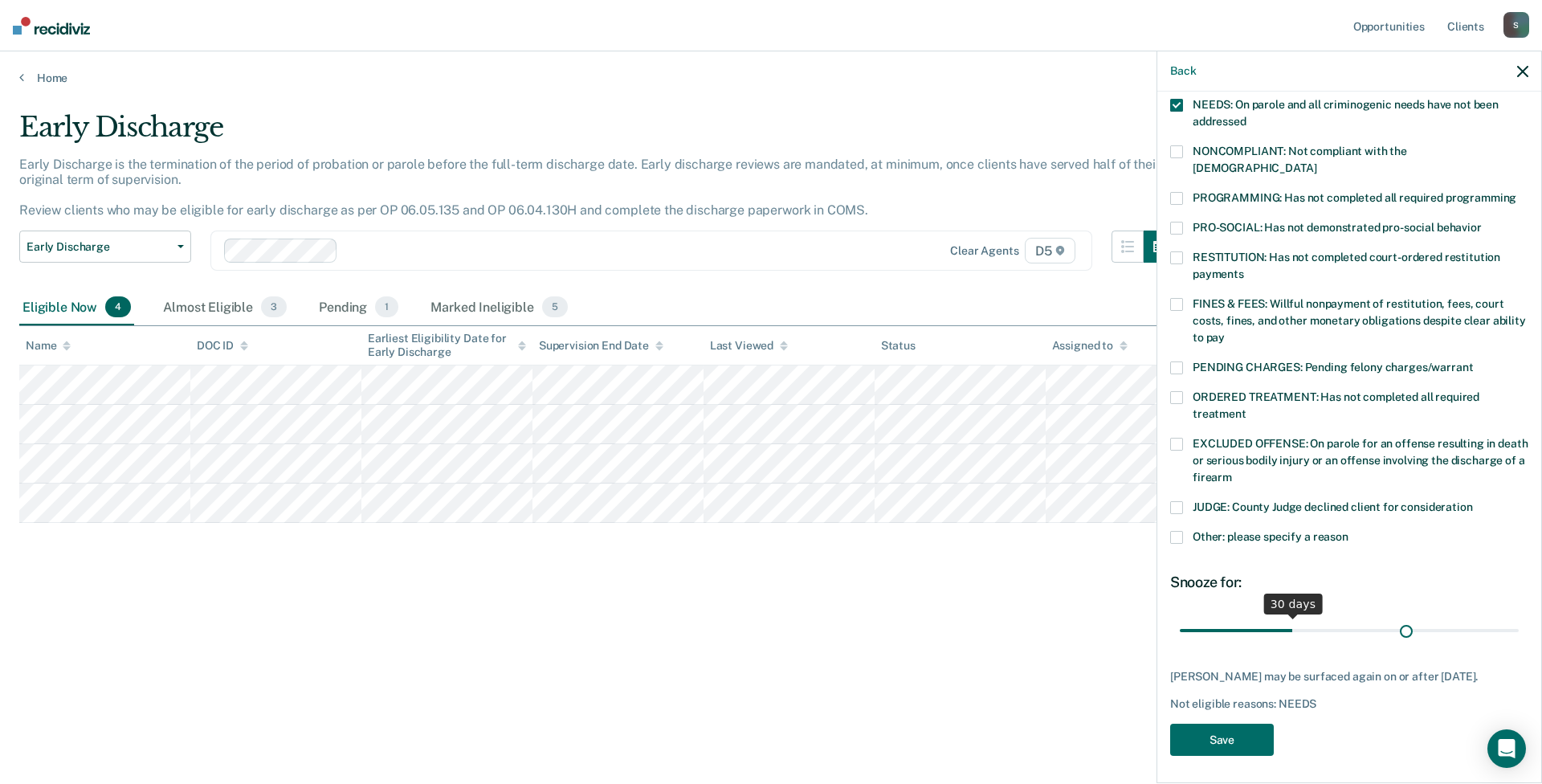
scroll to position [272, 0]
drag, startPoint x: 1290, startPoint y: 616, endPoint x: 1520, endPoint y: 618, distance: 230.0
type input "90"
click at [1336, 618] on input "range" at bounding box center [1349, 629] width 339 height 28
click at [1234, 730] on button "Save" at bounding box center [1222, 740] width 104 height 33
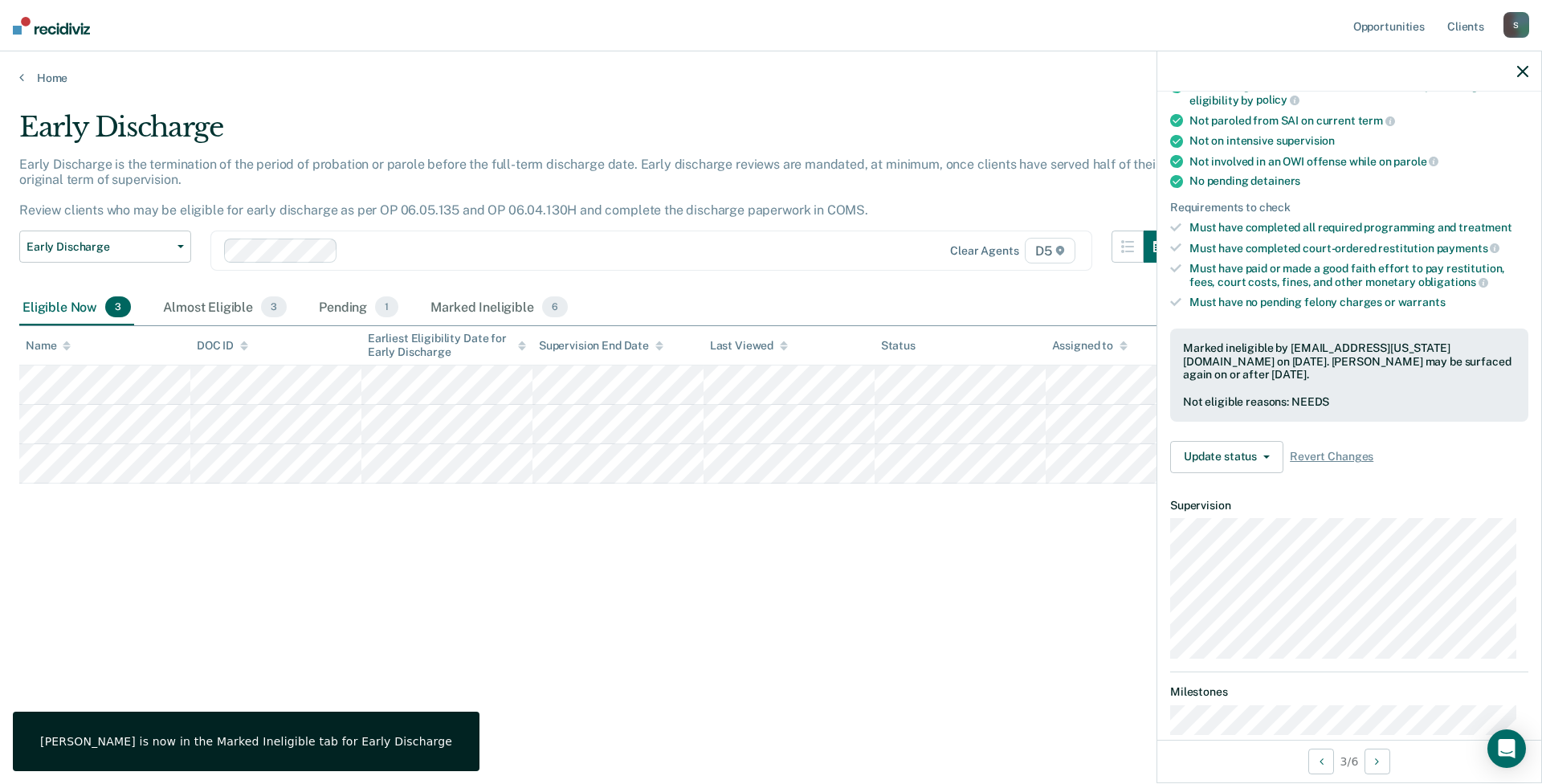
scroll to position [134, 0]
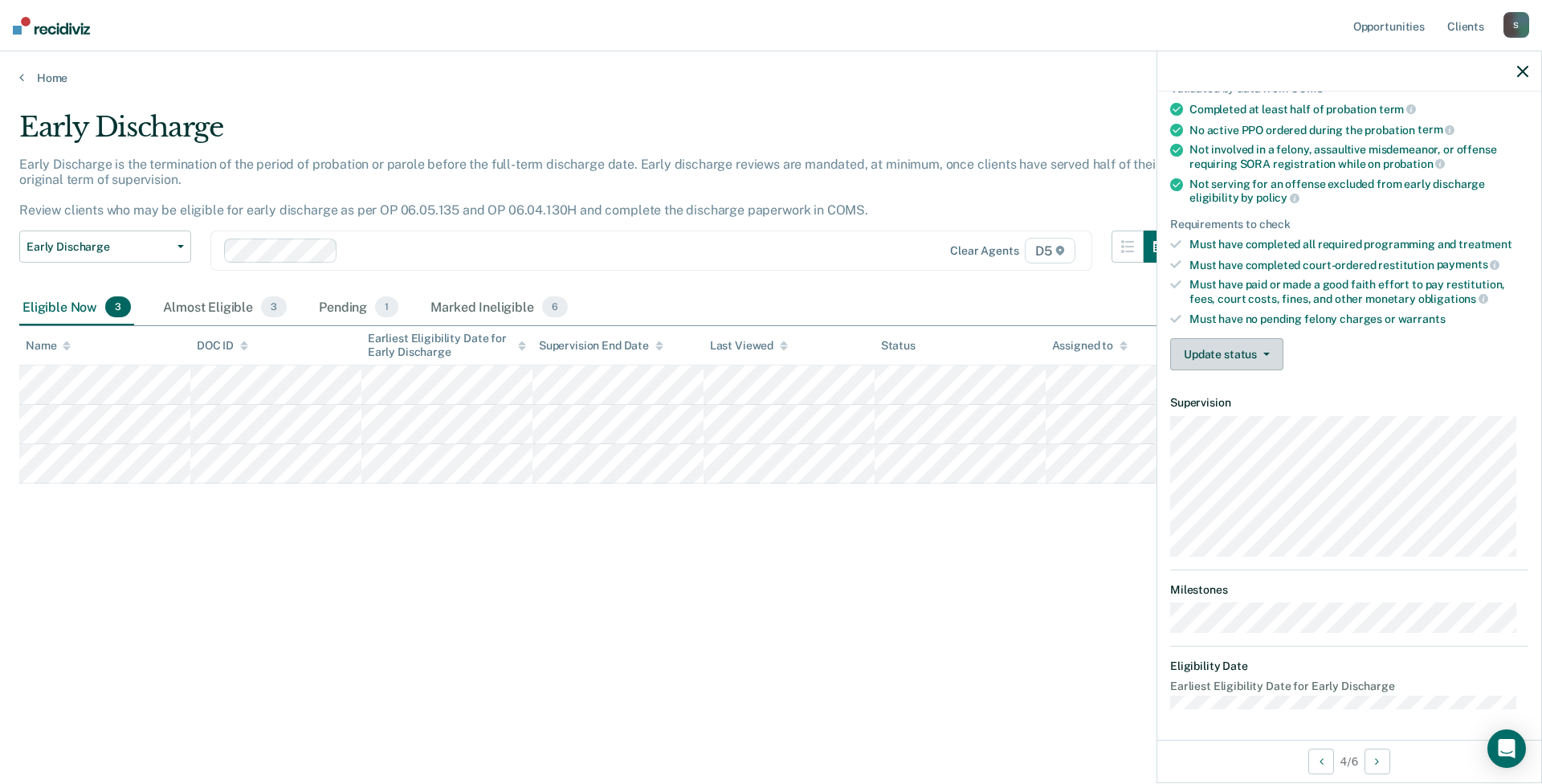
click at [1279, 352] on button "Update status" at bounding box center [1226, 353] width 113 height 32
click at [1266, 394] on button "[PERSON_NAME]" at bounding box center [1248, 392] width 155 height 26
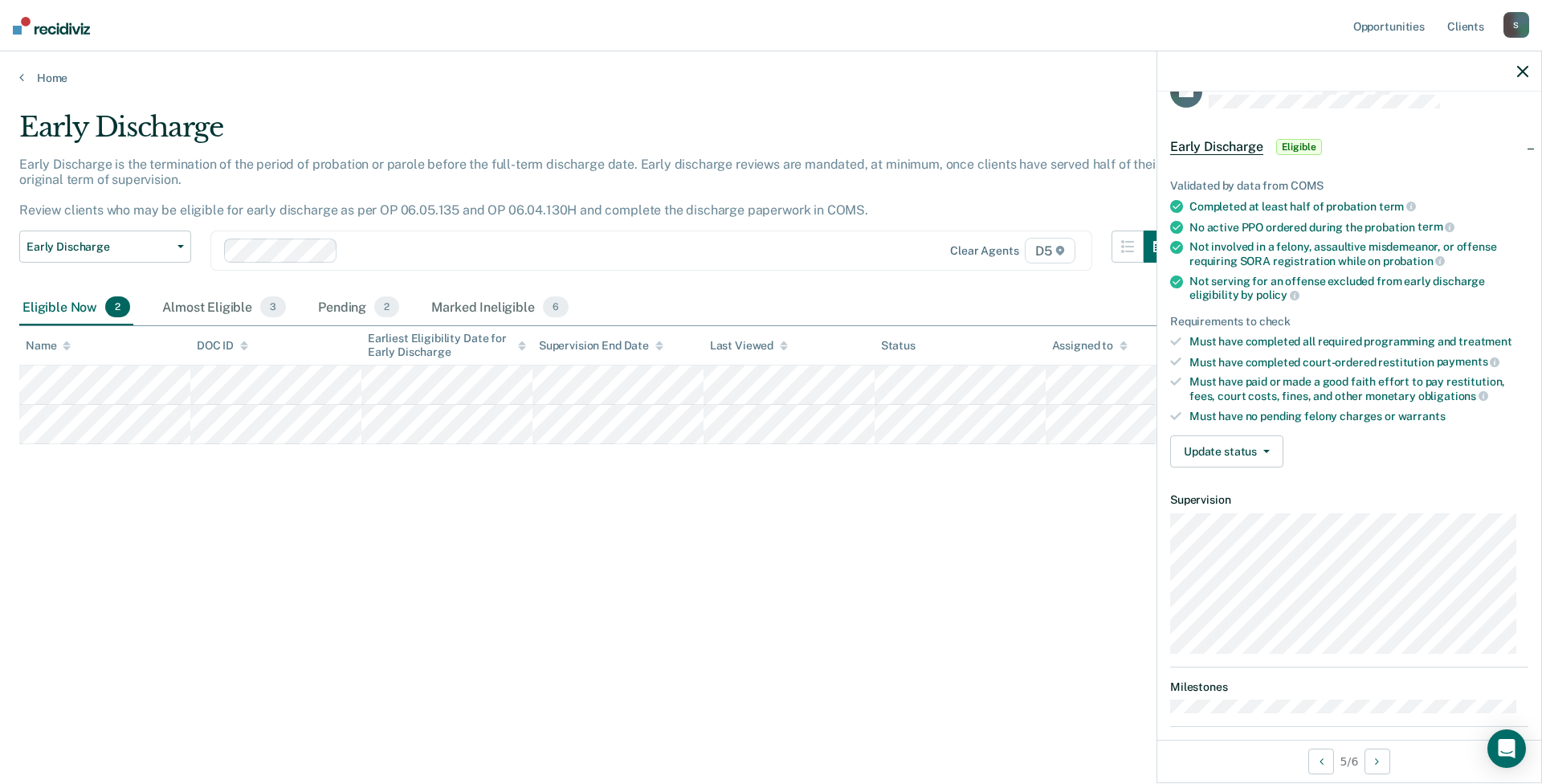
scroll to position [0, 0]
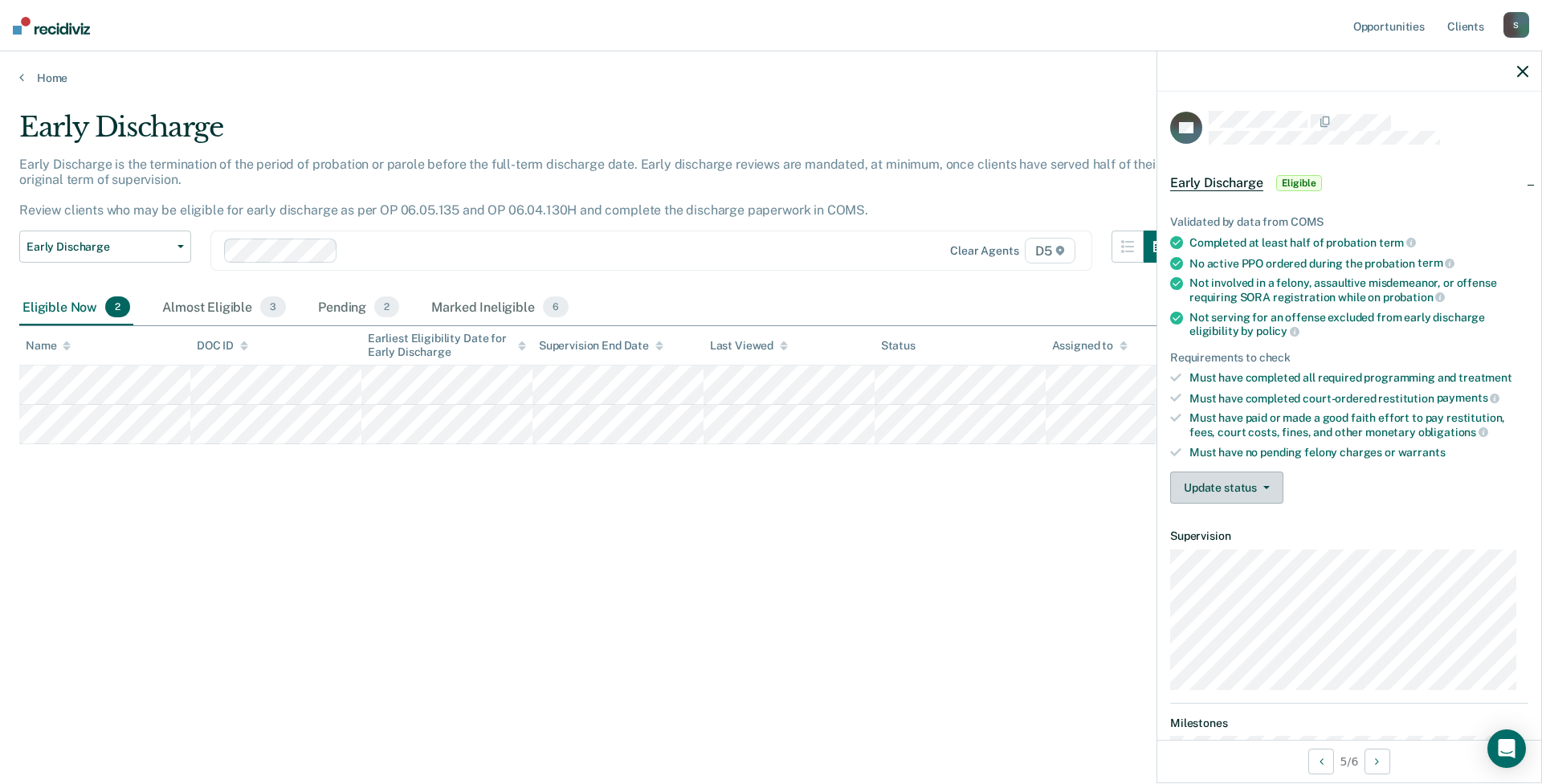
click at [1276, 491] on button "Update status" at bounding box center [1226, 487] width 113 height 32
click at [1258, 527] on button "[PERSON_NAME]" at bounding box center [1248, 526] width 155 height 26
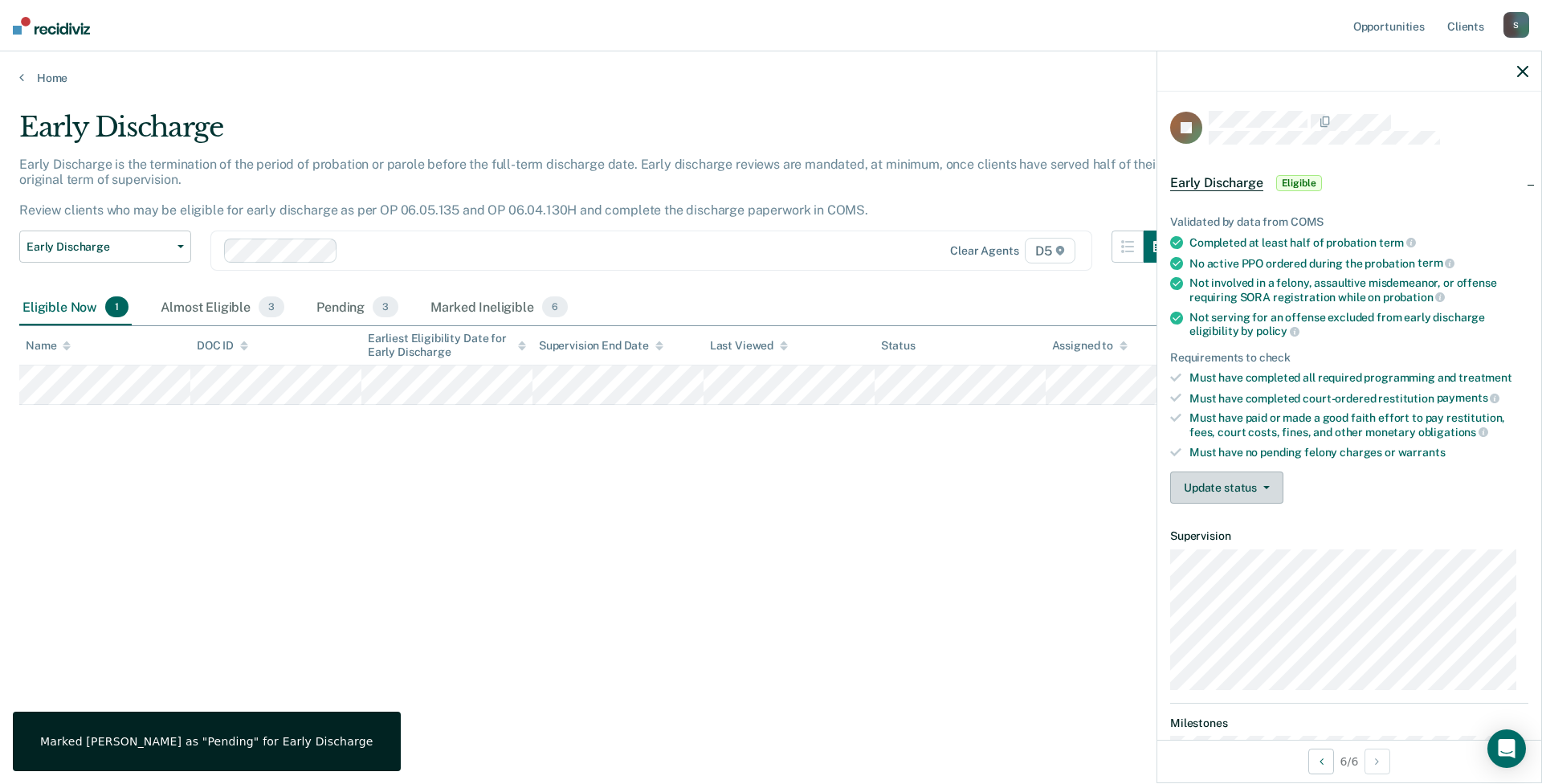
click at [1273, 490] on button "Update status" at bounding box center [1226, 487] width 113 height 32
click at [1268, 550] on button "Mark Ineligible" at bounding box center [1248, 552] width 155 height 26
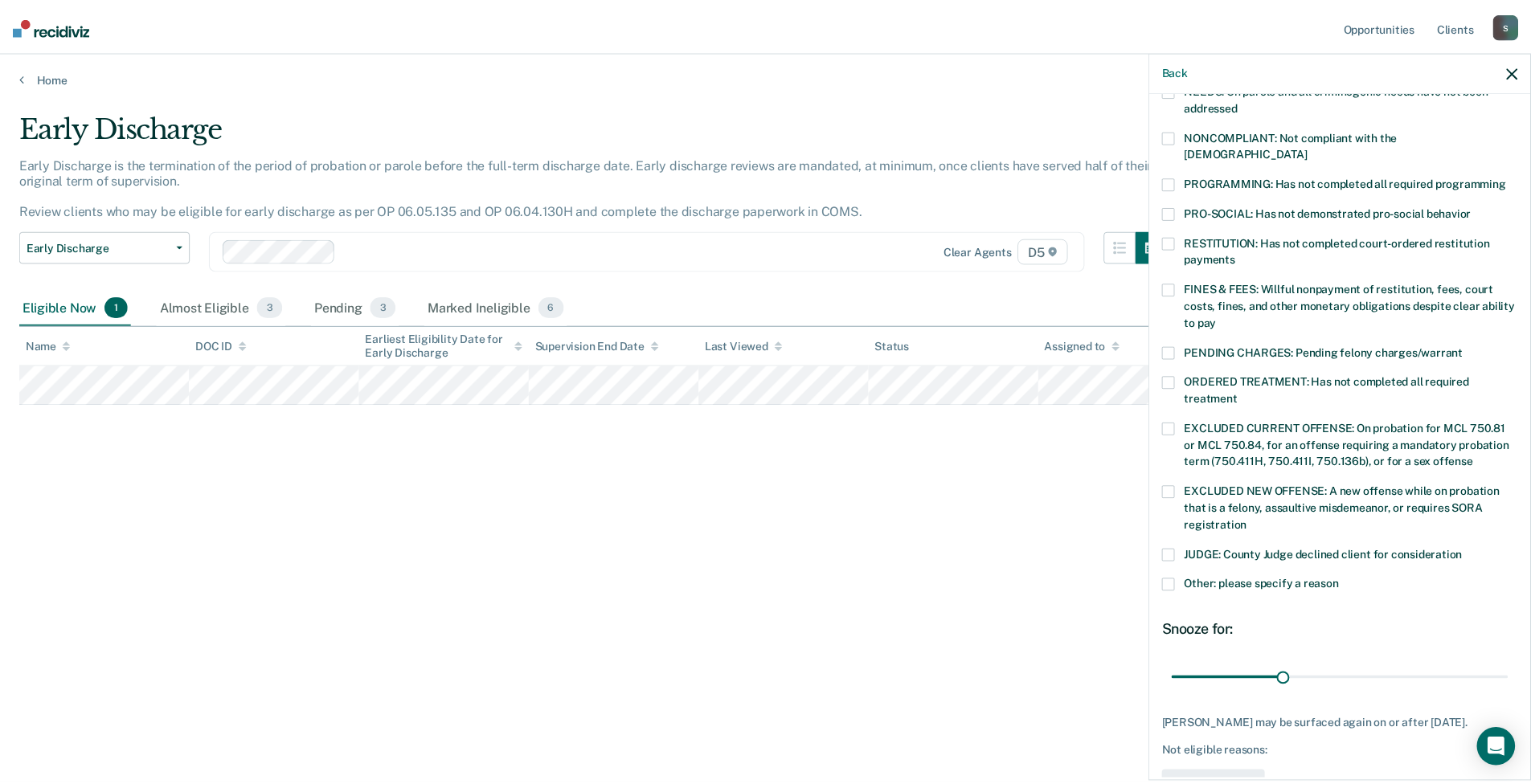
scroll to position [321, 0]
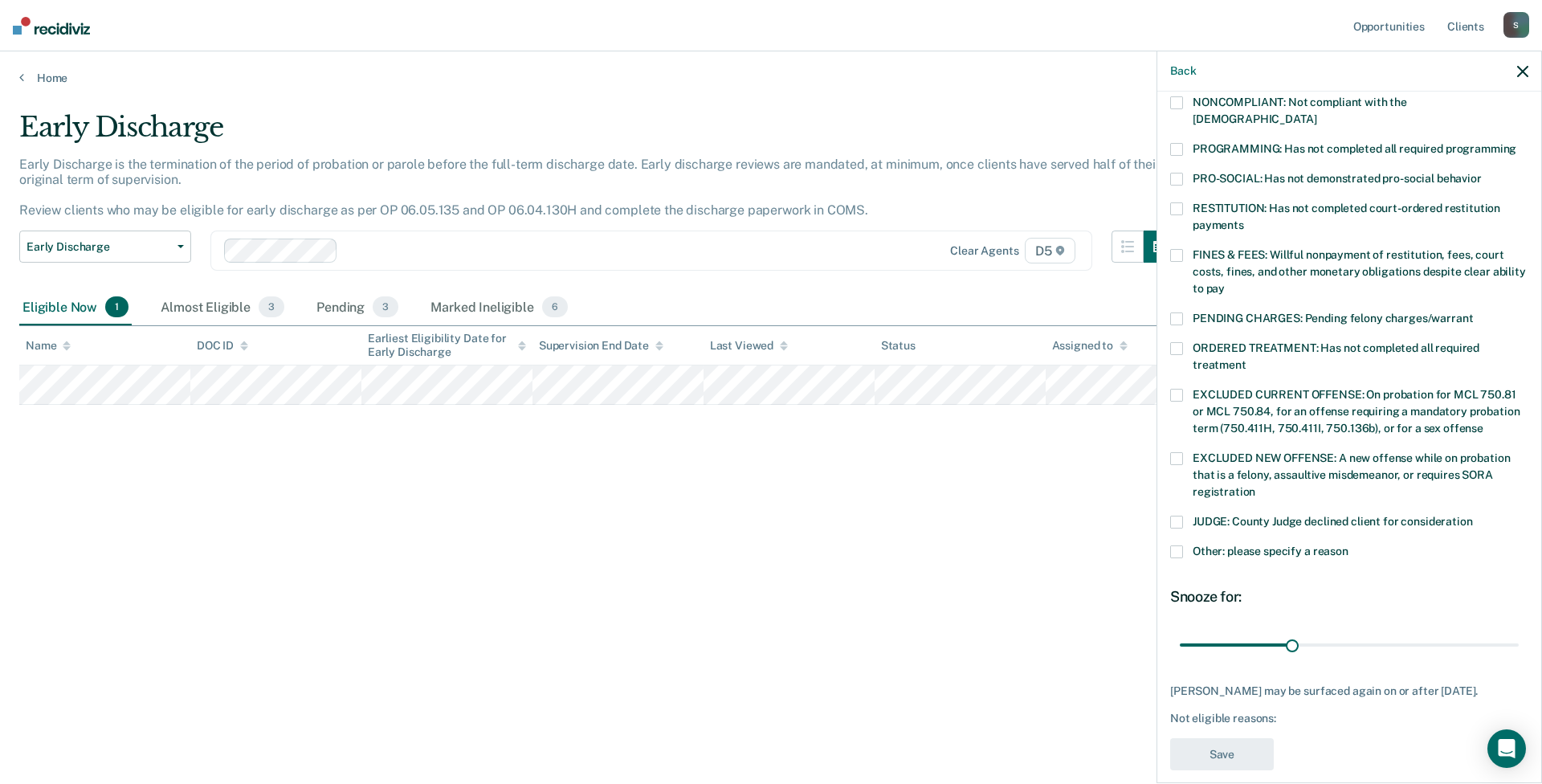
click at [1178, 452] on span at bounding box center [1176, 458] width 13 height 13
drag, startPoint x: 1289, startPoint y: 622, endPoint x: 1541, endPoint y: 641, distance: 252.7
type input "90"
click at [1336, 641] on input "range" at bounding box center [1349, 644] width 339 height 28
click at [1244, 746] on button "Save" at bounding box center [1222, 755] width 104 height 33
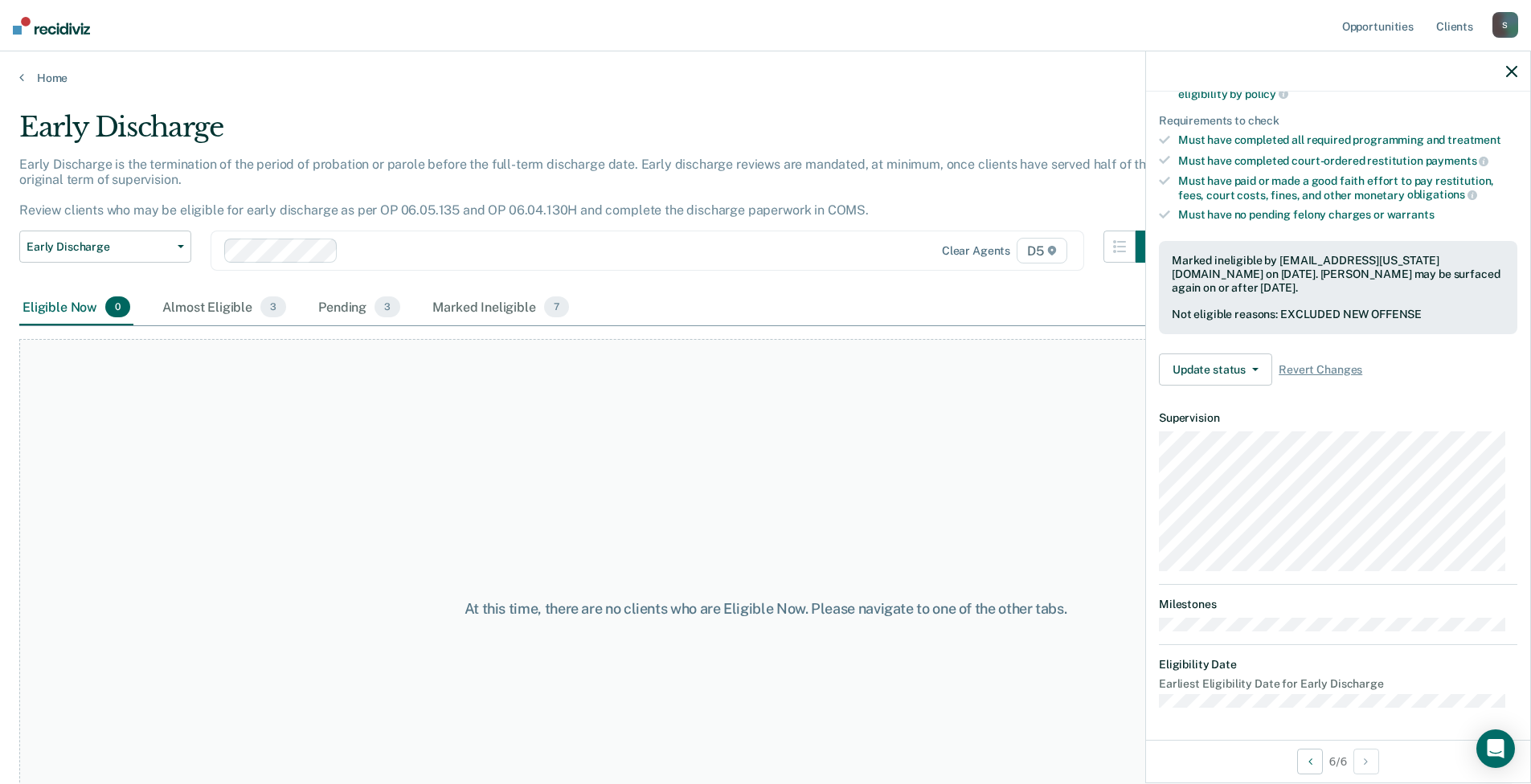
scroll to position [235, 0]
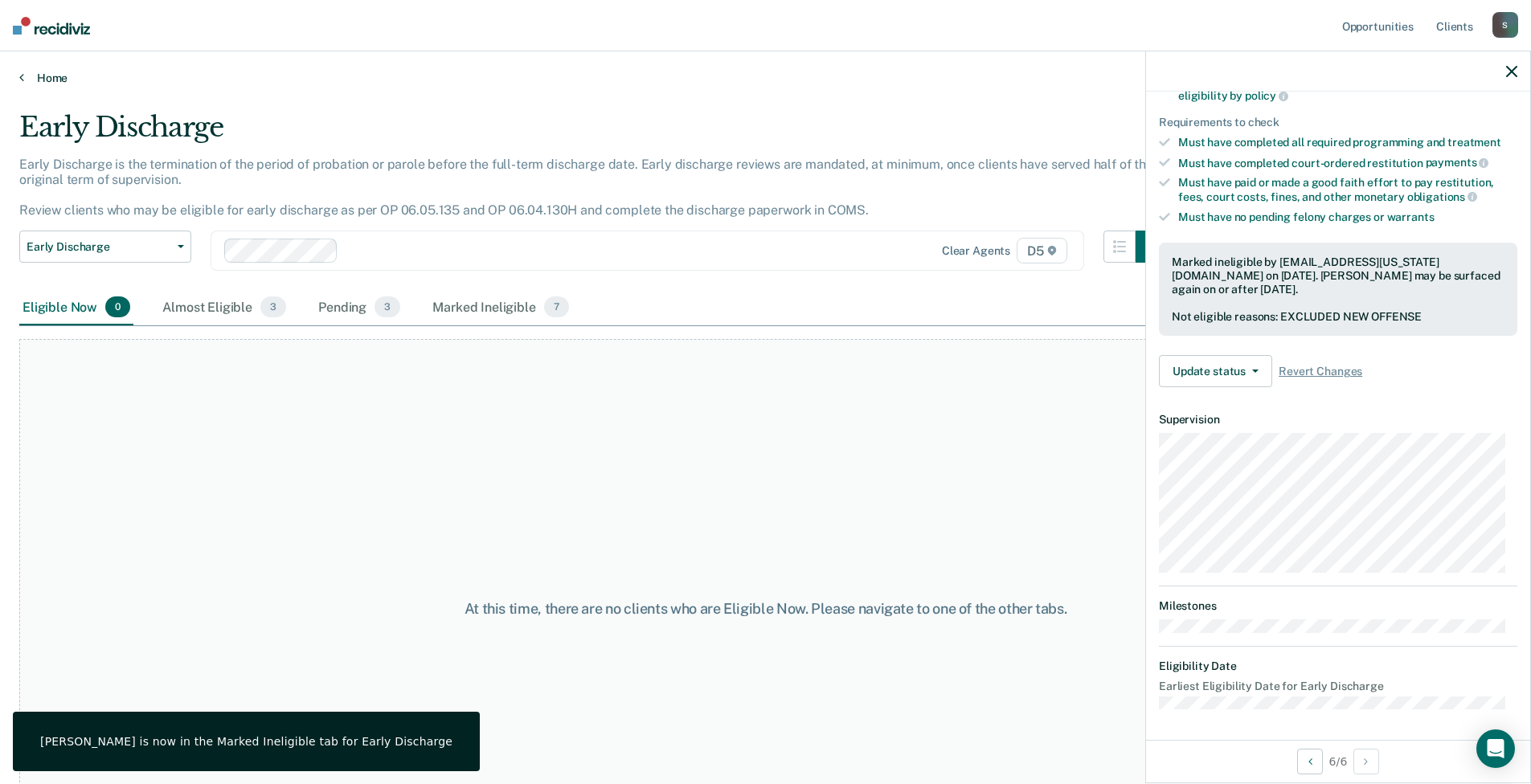
click at [24, 78] on link "Home" at bounding box center [765, 77] width 1492 height 15
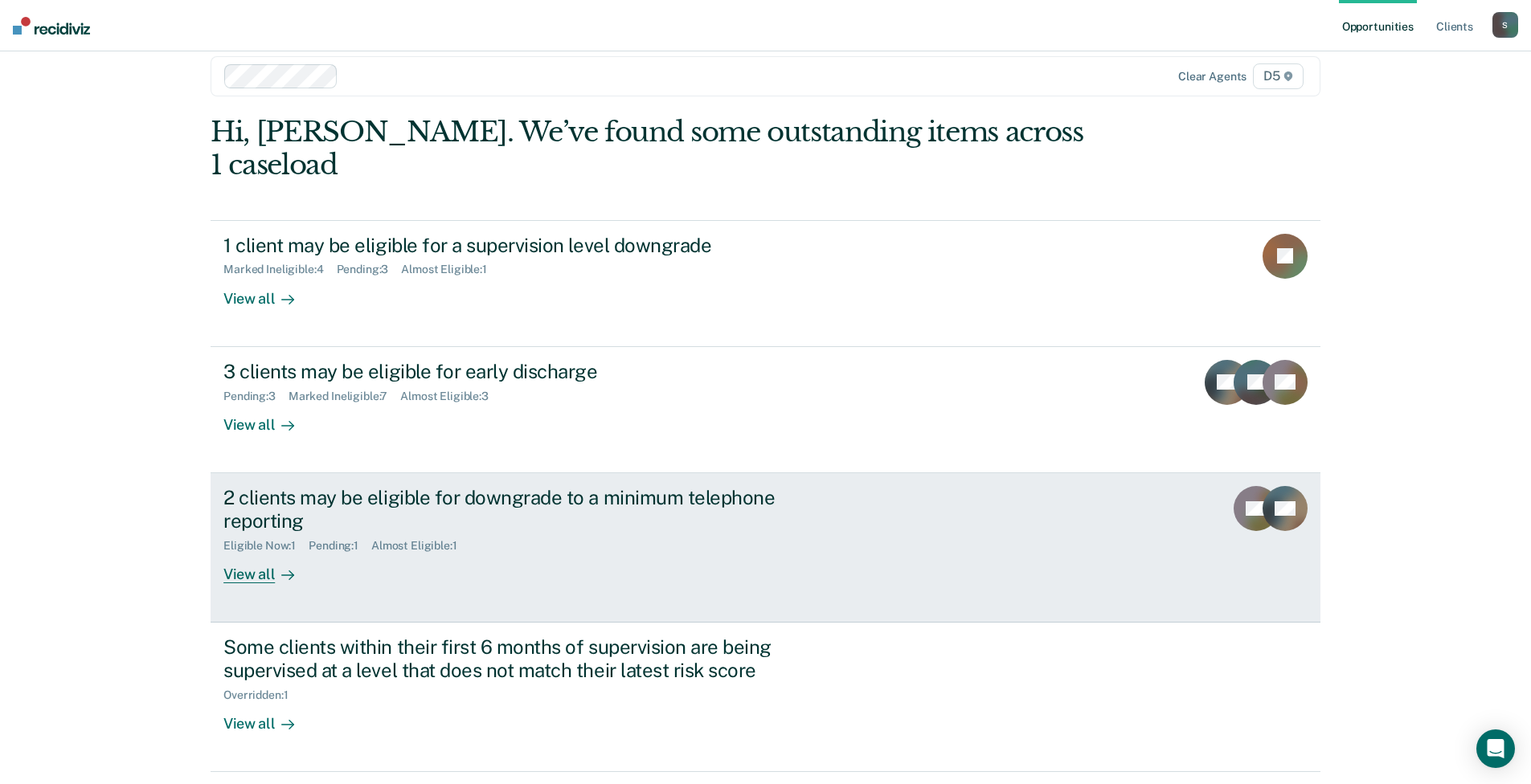
scroll to position [40, 0]
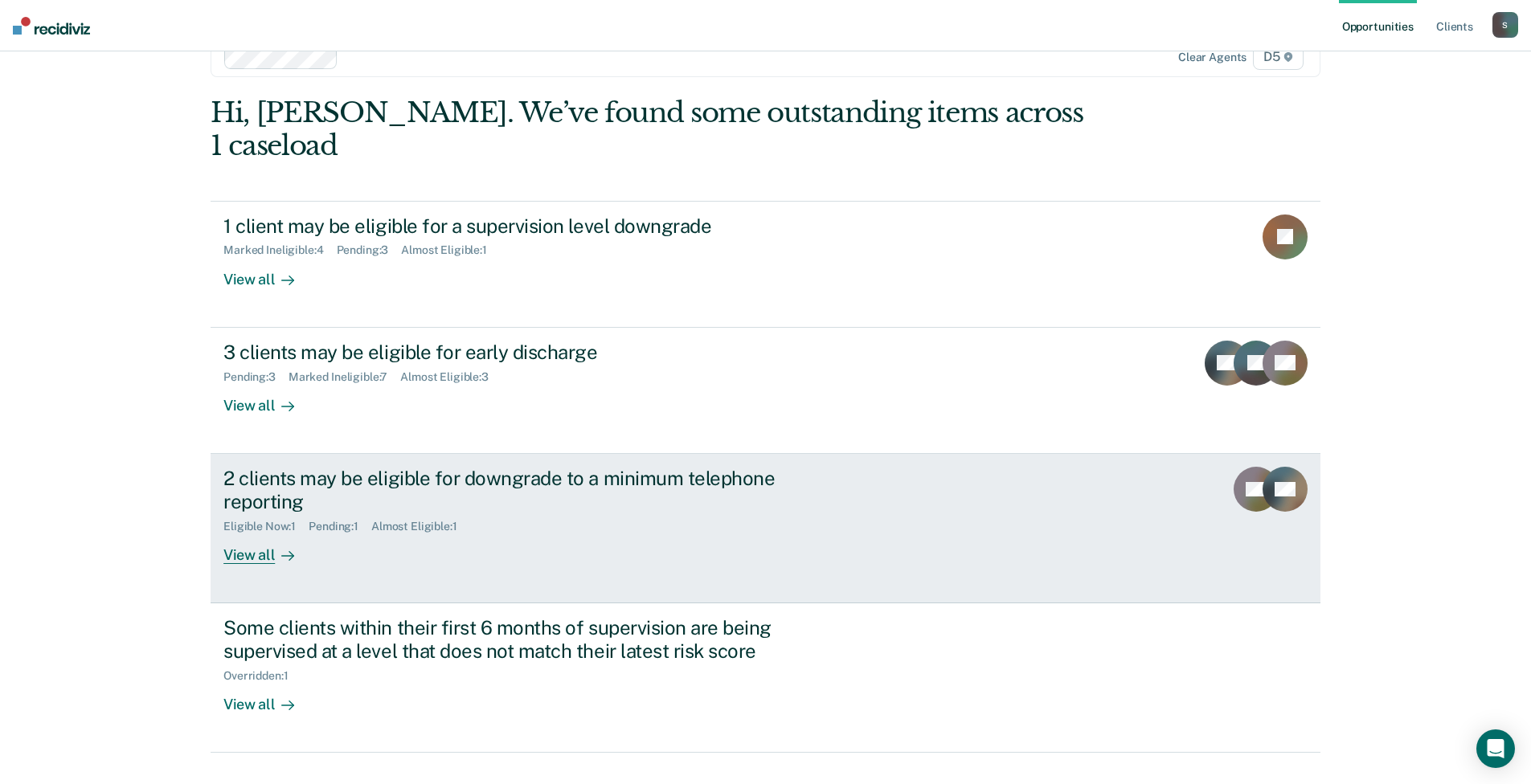
click at [437, 544] on link "2 clients may be eligible for downgrade to a minimum telephone reporting Eligib…" at bounding box center [765, 528] width 1110 height 149
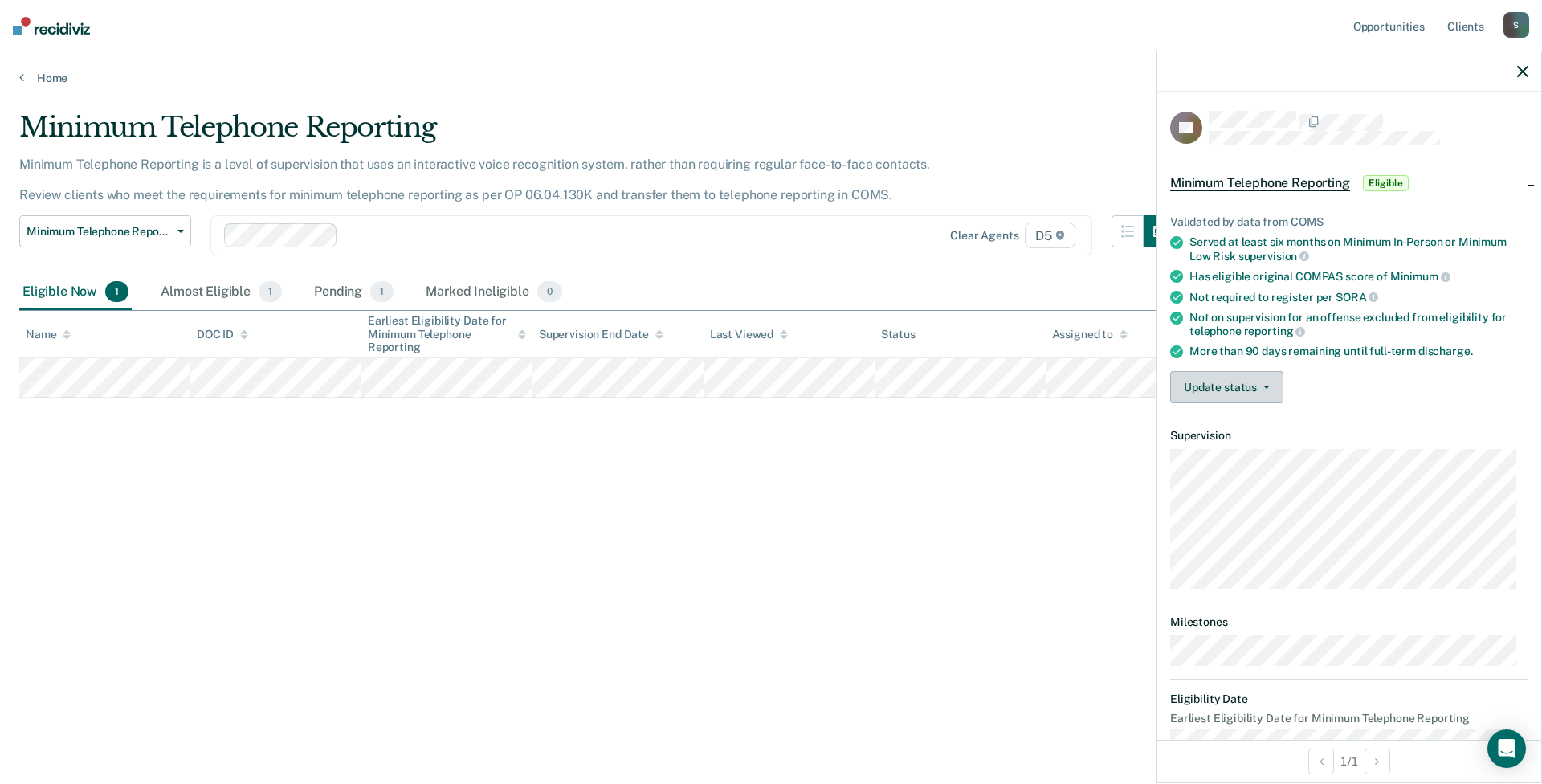
click at [1267, 385] on icon "button" at bounding box center [1266, 386] width 7 height 3
click at [1272, 449] on button "Mark Ineligible" at bounding box center [1248, 451] width 155 height 26
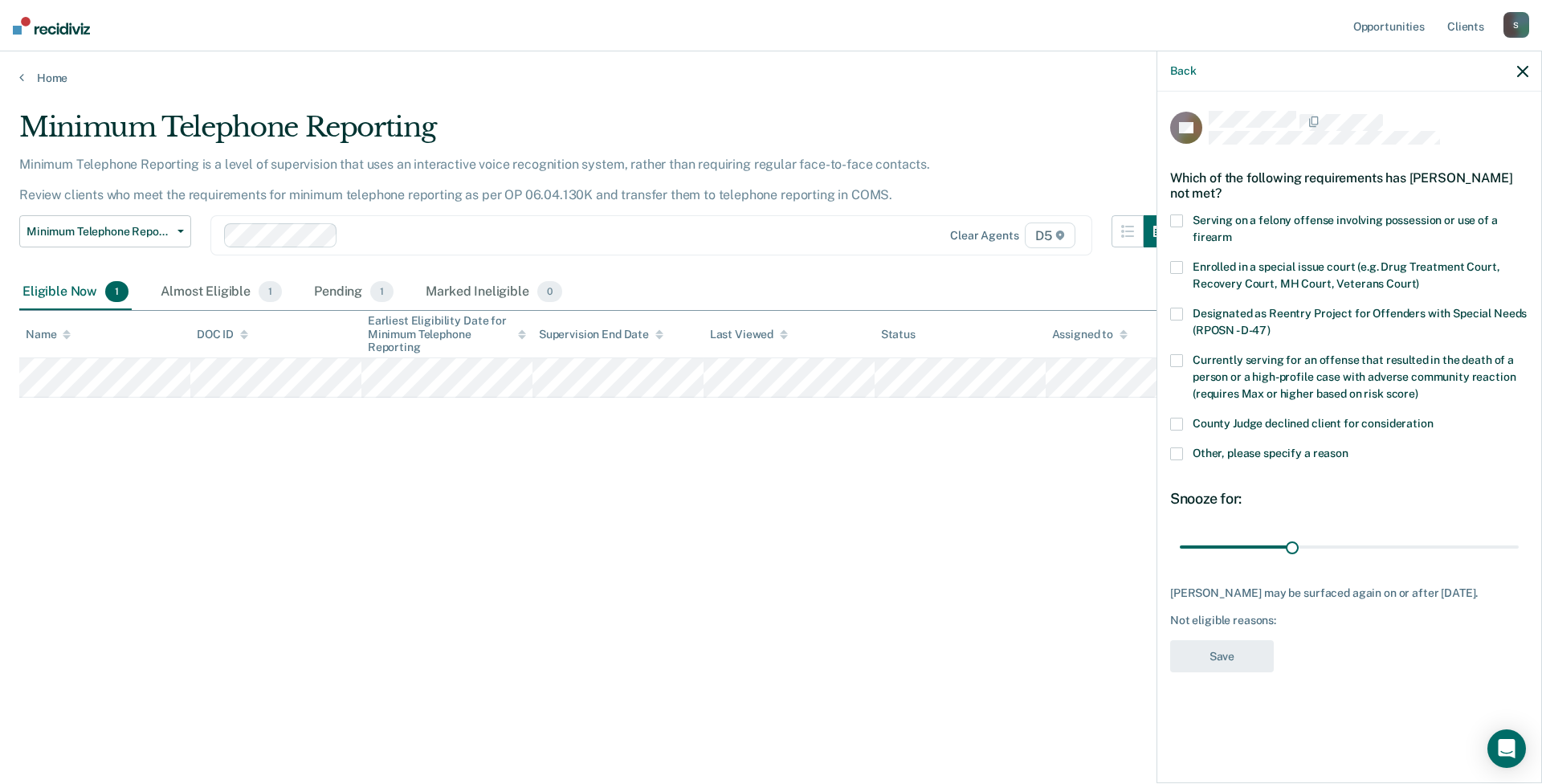
click at [1182, 451] on span at bounding box center [1176, 453] width 13 height 13
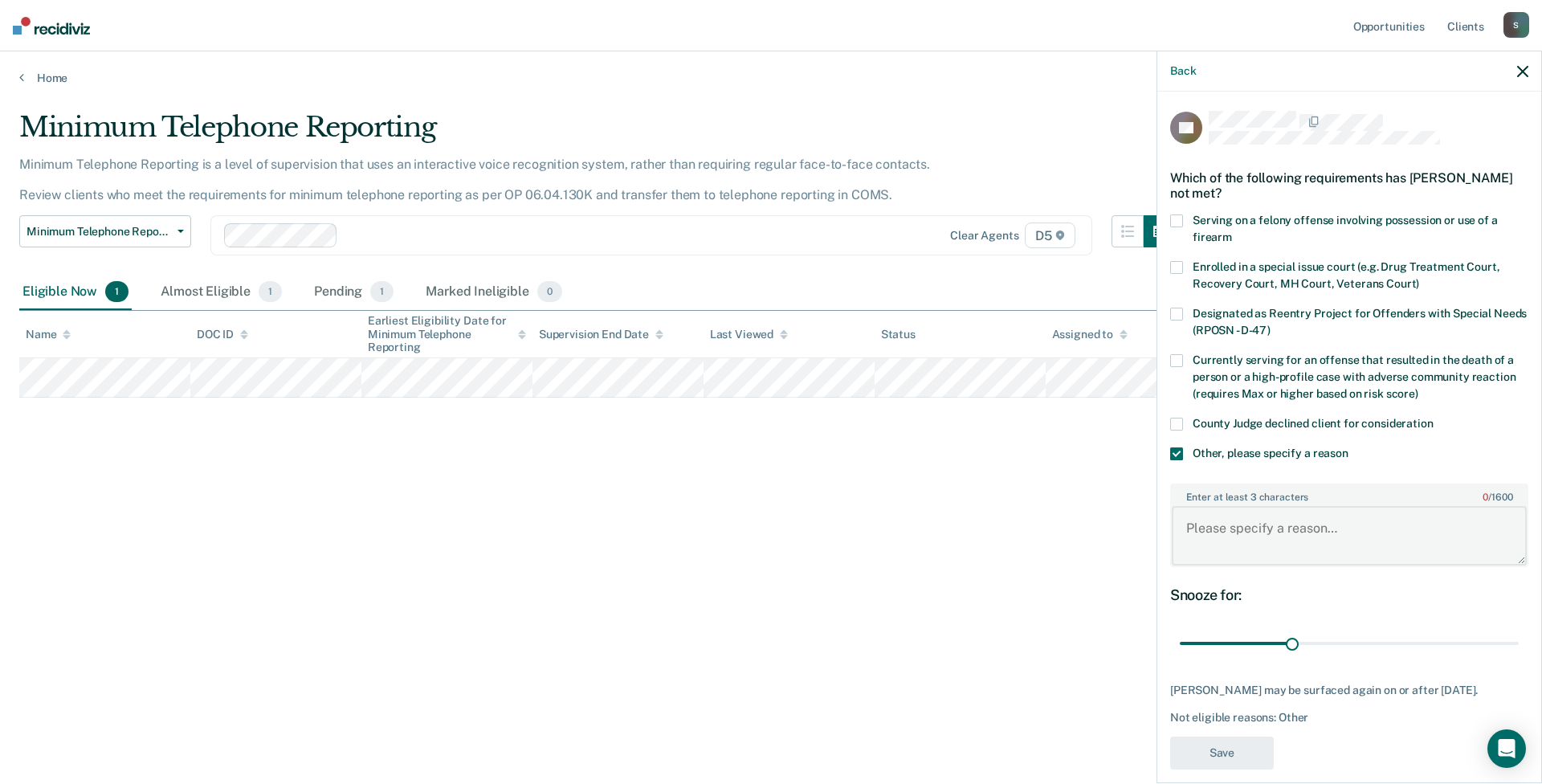
click at [1299, 536] on textarea "Enter at least 3 characters 0 / 1600" at bounding box center [1349, 535] width 355 height 59
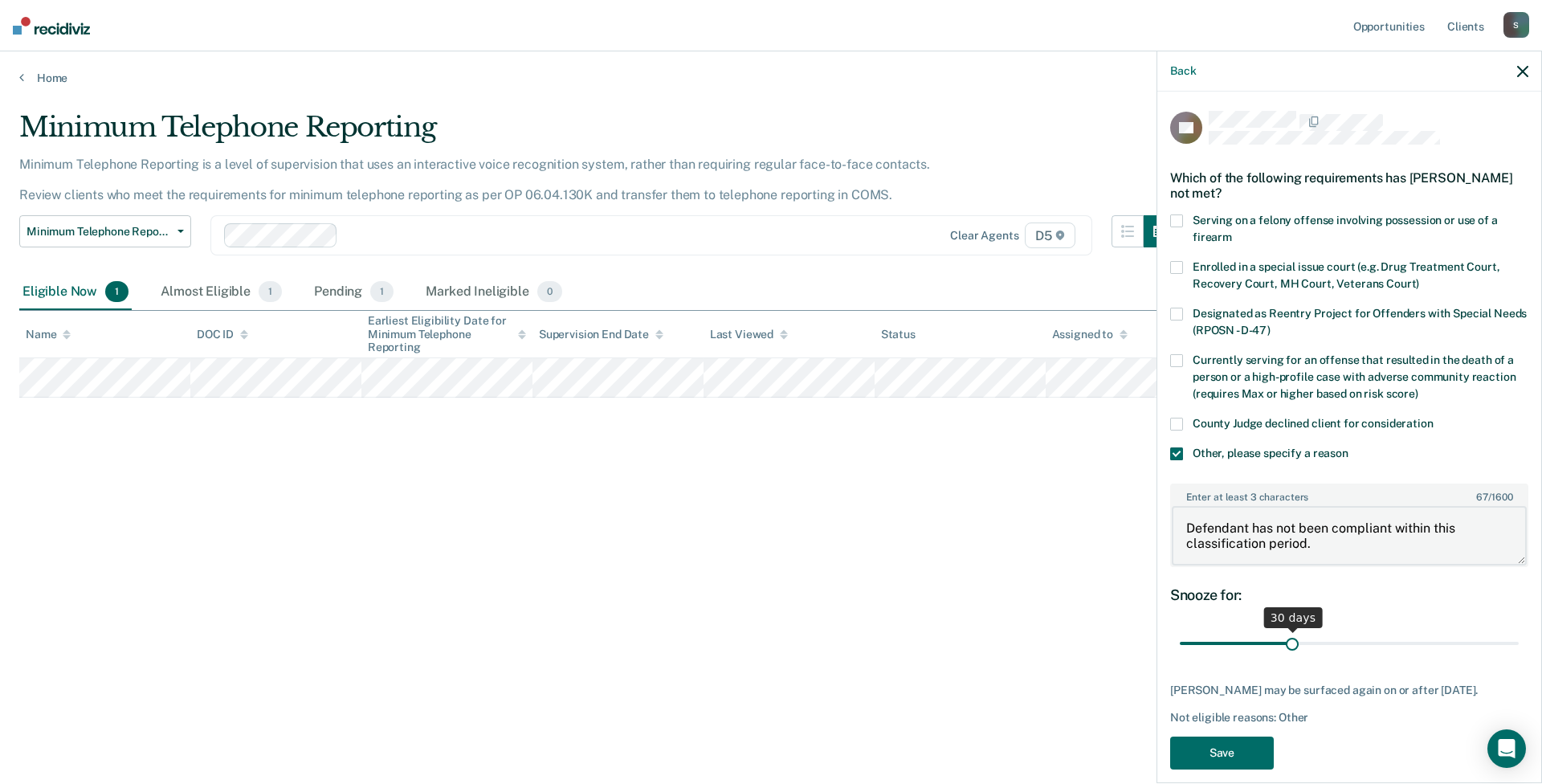
type textarea "Defendant has not been compliant within this classification period."
drag, startPoint x: 1287, startPoint y: 646, endPoint x: 1541, endPoint y: 666, distance: 254.8
type input "90"
click at [1336, 658] on input "range" at bounding box center [1349, 644] width 339 height 28
click at [1222, 746] on button "Save" at bounding box center [1222, 753] width 104 height 33
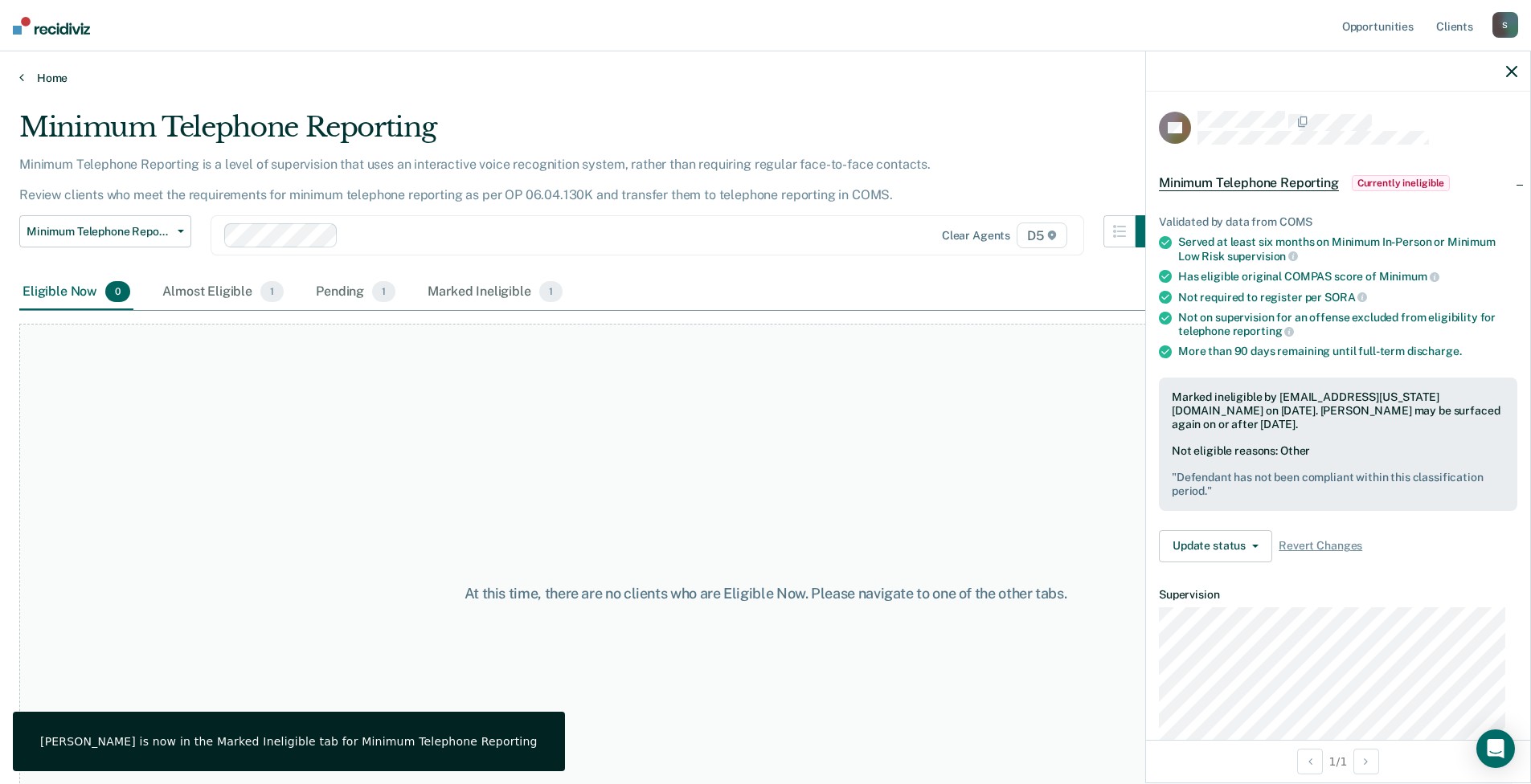
click at [41, 81] on link "Home" at bounding box center [765, 77] width 1492 height 15
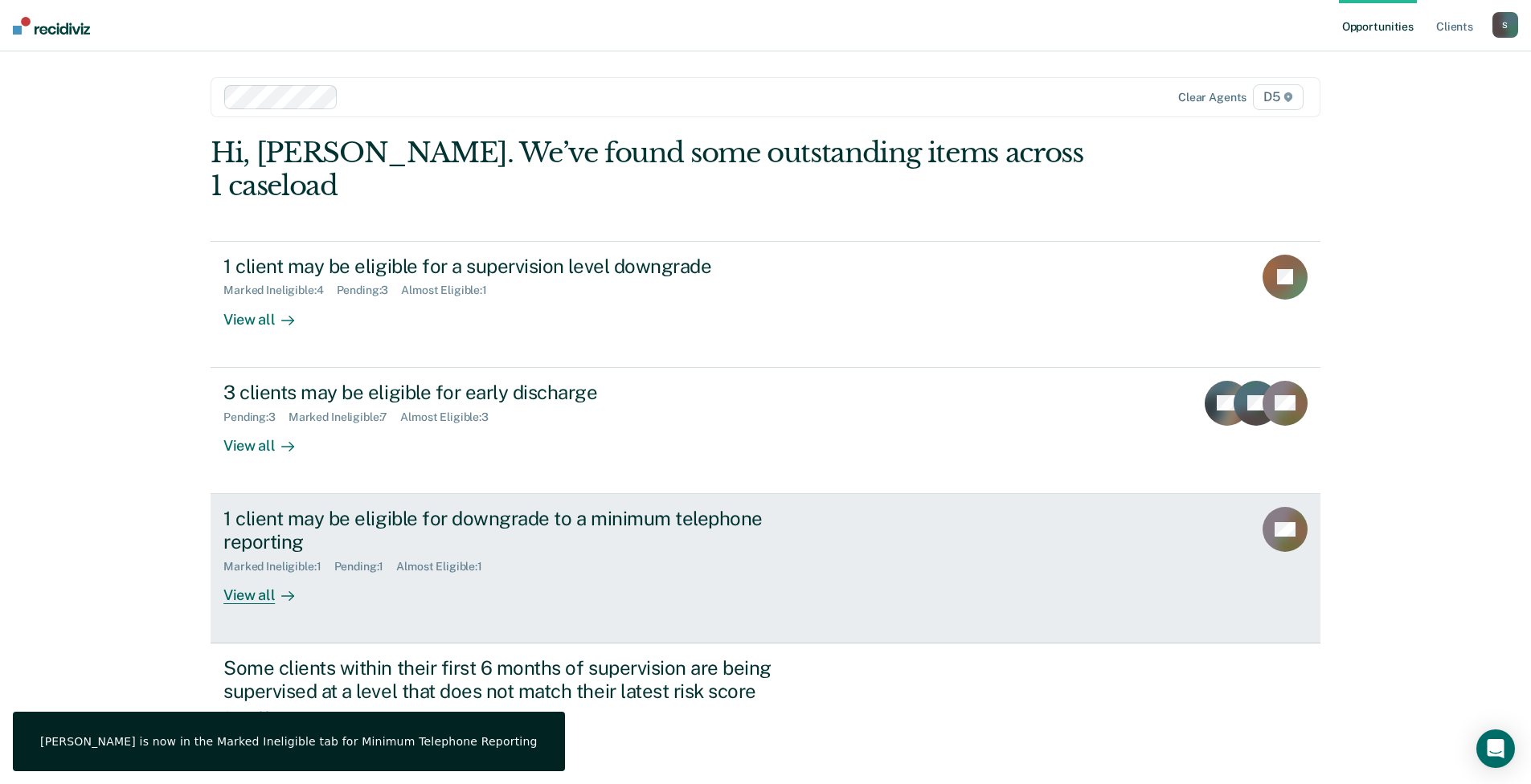
scroll to position [40, 0]
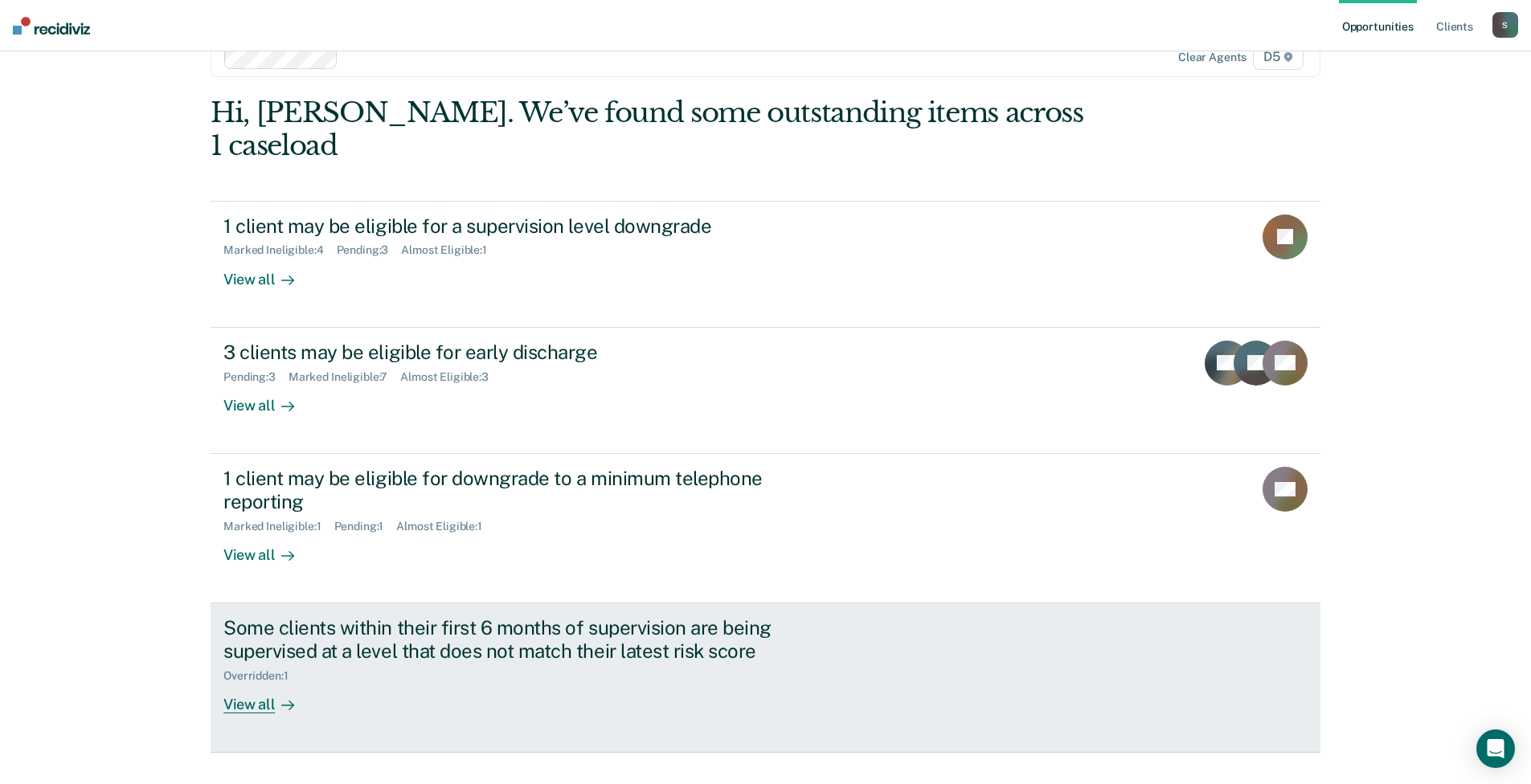
click at [329, 656] on div "Some clients within their first 6 months of supervision are being supervised at…" at bounding box center [525, 664] width 602 height 97
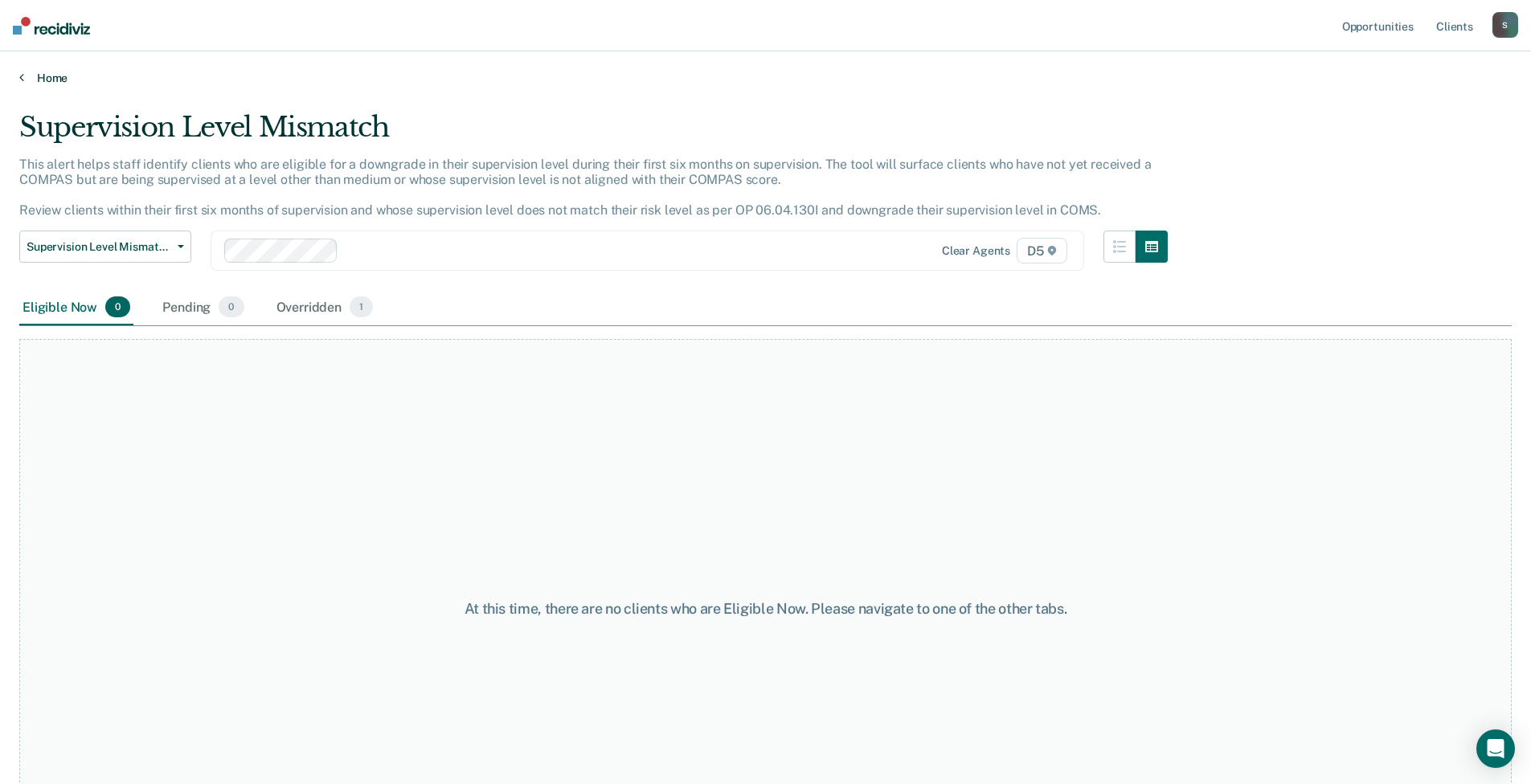
click at [26, 74] on link "Home" at bounding box center [765, 77] width 1492 height 15
